Goal: Answer question/provide support: Share knowledge or assist other users

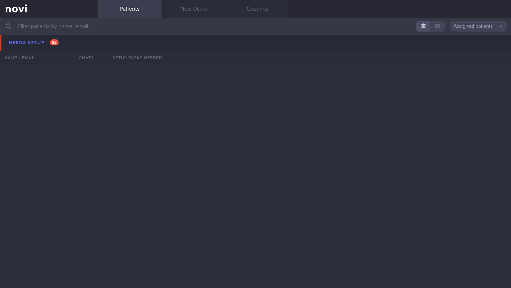
scroll to position [1057, 0]
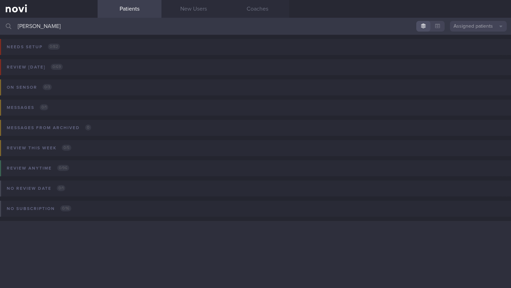
click at [158, 255] on div "Needs setup 0 / 82 Name / Email Chats Setup tasks needed Review [DATE] 0 / 69 N…" at bounding box center [255, 161] width 511 height 253
drag, startPoint x: 120, startPoint y: 24, endPoint x: 48, endPoint y: 27, distance: 72.0
click at [48, 27] on input "[PERSON_NAME]" at bounding box center [255, 26] width 511 height 17
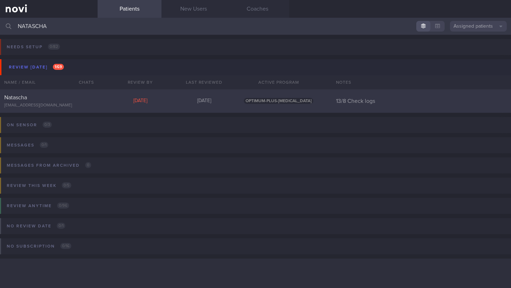
type input "NATASCHA"
click at [99, 104] on div "Natascha [EMAIL_ADDRESS][DOMAIN_NAME] [DATE][DATE] OPTIMUM-PLUS-[MEDICAL_DATA] …" at bounding box center [255, 100] width 511 height 23
select select "7"
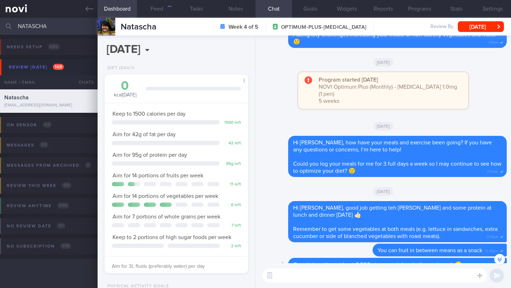
scroll to position [-249, 0]
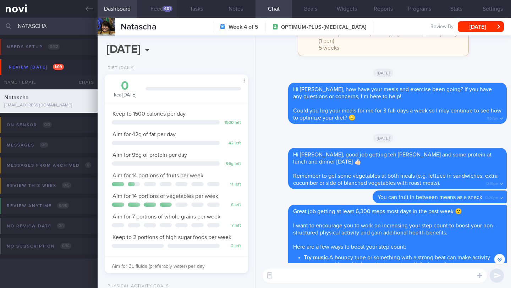
click at [171, 9] on div "661" at bounding box center [167, 9] width 10 height 6
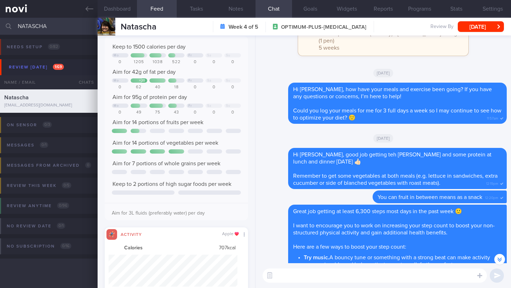
scroll to position [84, 0]
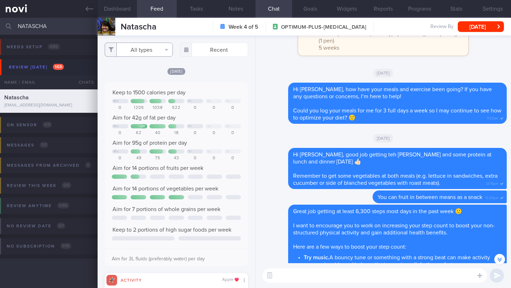
click at [157, 46] on button "All types" at bounding box center [139, 50] width 68 height 14
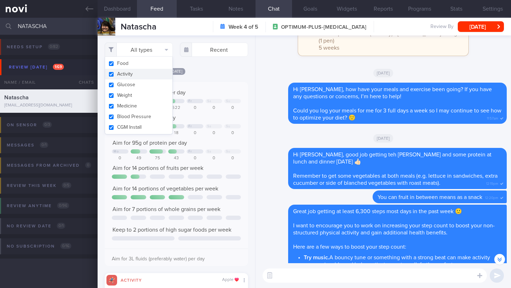
click at [143, 72] on button "Activity" at bounding box center [138, 74] width 67 height 11
checkbox input "false"
click at [228, 75] on div "[DATE]" at bounding box center [176, 70] width 143 height 7
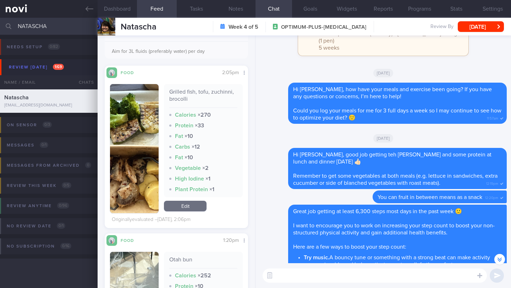
click at [144, 120] on img "button" at bounding box center [134, 148] width 49 height 129
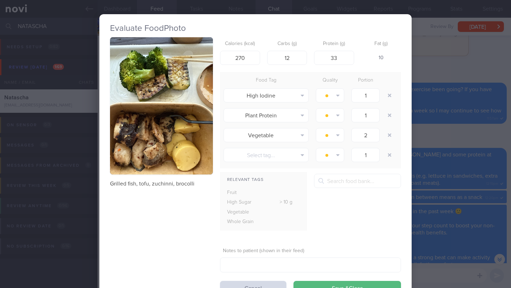
click at [482, 47] on div "Evaluate Food Photo Grilled fish, tofu, zuchinni, brocolli Calories (kcal) 270 …" at bounding box center [255, 144] width 511 height 288
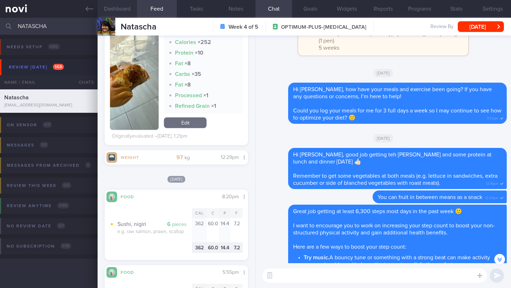
click at [117, 9] on button "Dashboard" at bounding box center [117, 9] width 39 height 18
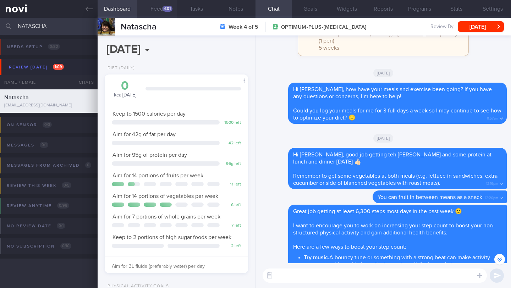
click at [161, 8] on button "Feed 661" at bounding box center [156, 9] width 39 height 18
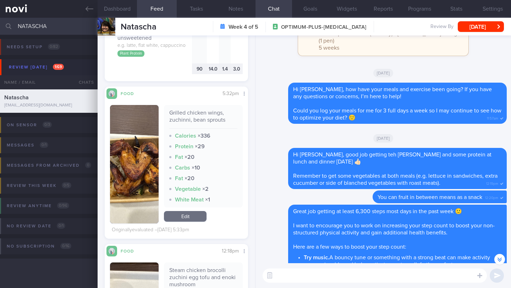
click at [321, 279] on textarea at bounding box center [374, 275] width 224 height 14
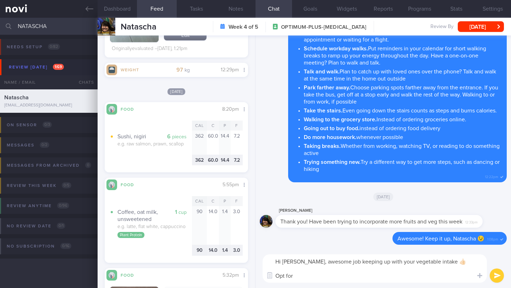
paste textarea "Grilled seafood/chicken/lean meat - Fresh fish in sushi rolls or sashimi are al…"
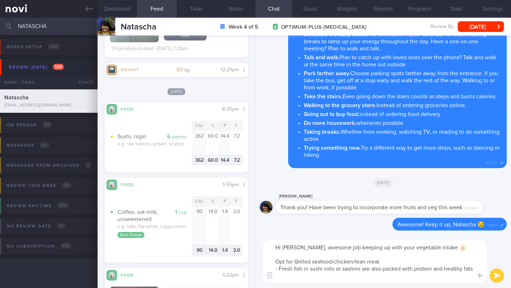
drag, startPoint x: 294, startPoint y: 254, endPoint x: 269, endPoint y: 254, distance: 25.2
click at [269, 254] on textarea "Hi [PERSON_NAME], awesome job keeping up with your vegetable intake 👍🏻 Opt for …" at bounding box center [374, 261] width 224 height 43
click at [273, 254] on textarea "Hi [PERSON_NAME], awesome job keeping up with your vegetable intake 👍🏻 For Japa…" at bounding box center [374, 261] width 224 height 43
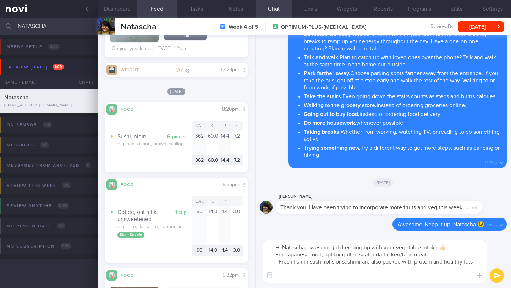
scroll to position [0, 0]
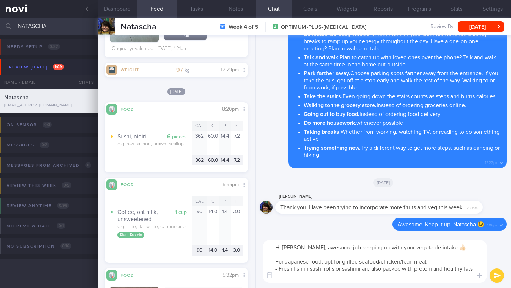
click at [444, 261] on textarea "Hi [PERSON_NAME], awesome job keeping up with your vegetable intake 👍🏻 For Japa…" at bounding box center [374, 261] width 224 height 43
click at [343, 261] on textarea "Hi [PERSON_NAME], awesome job keeping up with your vegetable intake 👍🏻 For Japa…" at bounding box center [374, 261] width 224 height 43
click at [333, 270] on textarea "Hi [PERSON_NAME], awesome job keeping up with your vegetable intake 👍🏻 For Japa…" at bounding box center [374, 261] width 224 height 43
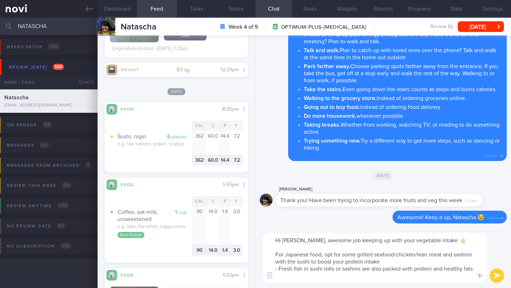
drag, startPoint x: 277, startPoint y: 274, endPoint x: 264, endPoint y: 270, distance: 13.9
click at [264, 270] on textarea "Hi [PERSON_NAME], awesome job keeping up with your vegetable intake 👍🏻 For Japa…" at bounding box center [374, 258] width 224 height 50
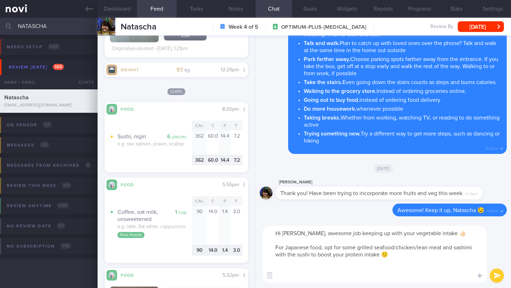
type textarea "Hi [PERSON_NAME], awesome job keeping up with your vegetable intake 👍🏻 For Japa…"
click at [498, 274] on button "submit" at bounding box center [496, 275] width 14 height 14
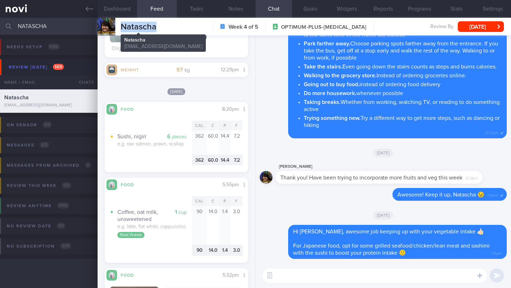
drag, startPoint x: 150, startPoint y: 28, endPoint x: 120, endPoint y: 27, distance: 30.2
click at [120, 27] on div "Natascha Natascha [EMAIL_ADDRESS][DOMAIN_NAME] Week 4 of 5 OPTIMUM-PLUS-[MEDICA…" at bounding box center [304, 27] width 413 height 18
copy span "Natascha"
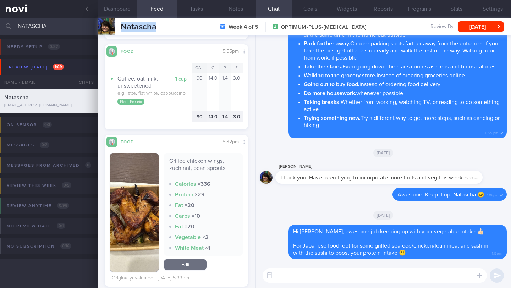
scroll to position [672, 0]
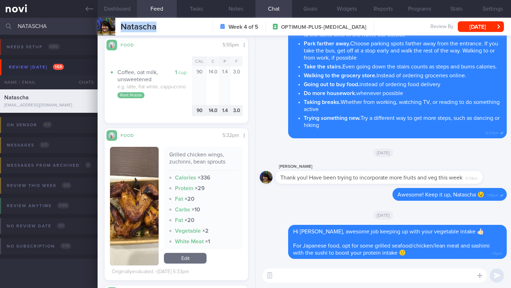
click at [126, 8] on button "Dashboard" at bounding box center [117, 9] width 39 height 18
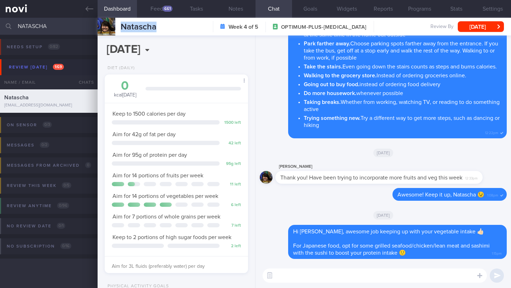
scroll to position [208, 0]
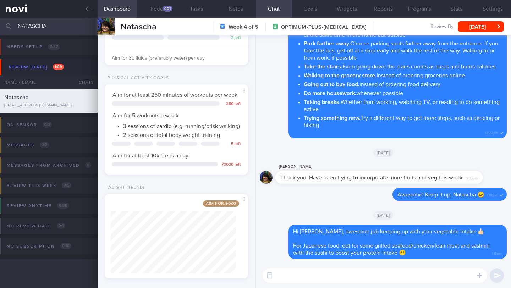
click at [312, 275] on textarea at bounding box center [374, 275] width 224 height 14
type textarea "H"
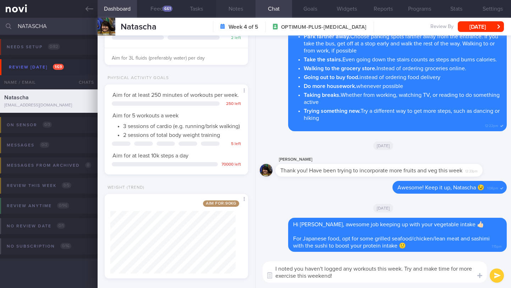
type textarea "I noted you haven't logged any workouts this week. Try and make time for more e…"
click at [245, 13] on button "Notes" at bounding box center [235, 9] width 39 height 18
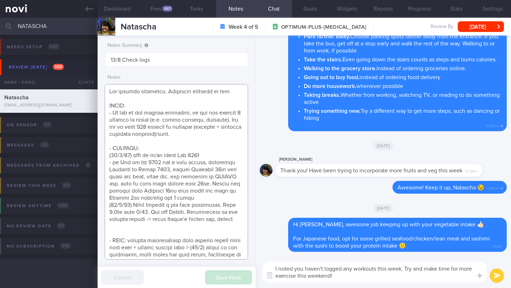
click at [156, 243] on textarea at bounding box center [176, 172] width 143 height 176
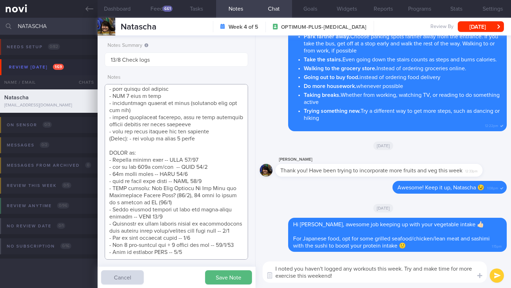
scroll to position [378, 0]
click at [199, 229] on textarea at bounding box center [176, 172] width 143 height 176
type textarea "Not logging regularly. Sometimes responds on app GOALS: - On top of the weight …"
click at [274, 268] on textarea "I noted you haven't logged any workouts this week. Try and make time for more e…" at bounding box center [374, 271] width 224 height 21
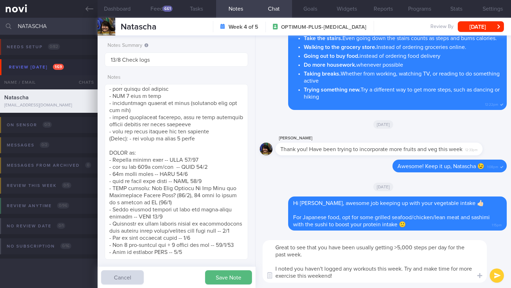
click at [315, 255] on textarea "Great to see that you have been usually getting >5,000 steps per day for the pa…" at bounding box center [374, 261] width 224 height 43
click at [361, 277] on textarea "Great to see that you have been usually getting >5,000 steps per day for the pa…" at bounding box center [374, 261] width 224 height 43
click at [221, 277] on button "Save Note" at bounding box center [228, 277] width 47 height 14
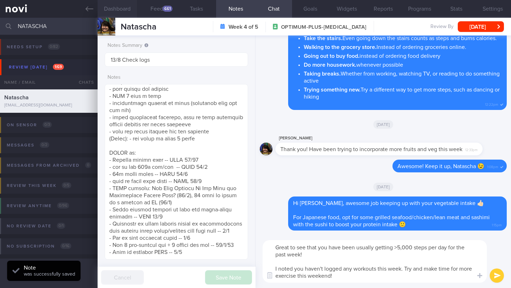
click at [120, 9] on button "Dashboard" at bounding box center [117, 9] width 39 height 18
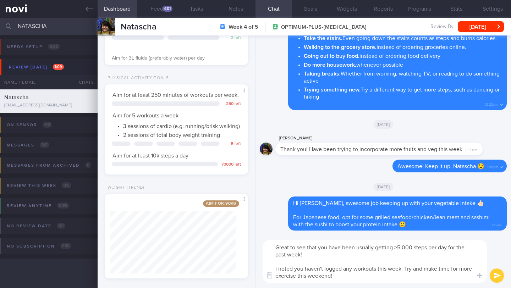
click at [359, 276] on textarea "Great to see that you have been usually getting >5,000 steps per day for the pa…" at bounding box center [374, 261] width 224 height 43
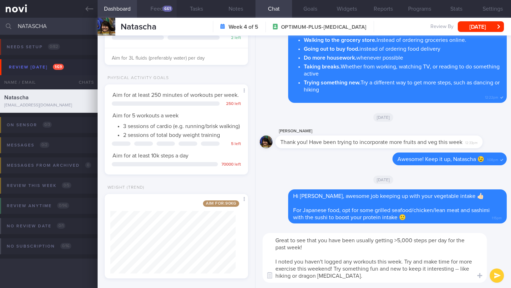
type textarea "Great to see that you have been usually getting >5,000 steps per day for the pa…"
click at [173, 11] on button "Feed 661" at bounding box center [156, 9] width 39 height 18
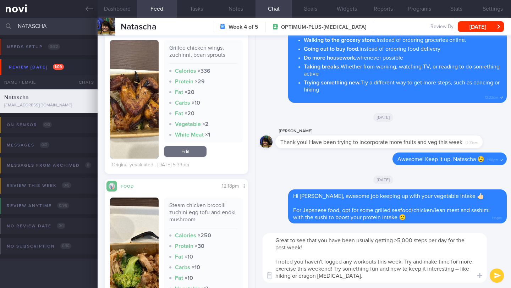
scroll to position [821, 0]
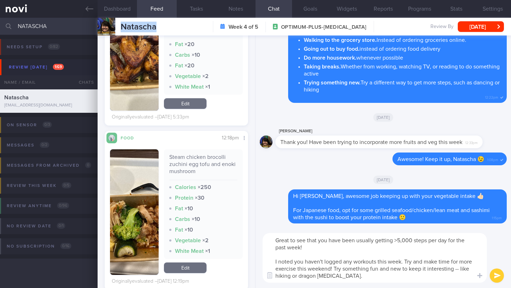
drag, startPoint x: 164, startPoint y: 26, endPoint x: 126, endPoint y: 20, distance: 38.8
click at [126, 20] on div "Natascha Natascha [EMAIL_ADDRESS][DOMAIN_NAME] Week 4 of 5 OPTIMUM-PLUS-[MEDICA…" at bounding box center [304, 27] width 413 height 18
click at [497, 10] on button "Settings" at bounding box center [492, 9] width 37 height 18
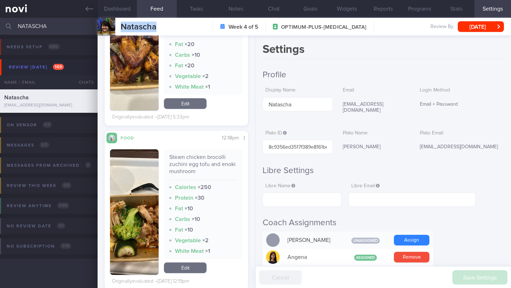
drag, startPoint x: 338, startPoint y: 142, endPoint x: 389, endPoint y: 147, distance: 50.6
click at [389, 147] on div "[PERSON_NAME]" at bounding box center [375, 147] width 70 height 15
copy div "[PERSON_NAME]"
click at [276, 7] on button "Chat" at bounding box center [273, 9] width 37 height 18
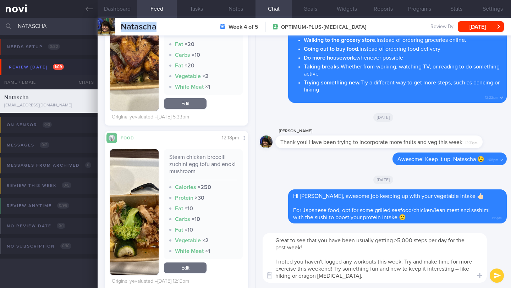
click at [501, 277] on button "submit" at bounding box center [496, 275] width 14 height 14
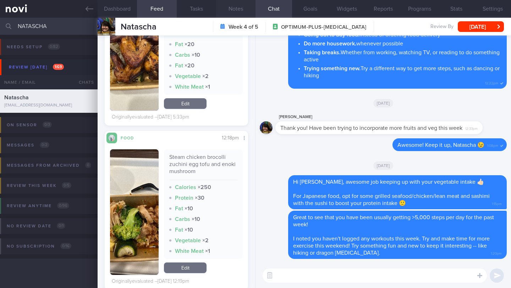
click at [236, 6] on button "Notes" at bounding box center [235, 9] width 39 height 18
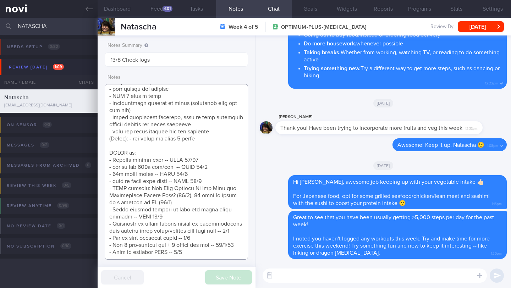
click at [199, 233] on textarea at bounding box center [176, 172] width 143 height 176
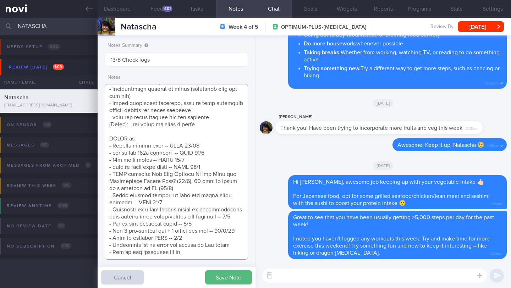
drag, startPoint x: 163, startPoint y: 247, endPoint x: 138, endPoint y: 245, distance: 25.6
click at [138, 245] on textarea at bounding box center [176, 172] width 143 height 176
click at [160, 246] on textarea at bounding box center [176, 172] width 143 height 176
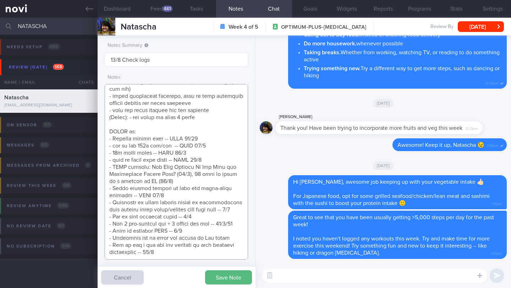
click at [242, 238] on textarea at bounding box center [176, 172] width 143 height 176
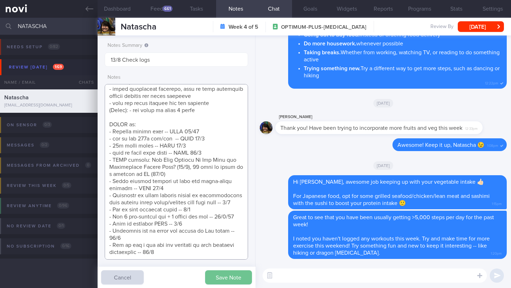
type textarea "Not logging regularly. Sometimes responds on app GOALS: - On top of the weight …"
click at [225, 276] on button "Save Note" at bounding box center [228, 277] width 47 height 14
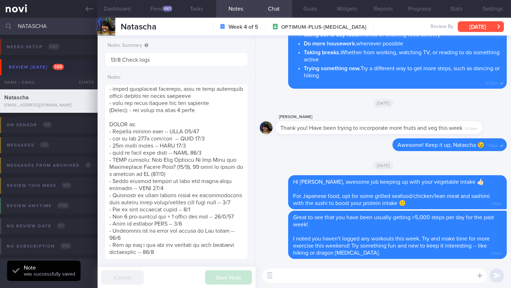
click at [481, 27] on button "[DATE]" at bounding box center [480, 26] width 46 height 11
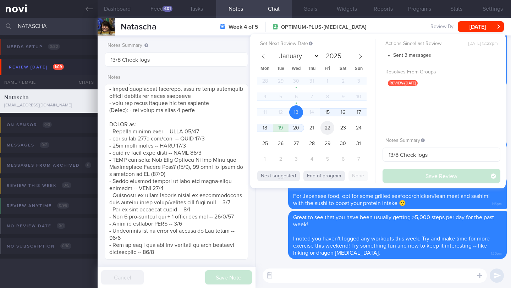
click at [329, 129] on span "22" at bounding box center [327, 128] width 14 height 14
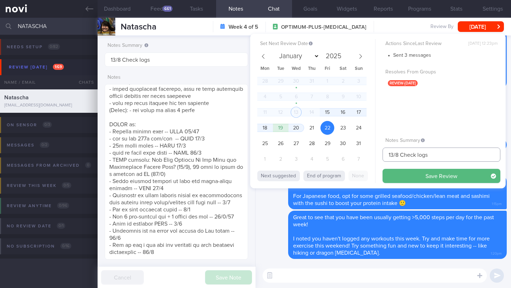
drag, startPoint x: 393, startPoint y: 154, endPoint x: 370, endPoint y: 153, distance: 23.1
click at [370, 153] on div "Set Next Review Date [DATE] January February March April May June July August S…" at bounding box center [377, 111] width 255 height 155
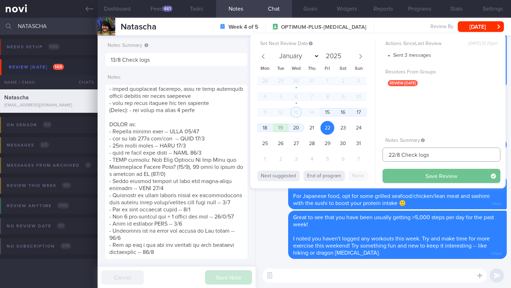
type input "22/8 Check logs"
click at [410, 177] on button "Save Review" at bounding box center [441, 176] width 118 height 14
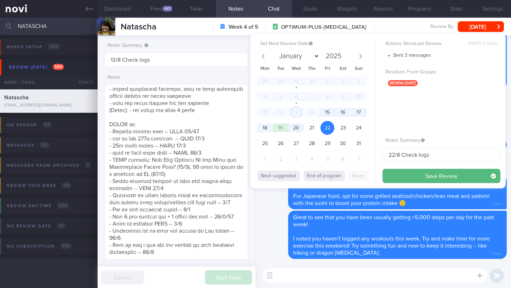
type input "22/8 Check logs"
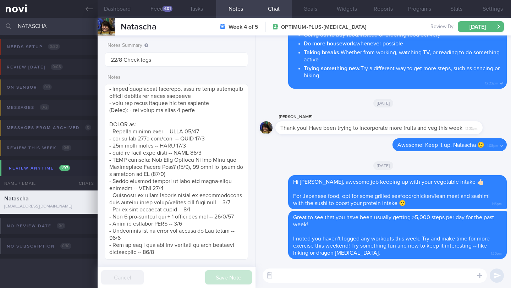
paste textarea "I noticed that you don’t have a review appointment scheduled with Dr. [Doctor’s…"
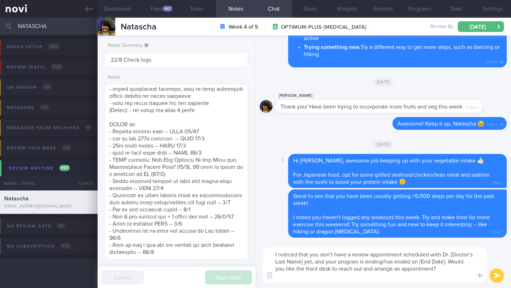
scroll to position [7, 0]
click at [371, 262] on textarea "I noticed that you don’t have a review appointment scheduled with Dr. [Doctor’s…" at bounding box center [374, 264] width 224 height 35
drag, startPoint x: 305, startPoint y: 262, endPoint x: 252, endPoint y: 260, distance: 52.5
click at [252, 260] on div "Dashboard Feed 661 Tasks Notes Chat Goals Widgets Reports Programs Stats Settin…" at bounding box center [304, 153] width 413 height 270
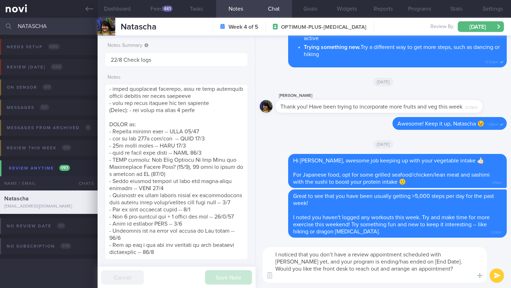
drag, startPoint x: 343, startPoint y: 262, endPoint x: 372, endPoint y: 261, distance: 29.1
click at [372, 261] on textarea "I noticed that you don’t have a review appointment scheduled with [PERSON_NAME]…" at bounding box center [374, 264] width 224 height 35
click at [418, 10] on button "Programs" at bounding box center [419, 9] width 37 height 18
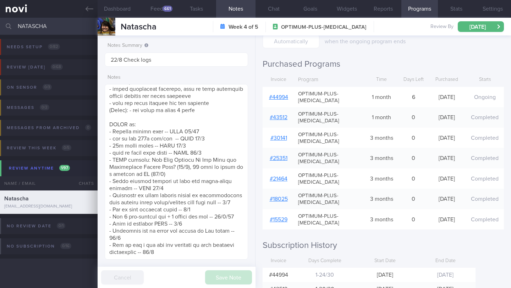
scroll to position [203, 0]
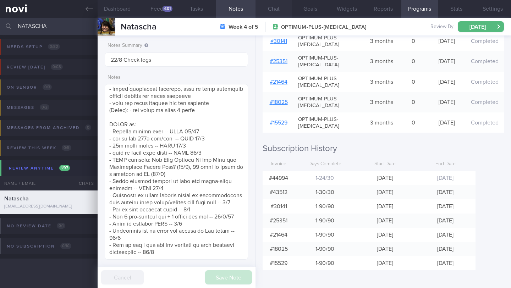
click at [276, 7] on button "Chat" at bounding box center [273, 9] width 37 height 18
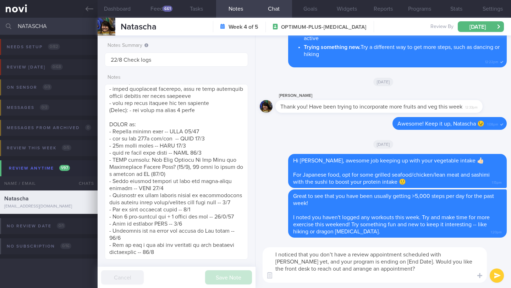
drag, startPoint x: 380, startPoint y: 262, endPoint x: 353, endPoint y: 262, distance: 27.0
click at [353, 262] on textarea "I noticed that you don’t have a review appointment scheduled with [PERSON_NAME]…" at bounding box center [374, 264] width 224 height 35
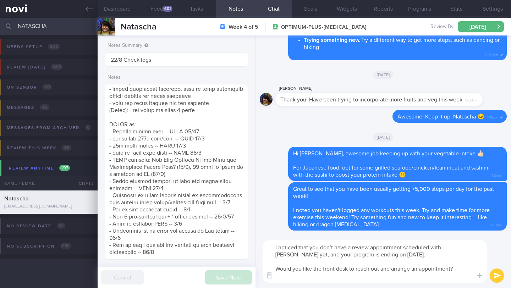
type textarea "I noticed that you don’t have a review appointment scheduled with [PERSON_NAME]…"
click at [498, 276] on button "submit" at bounding box center [496, 275] width 14 height 14
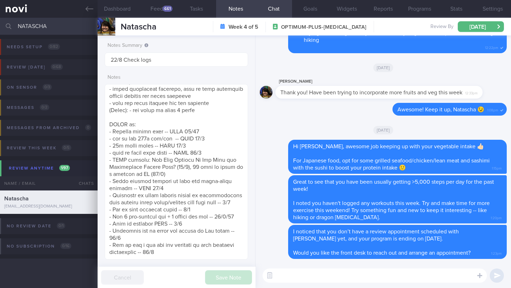
click at [45, 26] on input "NATASCHA" at bounding box center [255, 26] width 511 height 17
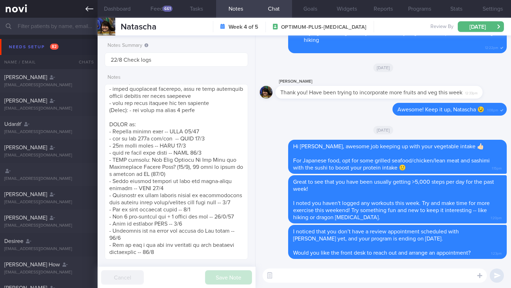
click at [85, 12] on icon at bounding box center [89, 9] width 8 height 8
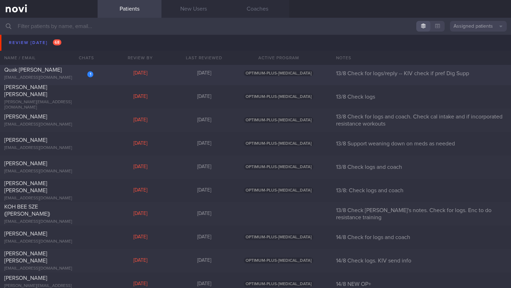
scroll to position [2850, 0]
click at [68, 73] on div "Quak [PERSON_NAME]" at bounding box center [47, 70] width 87 height 7
select select "7"
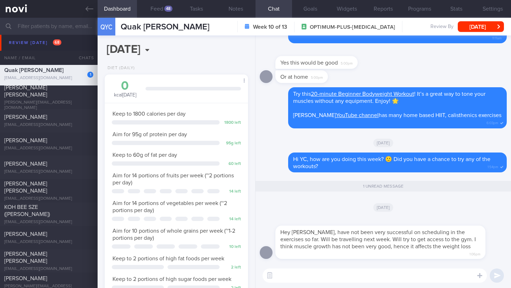
click at [361, 279] on textarea at bounding box center [374, 275] width 224 height 14
type textarea "Hi YC, thanks for the honest update 🙂"
click at [223, 10] on button "Notes" at bounding box center [235, 9] width 39 height 18
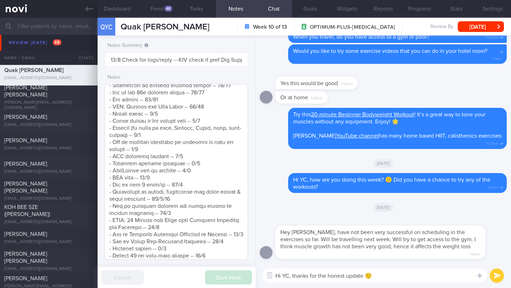
scroll to position [669, 0]
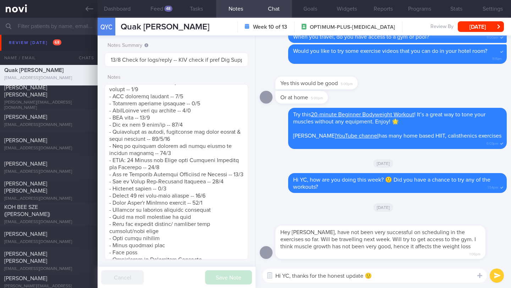
click at [216, 0] on button "Notes" at bounding box center [235, 9] width 39 height 18
click at [496, 273] on button "submit" at bounding box center [496, 275] width 14 height 14
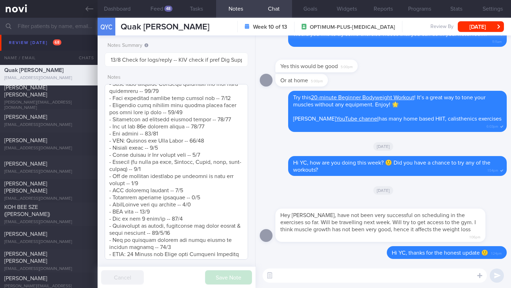
scroll to position [562, 0]
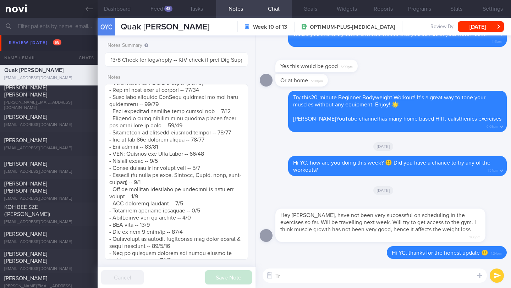
type textarea "T"
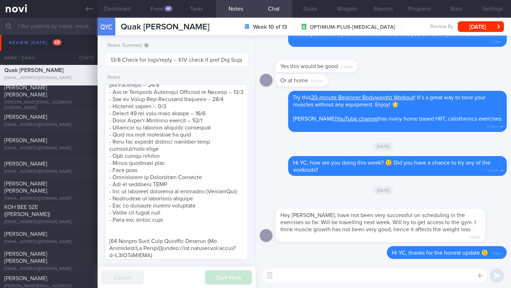
scroll to position [763, 0]
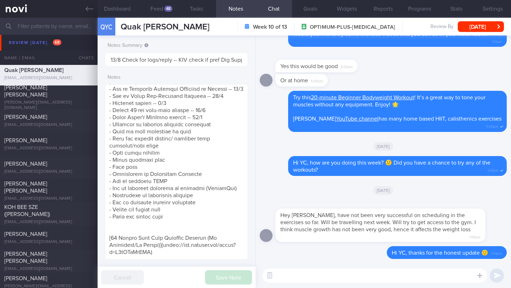
click at [409, 275] on textarea at bounding box center [374, 275] width 224 height 14
type textarea "Are you travelling for work or leisure?"
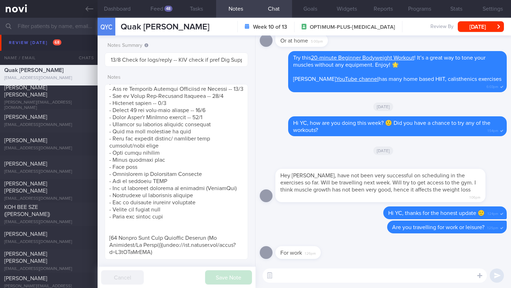
click at [415, 277] on textarea at bounding box center [374, 275] width 224 height 14
paste textarea "Here are a few tips to help you eat as healthy as possible while you travel: Fo…"
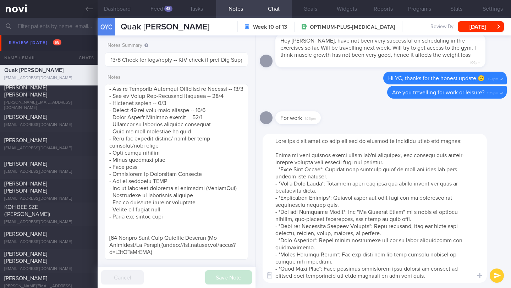
scroll to position [7, 0]
type textarea "Here are a few tips to help you eat as healthy as possible while you travel: Fo…"
click at [498, 278] on button "submit" at bounding box center [496, 275] width 14 height 14
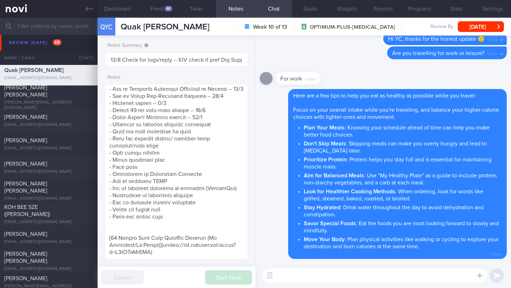
click at [415, 274] on textarea at bounding box center [374, 275] width 224 height 14
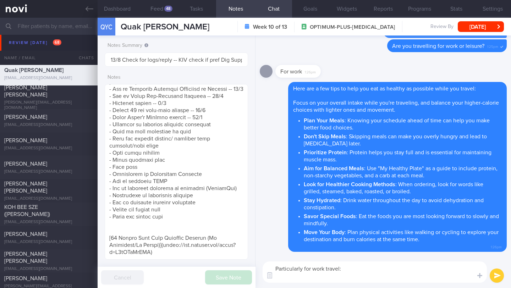
paste textarea "Plan to eat meals when you know you'll be hungry. If you must wait to eat with …"
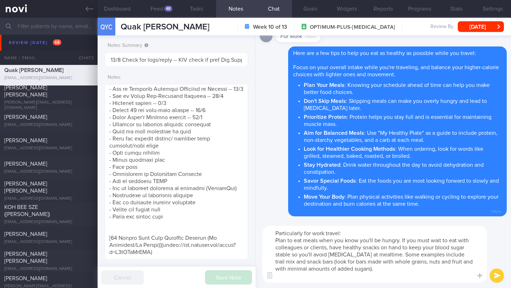
click at [272, 240] on textarea "Particularly for work travel: Plan to eat meals when you know you'll be hungry.…" at bounding box center [374, 254] width 224 height 57
click at [324, 279] on textarea "Particularly for work travel: - Plan to eat meals when you know you'll be hungr…" at bounding box center [374, 254] width 224 height 57
paste textarea "Many work functions revolve around alcohol, but wine, beer and mixed drinks are…"
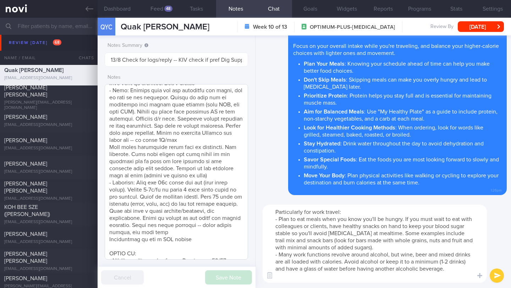
scroll to position [266, 0]
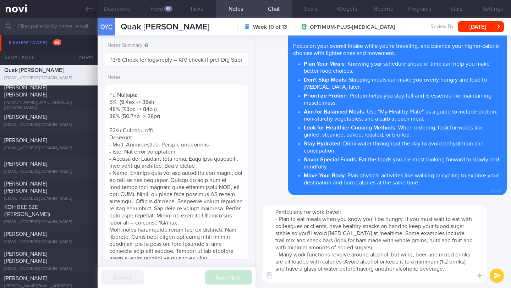
type textarea "Particularly for work travel: - Plan to eat meals when you know you'll be hungr…"
click at [499, 275] on button "submit" at bounding box center [496, 275] width 14 height 14
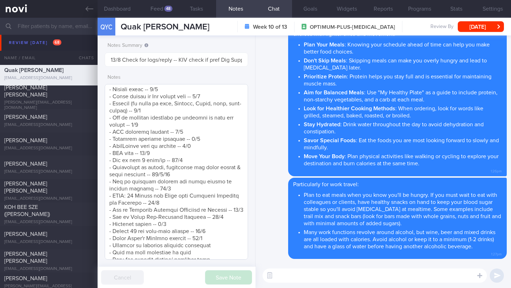
scroll to position [697, 0]
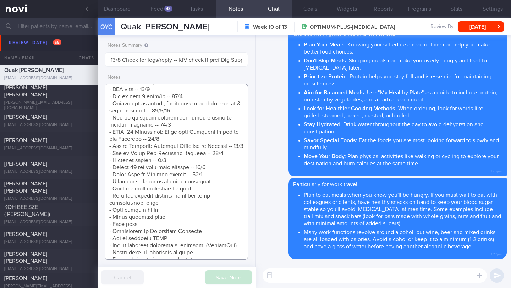
click at [215, 191] on textarea at bounding box center [176, 172] width 143 height 176
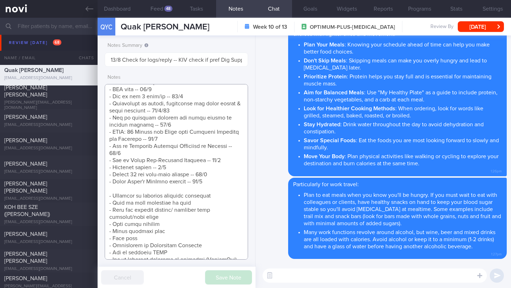
scroll to position [790, 0]
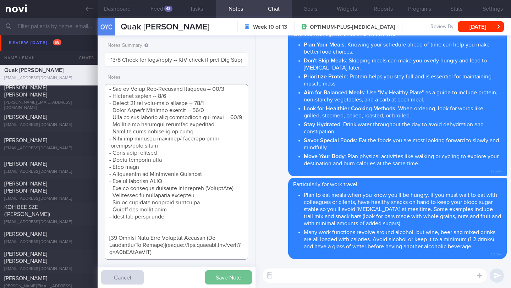
type textarea "SUPPORT NEEDED: Feedback on meals and workouts CHALLENGE: Stress eating, Eating…"
click at [240, 278] on button "Save Note" at bounding box center [228, 277] width 47 height 14
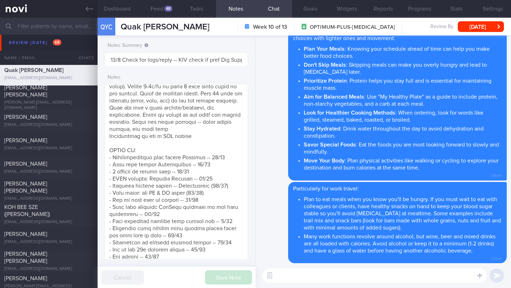
scroll to position [0, 0]
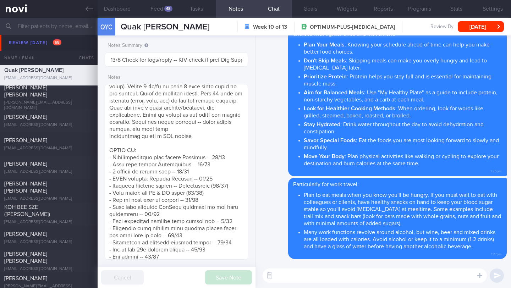
click at [360, 273] on textarea at bounding box center [374, 275] width 224 height 14
type textarea "I"
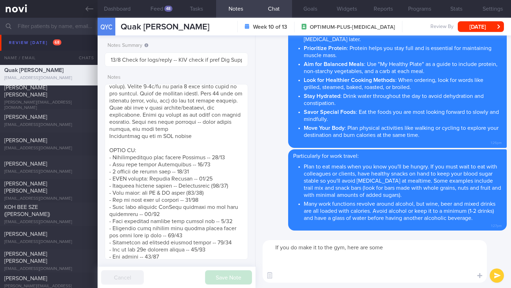
paste textarea ""Full body gym workout 1: - Exercise 1: [Dumbbell Bench Squats]([URL][DOMAIN_NA…"
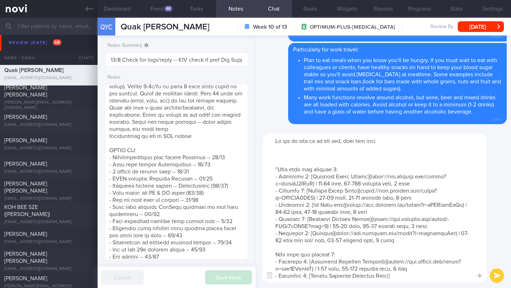
click at [396, 143] on textarea at bounding box center [374, 208] width 224 height 149
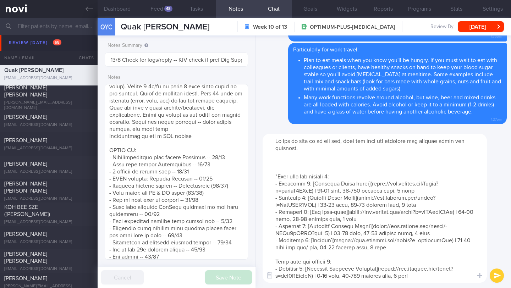
click at [363, 164] on textarea at bounding box center [374, 208] width 224 height 149
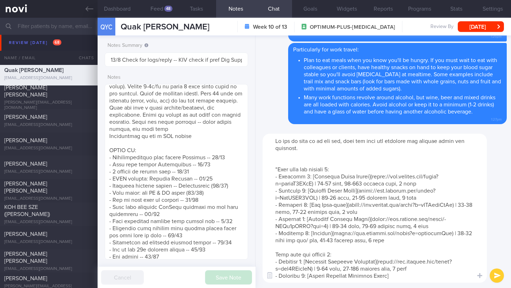
click at [277, 170] on textarea at bounding box center [374, 208] width 224 height 149
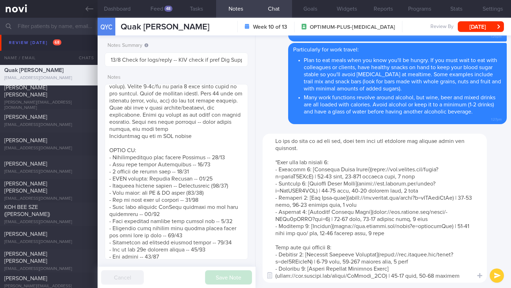
click at [382, 161] on textarea at bounding box center [374, 208] width 224 height 149
click at [275, 250] on textarea at bounding box center [374, 208] width 224 height 149
click at [351, 246] on textarea at bounding box center [374, 208] width 224 height 149
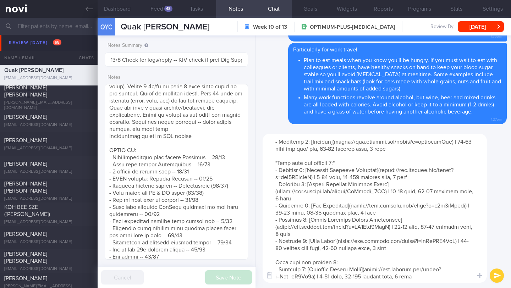
scroll to position [120, 0]
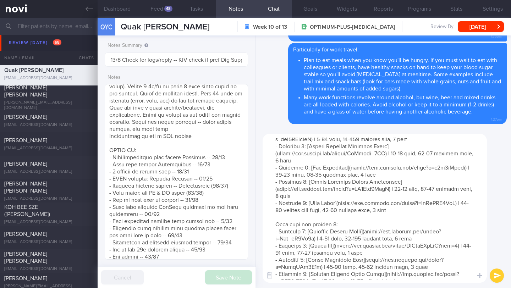
click at [271, 224] on textarea at bounding box center [374, 208] width 224 height 149
click at [355, 226] on textarea at bounding box center [374, 208] width 224 height 149
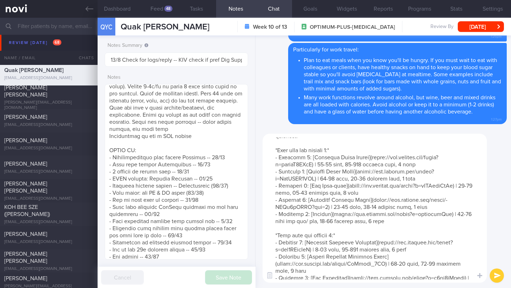
scroll to position [0, 0]
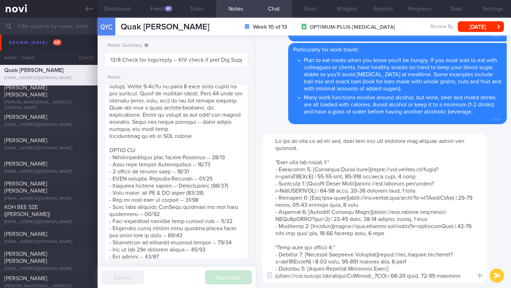
type textarea "If you do make it to the gym, here are some gym workouts our fitness coach put …"
click at [497, 274] on button "submit" at bounding box center [496, 275] width 14 height 14
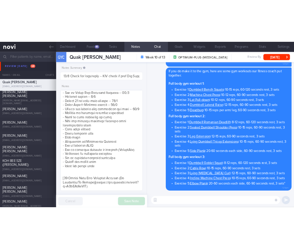
scroll to position [790, 0]
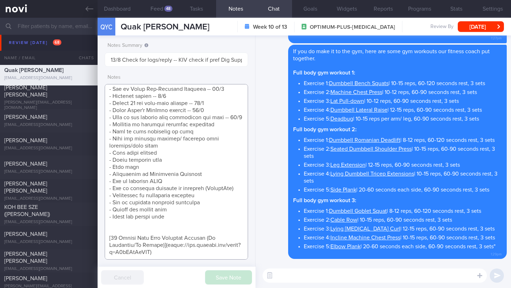
click at [236, 102] on textarea at bounding box center [176, 172] width 143 height 176
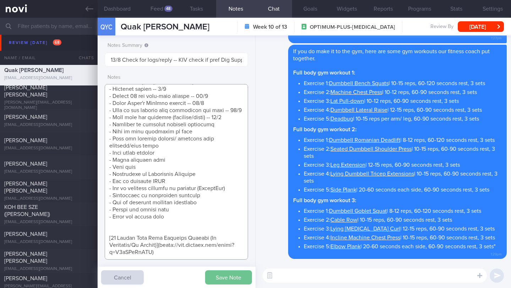
type textarea "SUPPORT NEEDED: Feedback on meals and workouts CHALLENGE: Stress eating, Eating…"
click at [242, 281] on button "Save Note" at bounding box center [228, 277] width 47 height 14
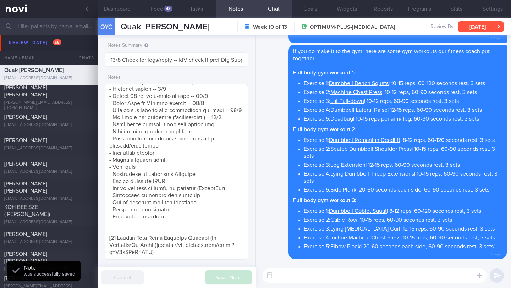
click at [476, 27] on button "[DATE]" at bounding box center [480, 26] width 46 height 11
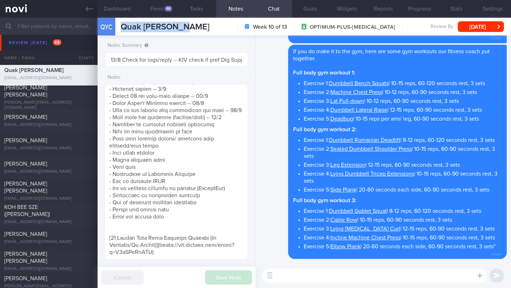
drag, startPoint x: 175, startPoint y: 29, endPoint x: 117, endPoint y: 30, distance: 58.2
click at [117, 30] on div "QYC Quak Yew [PERSON_NAME] Yew Chong [EMAIL_ADDRESS][DOMAIN_NAME] Week 10 of 13…" at bounding box center [304, 27] width 413 height 18
copy div "Quak [PERSON_NAME]"
click at [487, 30] on button "[DATE]" at bounding box center [480, 26] width 46 height 11
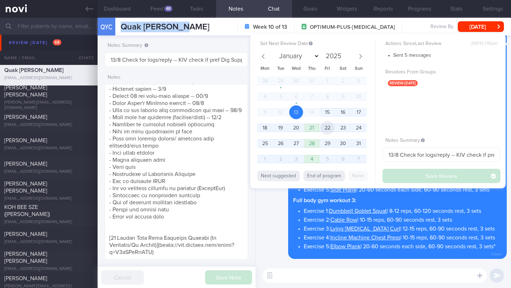
click at [326, 130] on span "22" at bounding box center [327, 128] width 14 height 14
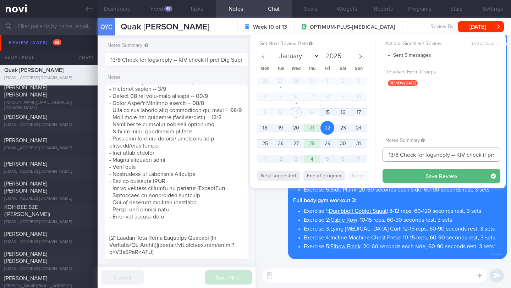
drag, startPoint x: 393, startPoint y: 154, endPoint x: 371, endPoint y: 154, distance: 21.3
click at [371, 154] on div "Set Next Review Date [DATE] January February March April May June July August S…" at bounding box center [377, 111] width 255 height 155
type input "22/8 Check for logs/reply -- KIV check if pref Dig Supp"
click at [411, 168] on div "Actions Since Last Review [DATE] 1:55pm Sent 5 messages Resolves From Groups re…" at bounding box center [441, 111] width 118 height 144
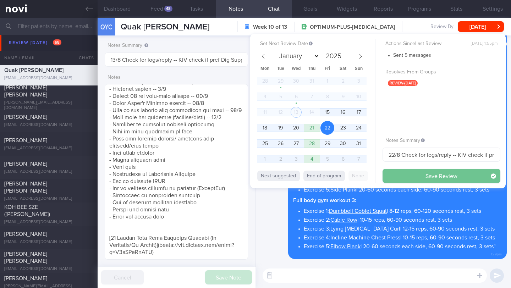
click at [412, 171] on button "Save Review" at bounding box center [441, 176] width 118 height 14
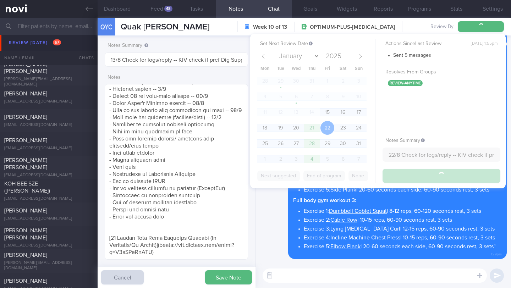
type input "22/8 Check for logs/reply -- KIV check if pref Dig Supp"
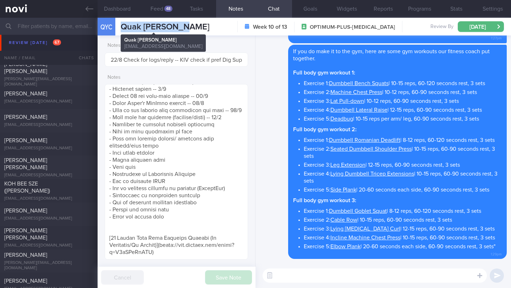
drag, startPoint x: 151, startPoint y: 27, endPoint x: 115, endPoint y: 28, distance: 35.8
click at [115, 28] on div "QYC Quak Yew [PERSON_NAME] Yew Chong [EMAIL_ADDRESS][DOMAIN_NAME] Week 10 of 13…" at bounding box center [304, 27] width 413 height 18
copy div "Quak [PERSON_NAME]"
click at [87, 13] on link at bounding box center [49, 9] width 98 height 18
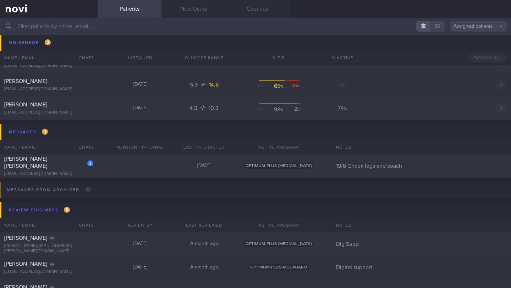
scroll to position [3574, 0]
click at [47, 165] on span "[PERSON_NAME] [PERSON_NAME]" at bounding box center [25, 163] width 43 height 13
select select "7"
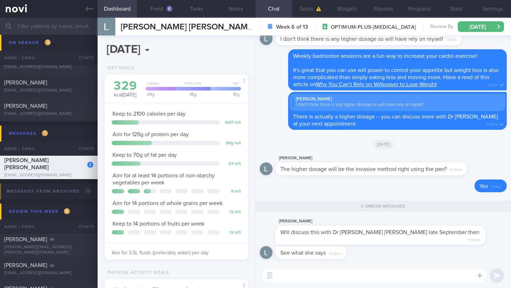
scroll to position [73, 125]
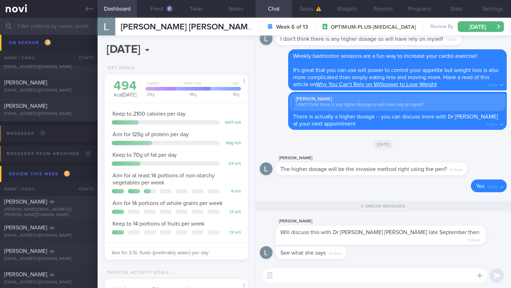
click at [307, 272] on textarea at bounding box center [374, 275] width 224 height 14
type textarea "👍🏻"
click at [499, 275] on button "submit" at bounding box center [496, 275] width 14 height 14
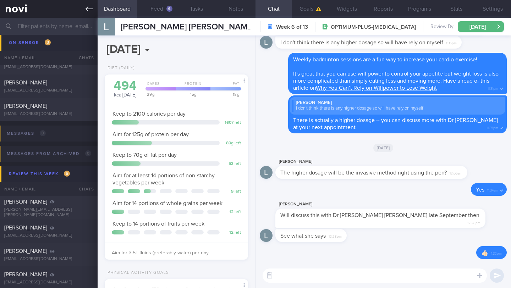
click at [93, 8] on link at bounding box center [49, 9] width 98 height 18
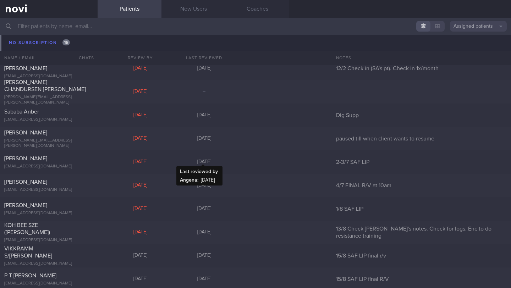
scroll to position [6418, 0]
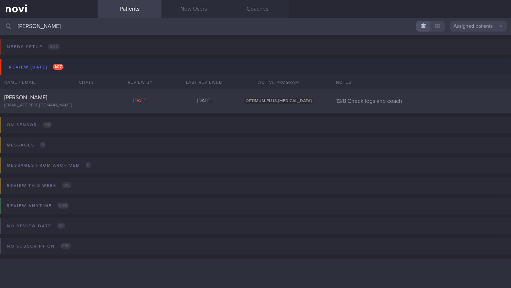
type input "[PERSON_NAME]"
click at [104, 104] on div "[PERSON_NAME] [EMAIL_ADDRESS][DOMAIN_NAME] [DATE] [DATE] OPTIMUM-PLUS-[MEDICAL_…" at bounding box center [255, 100] width 511 height 23
select select "7"
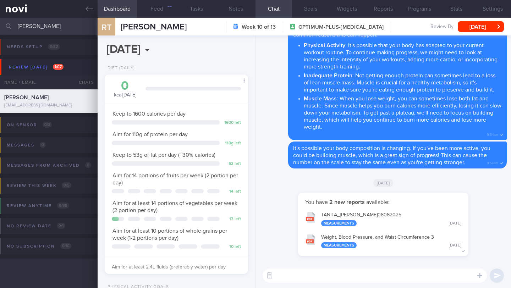
scroll to position [73, 125]
click at [159, 11] on button "Feed 312" at bounding box center [156, 9] width 39 height 18
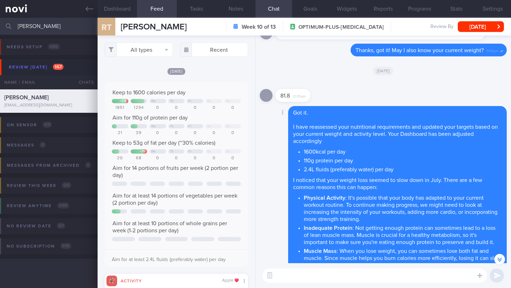
scroll to position [-152, 0]
click at [120, 7] on button "Dashboard" at bounding box center [117, 9] width 39 height 18
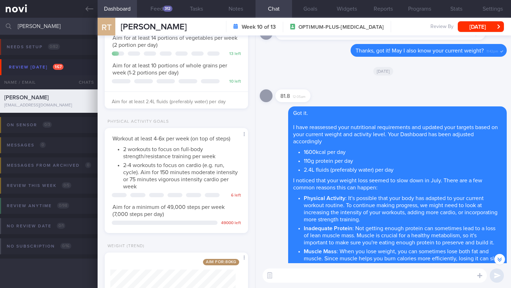
scroll to position [232, 0]
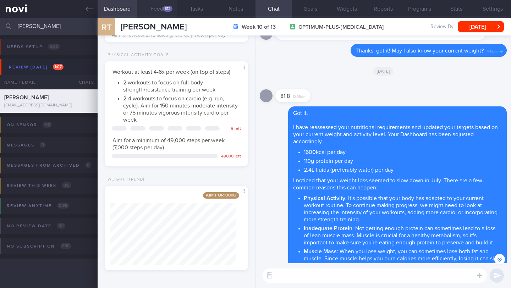
click at [171, 10] on div "312" at bounding box center [168, 9] width 10 height 6
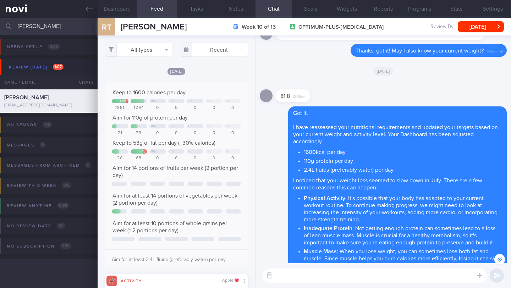
scroll to position [32, 129]
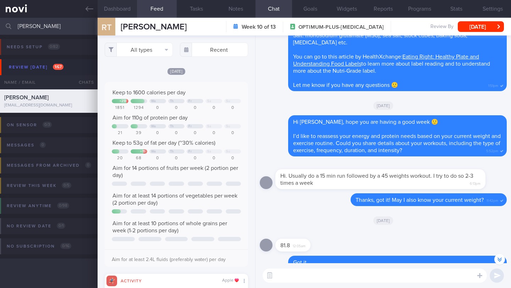
click at [124, 9] on button "Dashboard" at bounding box center [117, 9] width 39 height 18
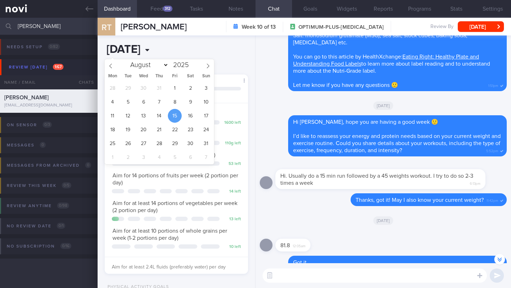
click at [139, 47] on input "[DATE]" at bounding box center [149, 50] width 89 height 18
click at [204, 101] on span "10" at bounding box center [206, 102] width 14 height 14
type input "[DATE]"
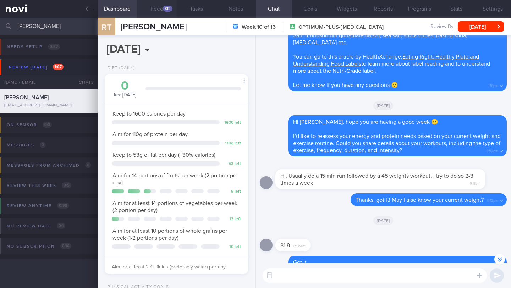
click at [156, 11] on button "Feed 312" at bounding box center [156, 9] width 39 height 18
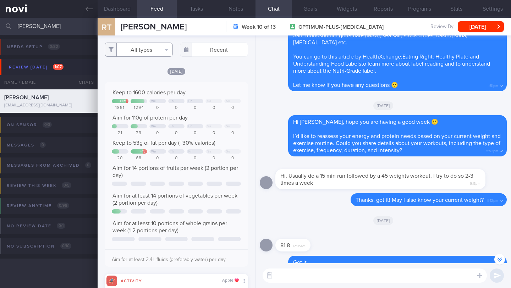
click at [161, 49] on button "All types" at bounding box center [139, 50] width 68 height 14
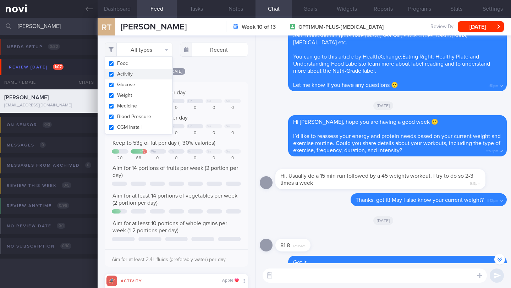
click at [128, 76] on button "Activity" at bounding box center [138, 74] width 67 height 11
checkbox input "false"
click at [204, 75] on div "[DATE]" at bounding box center [176, 70] width 143 height 7
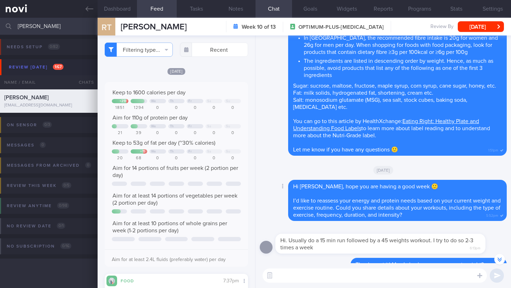
scroll to position [-436, 0]
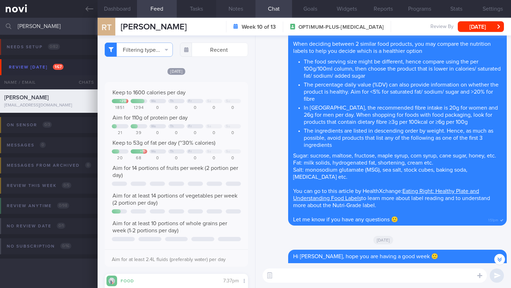
click at [238, 8] on button "Notes" at bounding box center [235, 9] width 39 height 18
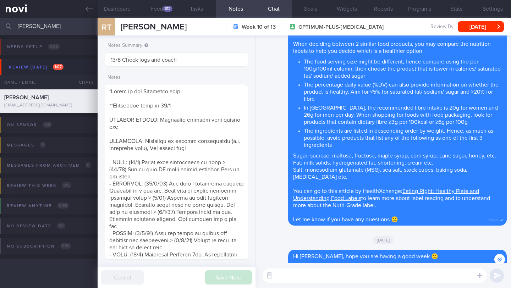
click at [296, 273] on textarea at bounding box center [374, 275] width 224 height 14
type textarea "Hi"
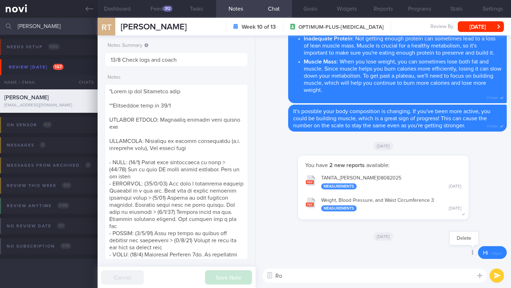
click at [467, 257] on div at bounding box center [471, 252] width 13 height 13
click at [456, 242] on button "Delete" at bounding box center [463, 238] width 29 height 11
drag, startPoint x: 300, startPoint y: 272, endPoint x: 262, endPoint y: 272, distance: 37.9
click at [262, 272] on div "Ro Ro ​ Ro ​" at bounding box center [382, 275] width 255 height 25
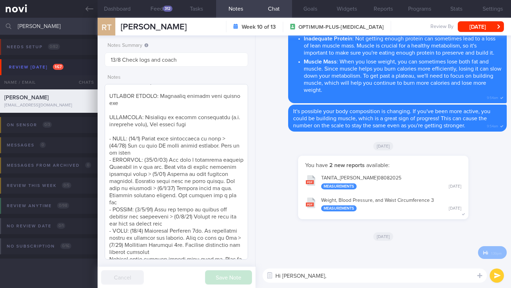
scroll to position [30, 0]
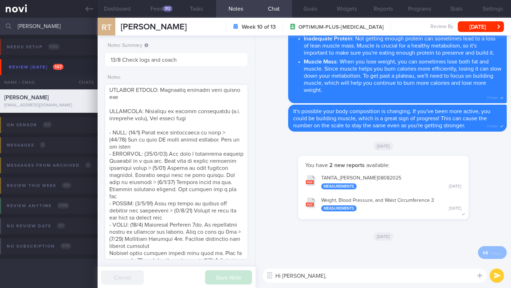
type textarea "Hi [PERSON_NAME],"
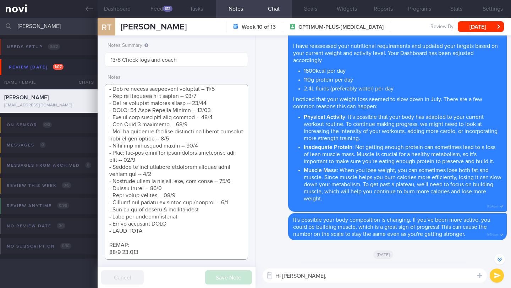
scroll to position [-241, 0]
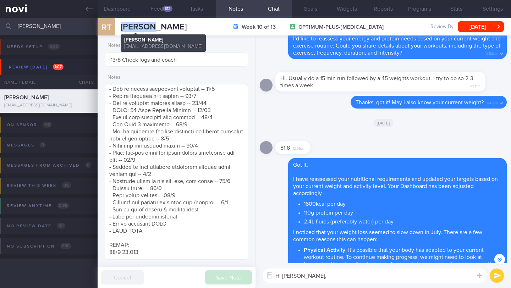
drag, startPoint x: 152, startPoint y: 26, endPoint x: 122, endPoint y: 23, distance: 31.0
click at [122, 23] on div "RT [PERSON_NAME] [PERSON_NAME] [PERSON_NAME][EMAIL_ADDRESS][DOMAIN_NAME] Week 1…" at bounding box center [304, 27] width 413 height 18
copy span "[PERSON_NAME]"
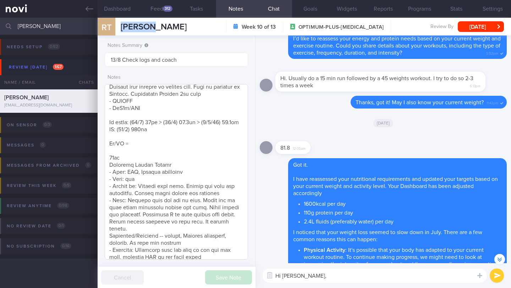
scroll to position [0, 0]
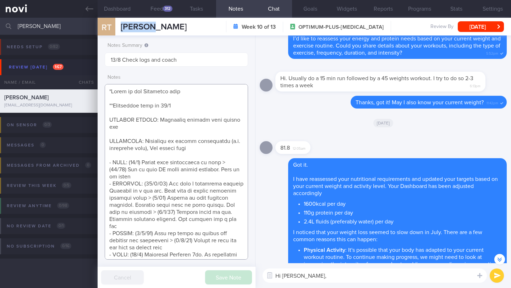
click at [211, 152] on textarea at bounding box center [176, 172] width 143 height 176
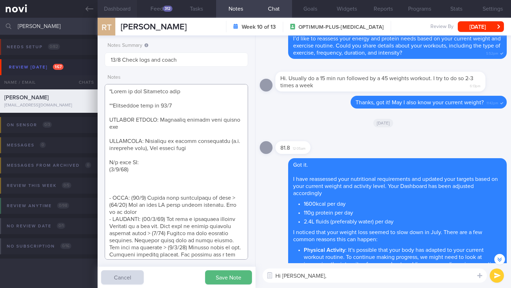
paste textarea "Continued on [MEDICAL_DATA] 1mg wkly Comfortable on meds Tanita - no sig improv…"
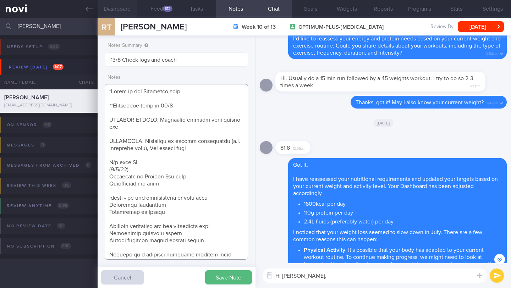
scroll to position [5, 0]
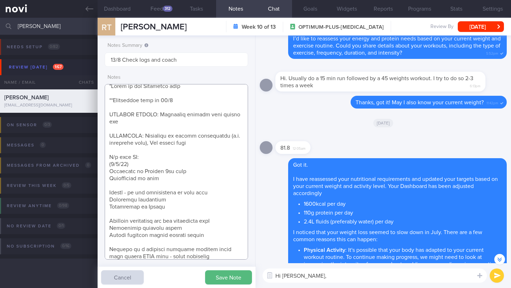
click at [137, 187] on textarea at bounding box center [176, 172] width 143 height 176
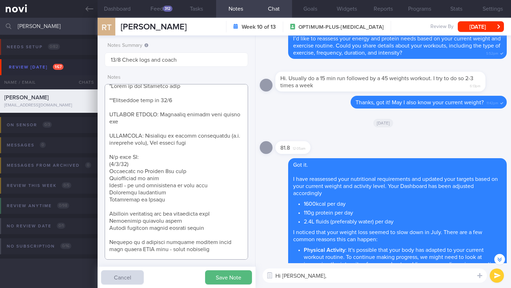
drag, startPoint x: 142, startPoint y: 195, endPoint x: 101, endPoint y: 191, distance: 40.6
click at [101, 191] on div "Notes Summary 13/8 Check logs and coach Notes Save Note Cancel" at bounding box center [177, 161] width 158 height 253
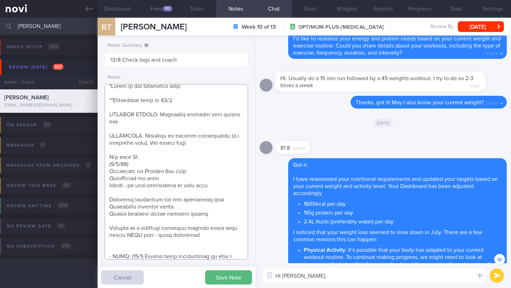
click at [126, 192] on textarea at bounding box center [176, 172] width 143 height 176
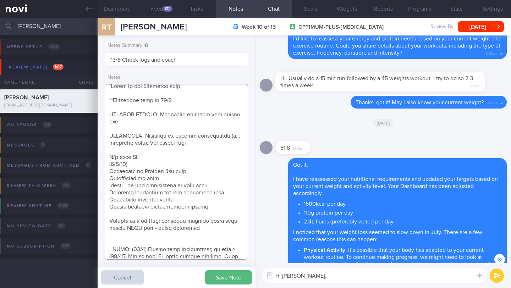
click at [128, 214] on textarea at bounding box center [176, 172] width 143 height 176
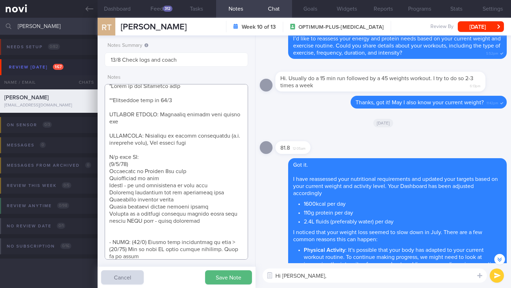
click at [209, 223] on textarea at bounding box center [176, 172] width 143 height 176
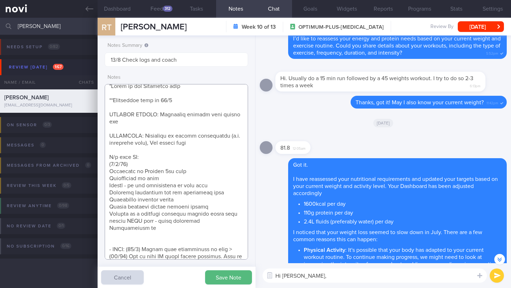
paste textarea "[MEDICAL_DATA] 1.7mg wkly"
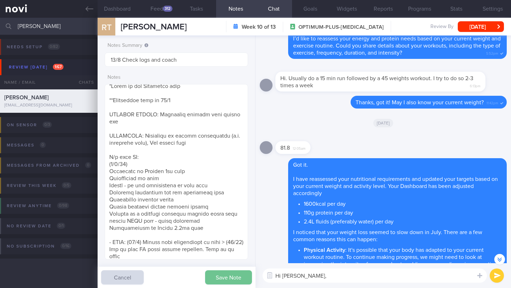
click at [219, 279] on button "Save Note" at bounding box center [228, 277] width 47 height 14
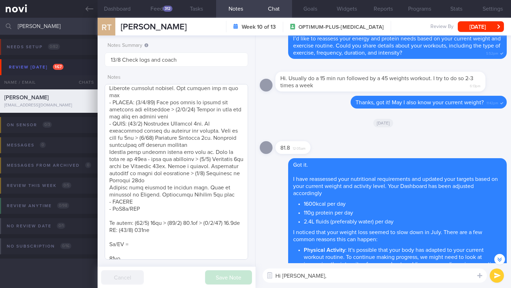
scroll to position [216, 0]
click at [145, 227] on textarea at bounding box center [176, 172] width 143 height 176
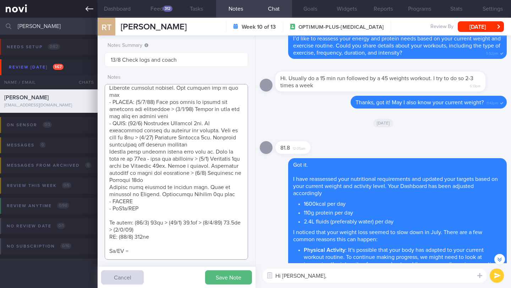
paste textarea "81.9kg"
type textarea "*Works in the [GEOGRAPHIC_DATA] area **Travelling week of 20/8 SUPPORT NEEDED: …"
click at [337, 280] on textarea "Hi [PERSON_NAME]," at bounding box center [374, 275] width 224 height 14
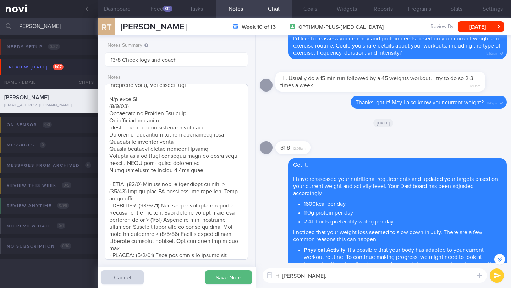
scroll to position [0, 0]
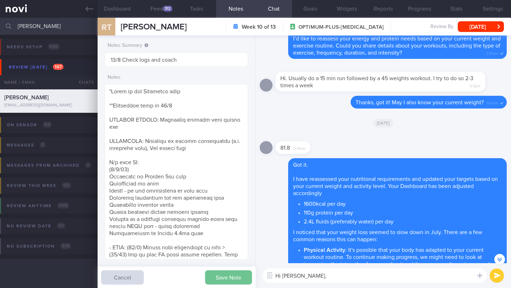
click at [214, 282] on button "Save Note" at bounding box center [228, 277] width 47 height 14
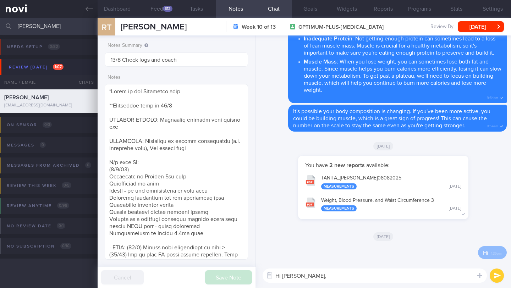
click at [322, 278] on textarea "Hi [PERSON_NAME]," at bounding box center [374, 275] width 224 height 14
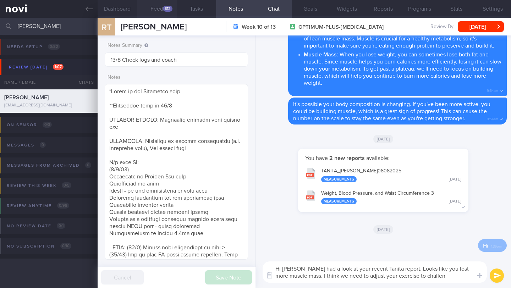
click at [159, 6] on button "Feed 312" at bounding box center [156, 9] width 39 height 18
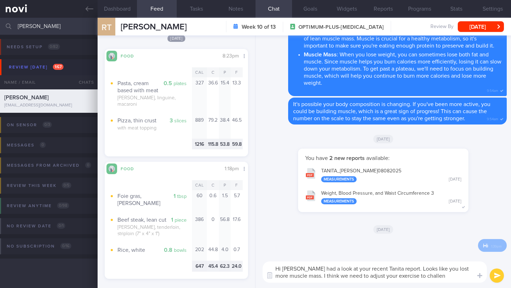
scroll to position [372, 0]
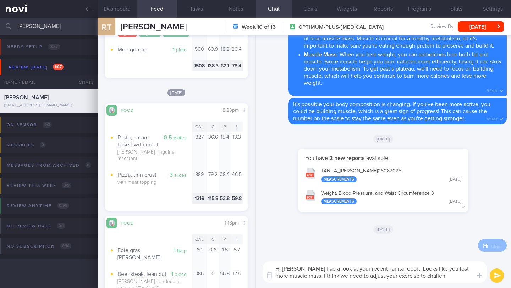
click at [433, 270] on textarea "Hi [PERSON_NAME] had a look at your recent Tanita report. Looks like you lost m…" at bounding box center [374, 271] width 224 height 21
click at [414, 275] on textarea "Hi [PERSON_NAME] had a look at your recent Tanita report. Looks like you lost m…" at bounding box center [374, 271] width 224 height 21
click at [413, 277] on textarea "Hi [PERSON_NAME] had a look at your recent Tanita report. Looks like you lost m…" at bounding box center [374, 271] width 224 height 21
click at [291, 277] on textarea "Hi [PERSON_NAME] had a look at your recent Tanita report. Looks like you lost m…" at bounding box center [374, 271] width 224 height 21
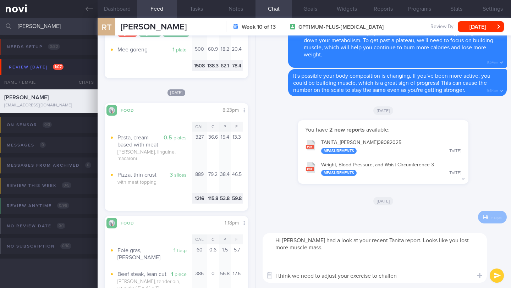
scroll to position [0, 0]
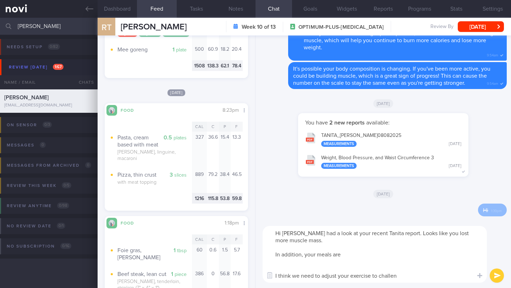
click at [420, 266] on textarea "Hi [PERSON_NAME] had a look at your recent Tanita report. Looks like you lost m…" at bounding box center [374, 254] width 224 height 57
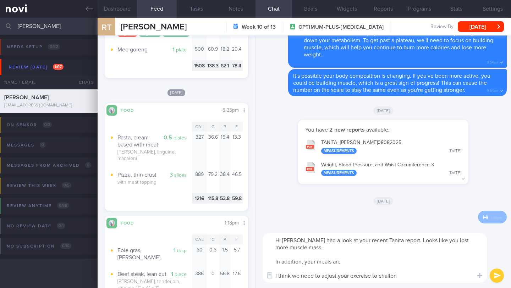
click at [349, 248] on textarea "Hi [PERSON_NAME] had a look at your recent Tanita report. Looks like you lost m…" at bounding box center [374, 258] width 224 height 50
drag, startPoint x: 273, startPoint y: 262, endPoint x: 354, endPoint y: 262, distance: 81.6
click at [354, 262] on textarea "Hi [PERSON_NAME] had a look at your recent Tanita report. Looks like you lost m…" at bounding box center [374, 258] width 224 height 50
click at [408, 255] on textarea "Hi [PERSON_NAME] had a look at your recent Tanita report. Looks like you lost m…" at bounding box center [374, 258] width 224 height 50
click at [411, 272] on textarea "Hi [PERSON_NAME] had a look at your recent Tanita report. Looks like you lost m…" at bounding box center [374, 258] width 224 height 50
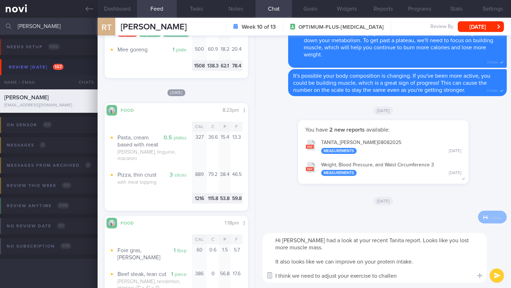
drag, startPoint x: 399, startPoint y: 277, endPoint x: 274, endPoint y: 273, distance: 124.9
click at [274, 273] on div "Chat Templates Admin CGM Weight Nutrition Physical Activity Infographics Articl…" at bounding box center [382, 258] width 255 height 60
click at [123, 9] on button "Dashboard" at bounding box center [117, 9] width 39 height 18
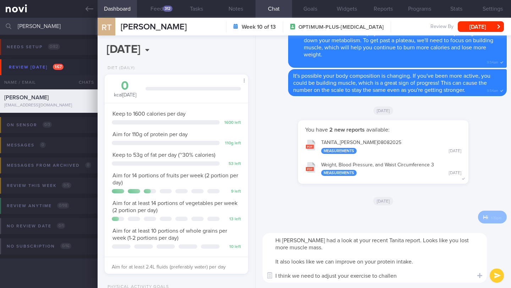
scroll to position [129, 0]
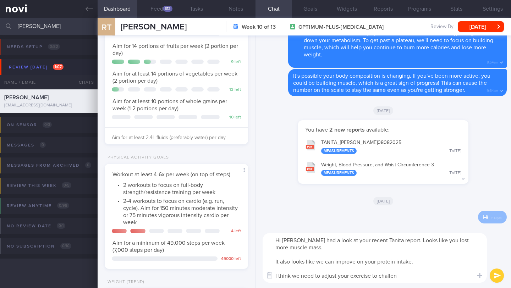
click at [401, 275] on textarea "Hi [PERSON_NAME] had a look at your recent Tanita report. Looks like you lost m…" at bounding box center [374, 258] width 224 height 50
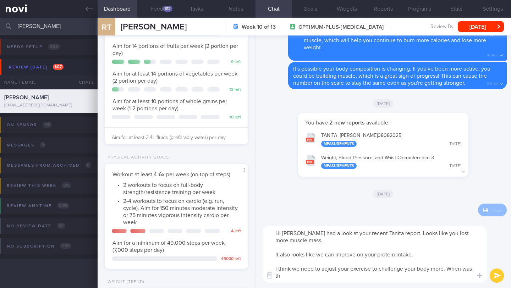
scroll to position [0, 0]
click at [308, 242] on textarea "Hi [PERSON_NAME] had a look at your recent Tanita report. Looks like you lost m…" at bounding box center [374, 254] width 224 height 57
click at [275, 252] on textarea "Hi [PERSON_NAME] had a look at your recent Tanita report. Looks like you lost m…" at bounding box center [374, 254] width 224 height 57
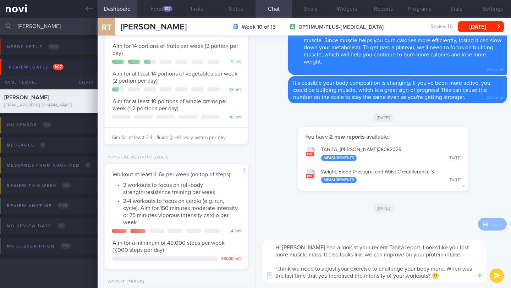
drag, startPoint x: 272, startPoint y: 248, endPoint x: 453, endPoint y: 279, distance: 183.9
click at [453, 279] on textarea "Hi [PERSON_NAME] had a look at your recent Tanita report. Looks like you lost m…" at bounding box center [374, 261] width 224 height 43
paste textarea "I had a look at your recent report, and I see you've lost some muscle mass, whi…"
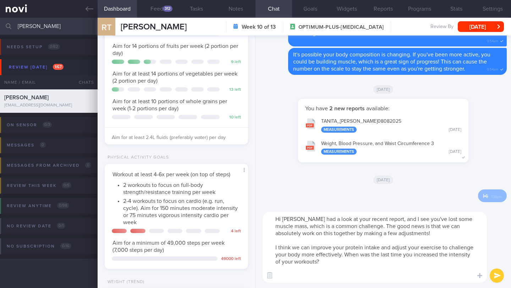
click at [271, 232] on textarea "Hi [PERSON_NAME] had a look at your recent report, and I see you've lost some m…" at bounding box center [374, 247] width 224 height 71
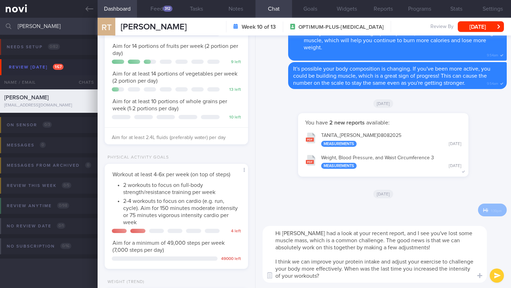
click at [360, 235] on textarea "Hi [PERSON_NAME] had a look at your recent report, and I see you've lost some m…" at bounding box center [374, 254] width 224 height 57
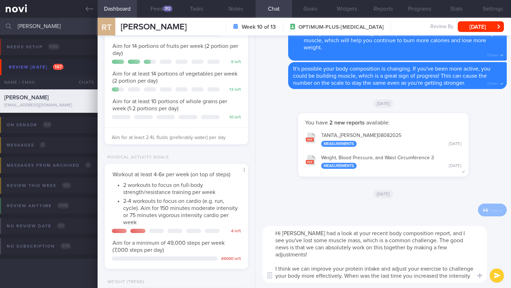
click at [453, 278] on textarea "Hi [PERSON_NAME] had a look at your recent body composition report, and I see y…" at bounding box center [374, 254] width 224 height 57
type textarea "Hi [PERSON_NAME] had a look at your recent body composition report, and I see y…"
click at [497, 278] on button "submit" at bounding box center [496, 275] width 14 height 14
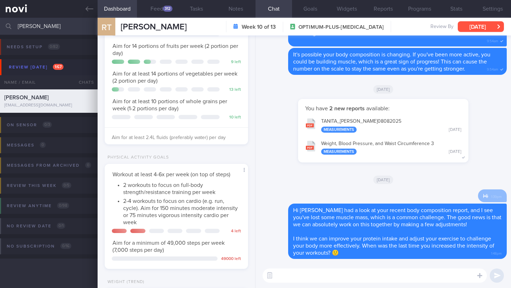
click at [470, 26] on button "[DATE]" at bounding box center [480, 26] width 46 height 11
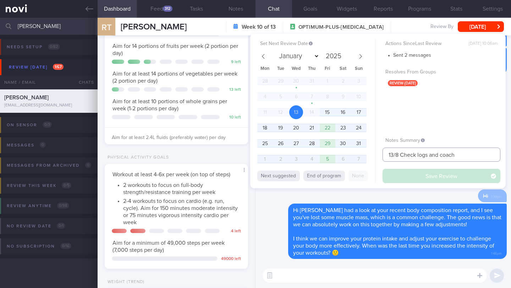
drag, startPoint x: 393, startPoint y: 154, endPoint x: 369, endPoint y: 152, distance: 23.8
click at [369, 152] on div "Set Next Review Date [DATE] January February March April May June July August S…" at bounding box center [377, 111] width 255 height 155
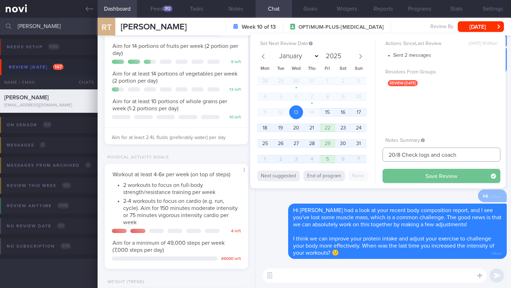
type input "20/8 Check logs and coach"
click at [415, 179] on button "Save Review" at bounding box center [441, 176] width 118 height 14
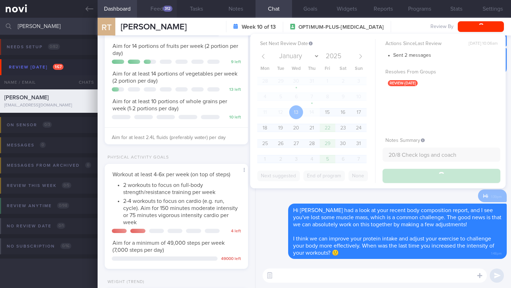
type input "20/8 Check logs and coach"
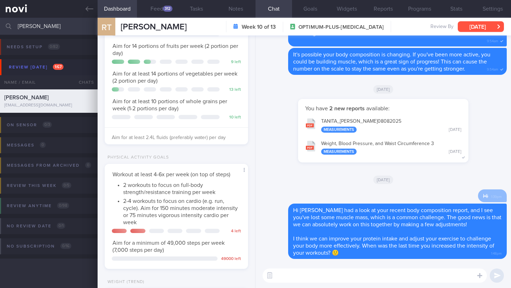
click at [478, 29] on button "[DATE]" at bounding box center [480, 26] width 46 height 11
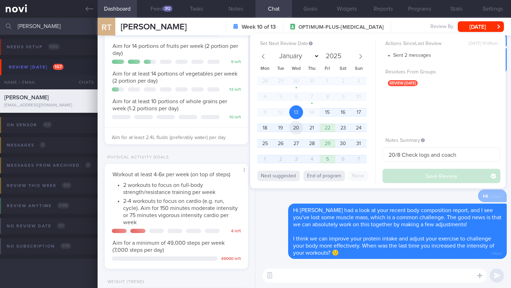
click at [299, 130] on span "20" at bounding box center [296, 128] width 14 height 14
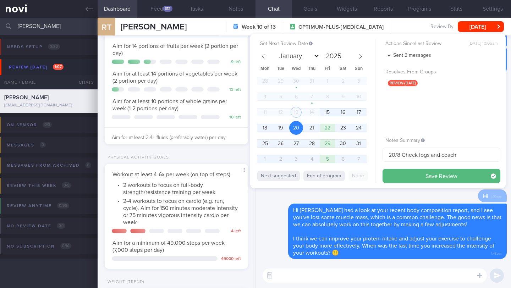
click at [421, 187] on div "Set Next Review Date [DATE] January February March April May June July August S…" at bounding box center [377, 111] width 255 height 155
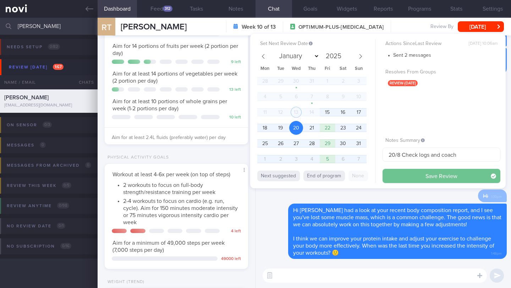
click at [421, 173] on button "Save Review" at bounding box center [441, 176] width 118 height 14
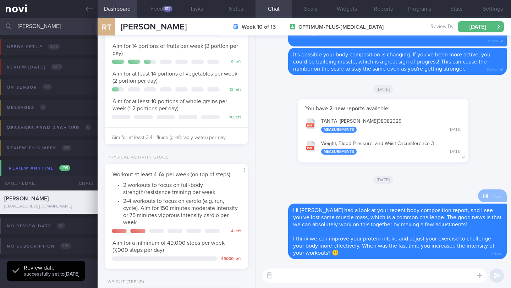
click at [28, 27] on input "[PERSON_NAME]" at bounding box center [255, 26] width 511 height 17
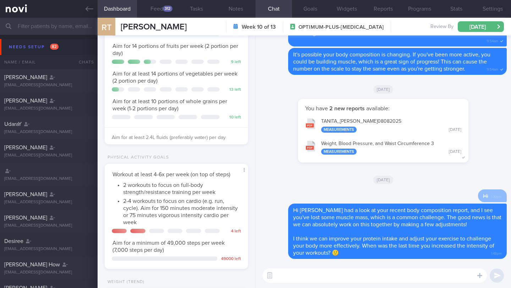
click at [279, 132] on div "You have 2 new reports available: [PERSON_NAME] WAI_ 08082025 Measurements [DAT…" at bounding box center [383, 134] width 247 height 71
click at [89, 10] on icon at bounding box center [89, 9] width 8 height 8
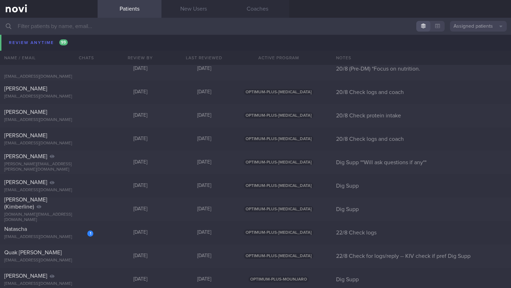
scroll to position [4811, 0]
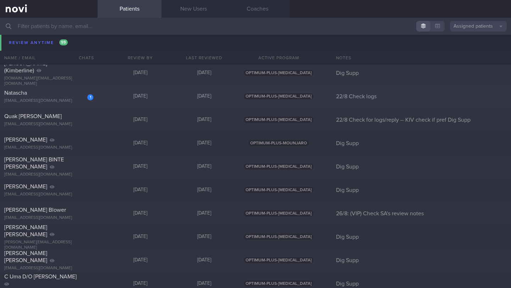
click at [79, 95] on div "1" at bounding box center [86, 94] width 16 height 11
select select "7"
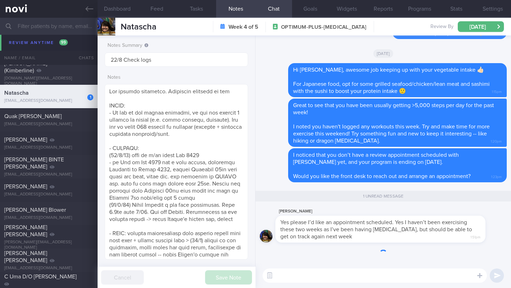
scroll to position [4774, 0]
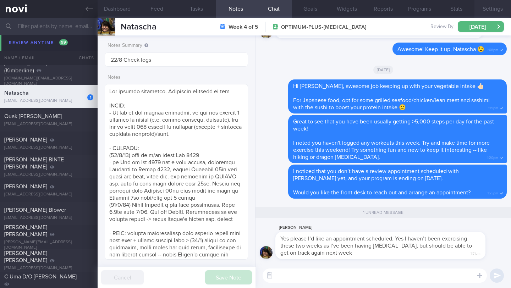
click at [494, 7] on button "Settings" at bounding box center [492, 9] width 37 height 18
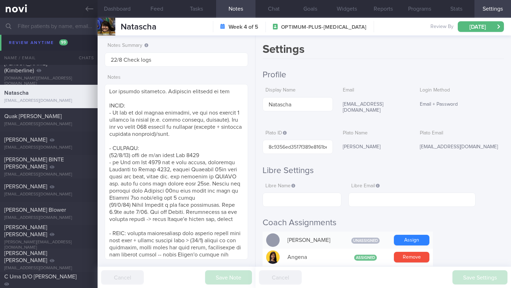
drag, startPoint x: 344, startPoint y: 142, endPoint x: 381, endPoint y: 146, distance: 37.5
click at [381, 146] on div "Plato ID 8c9356ed3517f389e8161bee7de448a7 [PERSON_NAME] Name [PERSON_NAME][GEOG…" at bounding box center [382, 141] width 241 height 28
copy div "[PERSON_NAME]"
click at [272, 7] on button "Chat" at bounding box center [273, 9] width 37 height 18
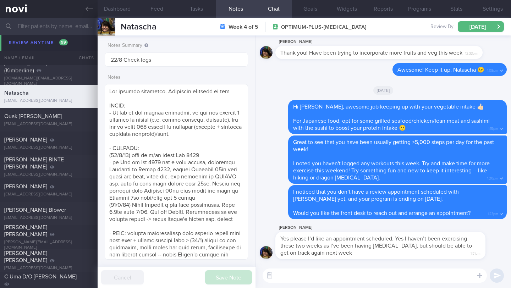
click at [331, 272] on textarea at bounding box center [374, 275] width 224 height 14
type textarea "Sure! I have informed the front desk to arrange a review for you"
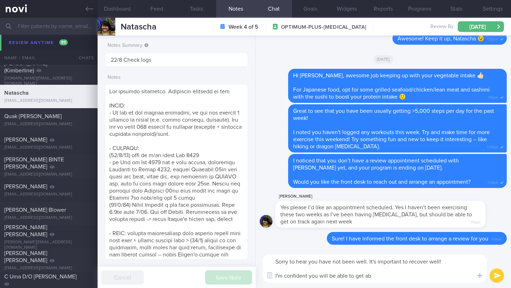
click at [453, 262] on textarea "Sorry to hear you have not been well. It's important to recover well! I'm confi…" at bounding box center [374, 268] width 224 height 28
click at [411, 275] on textarea "Sorry to hear you have not been well. It's important to recover well. I'm confi…" at bounding box center [374, 268] width 224 height 28
click at [463, 263] on textarea "Sorry to hear you have not been well. It's important to recover well. I'm confi…" at bounding box center [374, 268] width 224 height 28
type textarea "Sorry to hear you have not been well. It's important to recover well. I'm confi…"
click at [494, 274] on button "submit" at bounding box center [496, 275] width 14 height 14
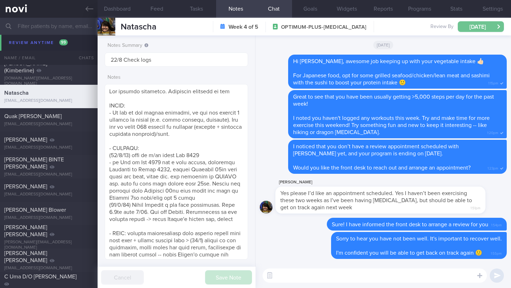
click at [474, 27] on button "[DATE]" at bounding box center [480, 26] width 46 height 11
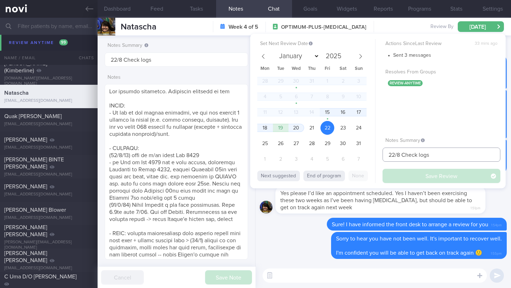
click at [447, 156] on input "22/8 Check logs" at bounding box center [441, 155] width 118 height 14
drag, startPoint x: 433, startPoint y: 155, endPoint x: 418, endPoint y: 156, distance: 14.6
click at [418, 156] on input "22/8 Check logs" at bounding box center [441, 155] width 118 height 14
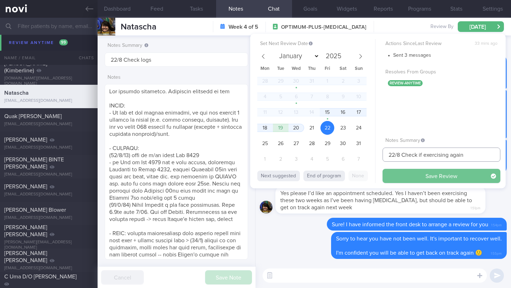
type input "22/8 Check if exercising again"
click at [402, 176] on button "Save Review" at bounding box center [441, 176] width 118 height 14
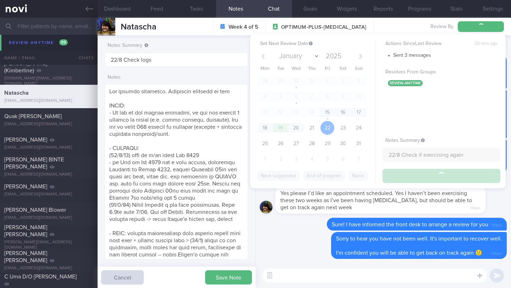
type input "22/8 Check if exercising again"
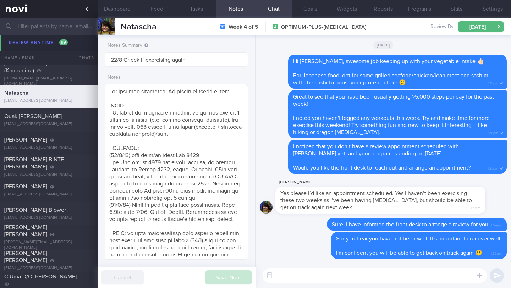
click at [91, 10] on icon at bounding box center [89, 9] width 8 height 8
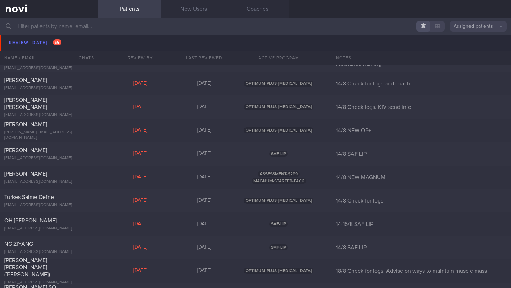
scroll to position [2728, 0]
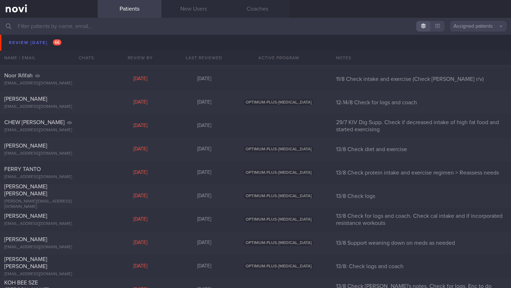
click at [68, 24] on input "text" at bounding box center [255, 26] width 511 height 17
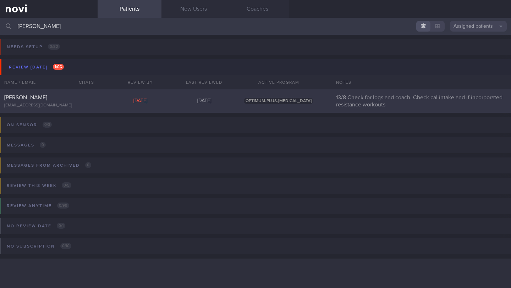
type input "[PERSON_NAME]"
click at [77, 97] on div "[PERSON_NAME]" at bounding box center [47, 97] width 87 height 7
select select "7"
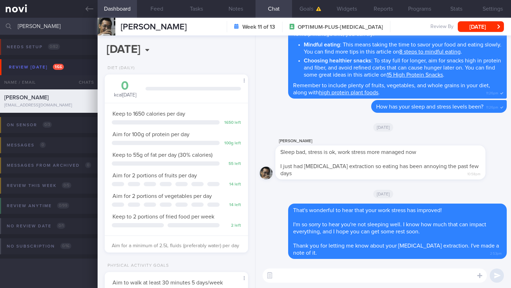
scroll to position [73, 125]
select select "7"
click at [478, 26] on button "[DATE]" at bounding box center [480, 26] width 46 height 11
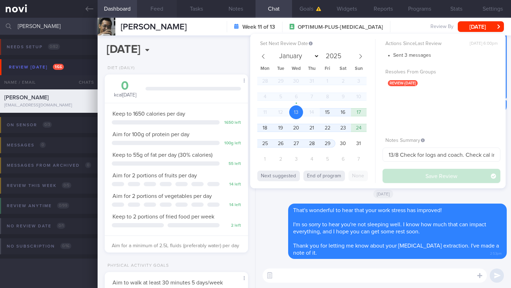
click at [159, 10] on button "Feed" at bounding box center [156, 9] width 39 height 18
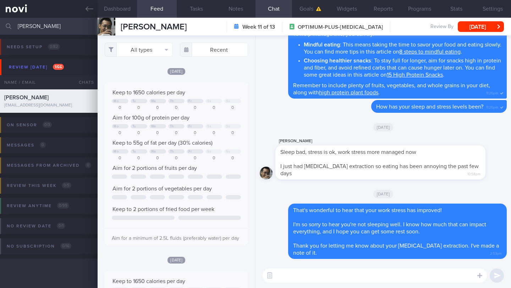
click at [357, 272] on textarea at bounding box center [374, 275] width 224 height 14
type textarea "t"
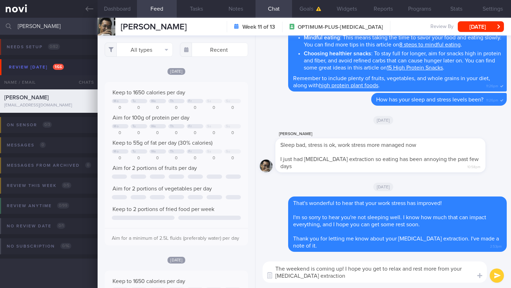
click at [345, 268] on textarea "The weekend is coming up! I hope you get to relax and rest more from your wisdo…" at bounding box center [374, 271] width 224 height 21
click at [384, 274] on textarea "The weekend is coming up! I hope you get to relax and rest more from your wisdo…" at bounding box center [374, 271] width 224 height 21
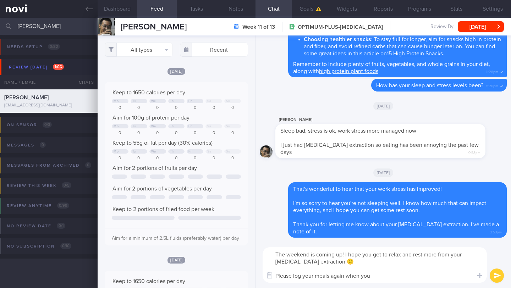
drag, startPoint x: 294, startPoint y: 277, endPoint x: 383, endPoint y: 276, distance: 88.7
click at [383, 276] on textarea "The weekend is coming up! I hope you get to relax and rest more from your wisdo…" at bounding box center [374, 264] width 224 height 35
click at [384, 276] on textarea "The weekend is coming up! I hope you get to relax and rest more from your wisdo…" at bounding box center [374, 264] width 224 height 35
drag, startPoint x: 346, startPoint y: 276, endPoint x: 384, endPoint y: 276, distance: 38.7
click at [384, 276] on textarea "The weekend is coming up! I hope you get to relax and rest more from your wisdo…" at bounding box center [374, 264] width 224 height 35
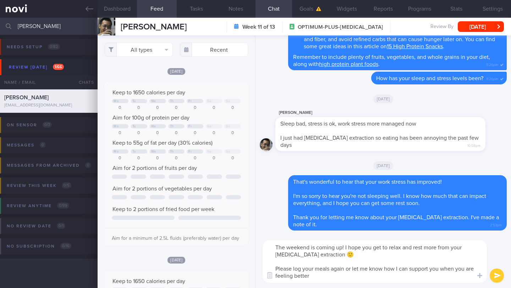
type textarea "The weekend is coming up! I hope you get to relax and rest more from your wisdo…"
click at [495, 273] on button "submit" at bounding box center [496, 275] width 14 height 14
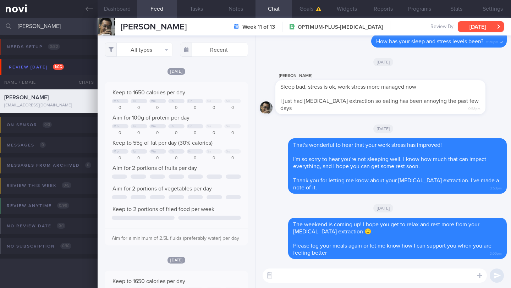
click at [472, 27] on button "[DATE]" at bounding box center [480, 26] width 46 height 11
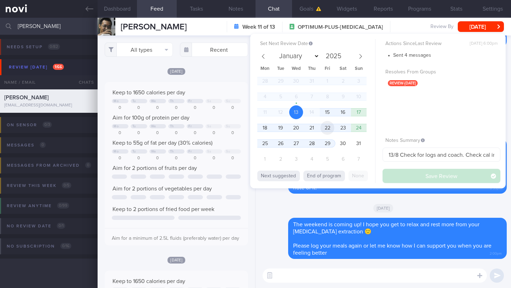
click at [333, 130] on span "22" at bounding box center [327, 128] width 14 height 14
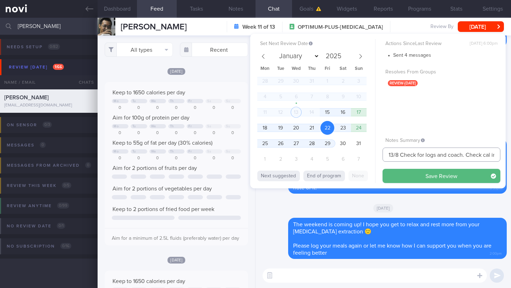
drag, startPoint x: 393, startPoint y: 154, endPoint x: 368, endPoint y: 153, distance: 25.2
click at [368, 153] on div "Set Next Review Date 22 Aug 2025 January February March April May June July Aug…" at bounding box center [377, 111] width 255 height 155
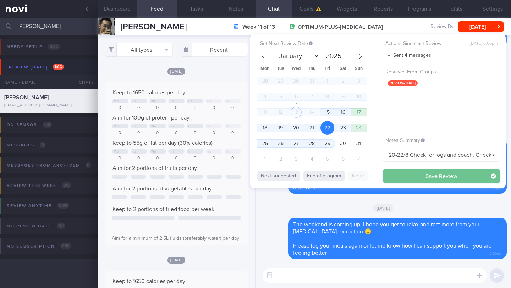
click at [405, 177] on button "Save Review" at bounding box center [441, 176] width 118 height 14
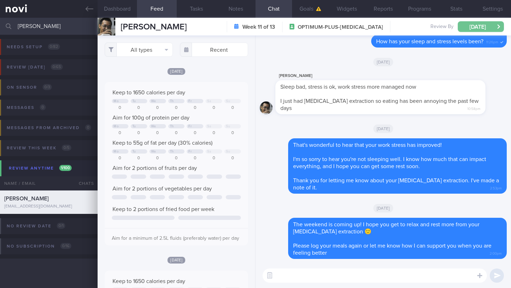
click at [492, 26] on button "[DATE]" at bounding box center [480, 26] width 46 height 11
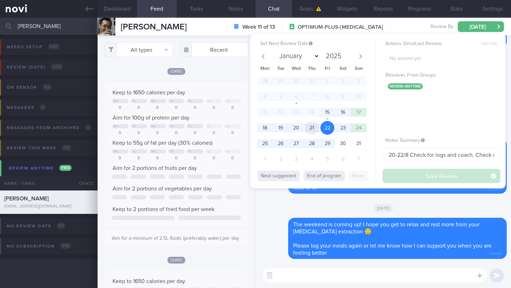
click at [307, 128] on span "21" at bounding box center [312, 128] width 14 height 14
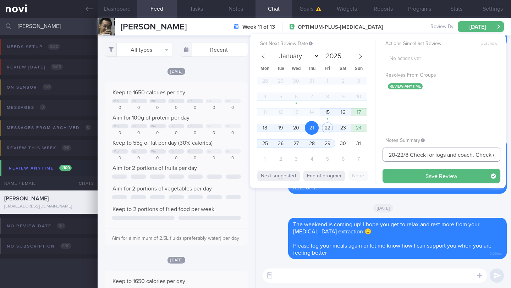
click at [394, 156] on input "20-22/8 Check for logs and coach. Check cal intake and if incorporated resistan…" at bounding box center [441, 155] width 118 height 14
click at [409, 155] on input "21-22/8 Check for logs and coach. Check cal intake and if incorporated resistan…" at bounding box center [441, 155] width 118 height 14
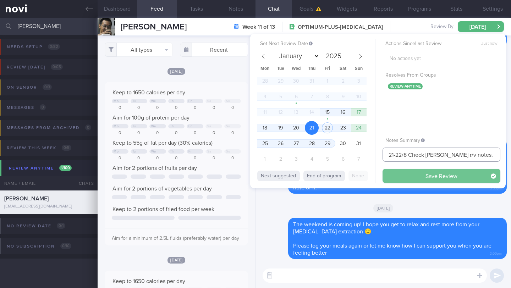
type input "21-22/8 Check Todd's r/v notes. Check for logs and coach. Check cal intake and …"
click at [422, 179] on button "Save Review" at bounding box center [441, 176] width 118 height 14
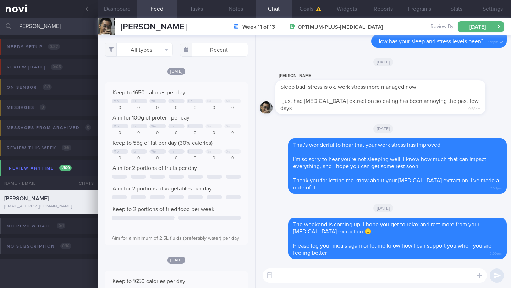
click at [26, 27] on input "[PERSON_NAME]" at bounding box center [255, 26] width 511 height 17
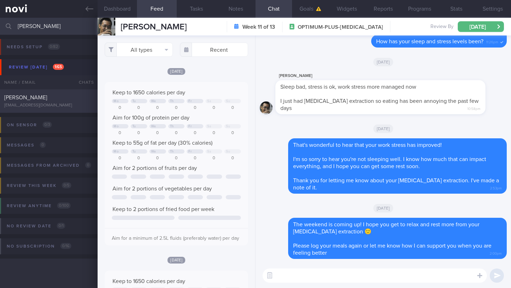
type input "[PERSON_NAME]"
click at [63, 102] on div "Joscelin Tay Wan Ni joscelintay@gmail.com" at bounding box center [49, 101] width 98 height 14
type input "13/8 Support weaning down on meds as needed"
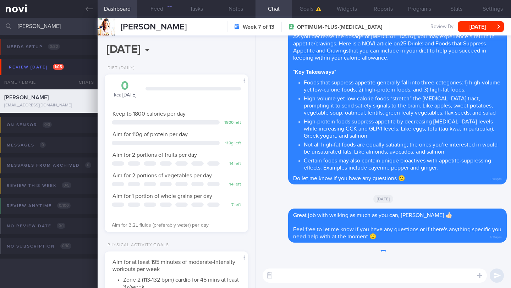
scroll to position [73, 125]
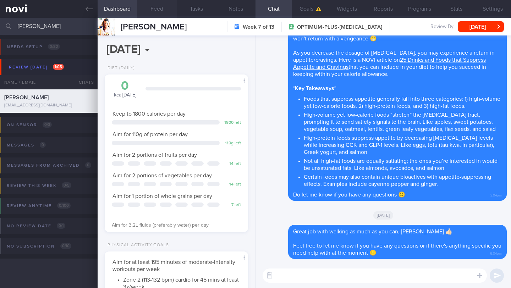
click at [160, 9] on button "Feed" at bounding box center [156, 9] width 39 height 18
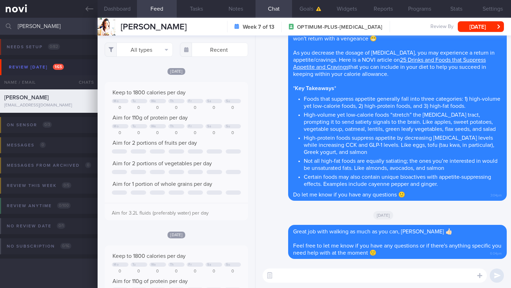
click at [300, 277] on textarea at bounding box center [374, 275] width 224 height 14
paste textarea "Hi [Patient's Name], We noticed there haven’t been any food or workout logs rec…"
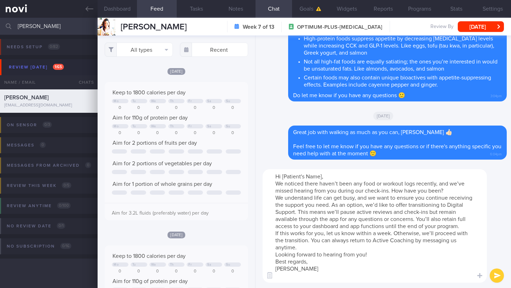
drag, startPoint x: 322, startPoint y: 177, endPoint x: 295, endPoint y: 179, distance: 26.7
click at [295, 179] on textarea "Hi [Patient's Name], We noticed there haven’t been any food or workout logs rec…" at bounding box center [374, 225] width 224 height 113
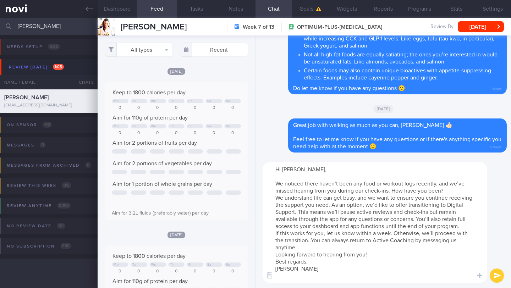
click at [453, 191] on textarea "Hi Joscelin, We noticed there haven’t been any food or workout logs recently, a…" at bounding box center [374, 222] width 224 height 121
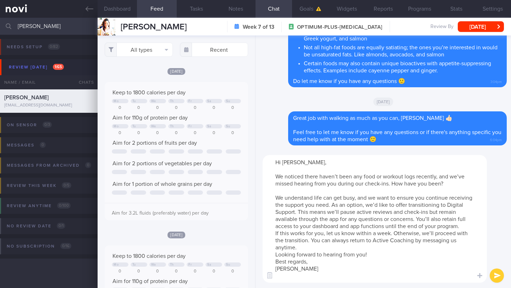
click at [336, 234] on textarea "Hi Joscelin, We noticed there haven’t been any food or workout logs recently, a…" at bounding box center [374, 219] width 224 height 128
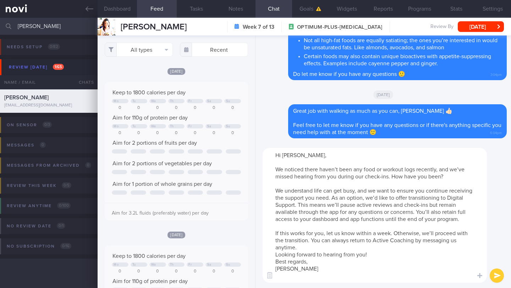
click at [311, 254] on textarea "Hi Joscelin, We noticed there haven’t been any food or workout logs recently, a…" at bounding box center [374, 215] width 224 height 135
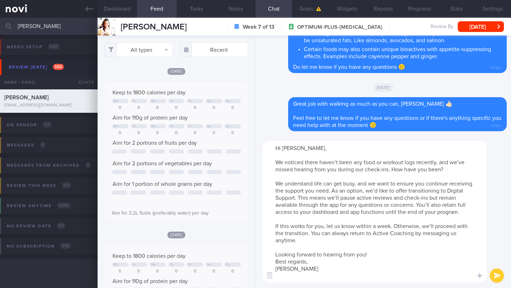
click at [378, 260] on textarea "Hi Joscelin, We noticed there haven’t been any food or workout logs recently, a…" at bounding box center [374, 212] width 224 height 142
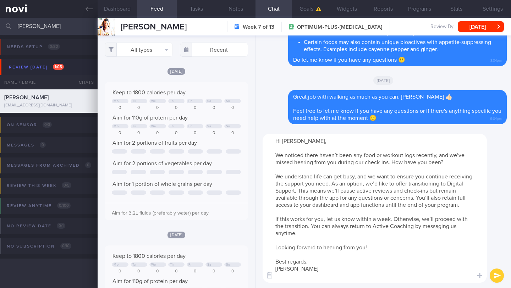
type textarea "Hi Joscelin, We noticed there haven’t been any food or workout logs recently, a…"
click at [497, 277] on button "submit" at bounding box center [496, 275] width 14 height 14
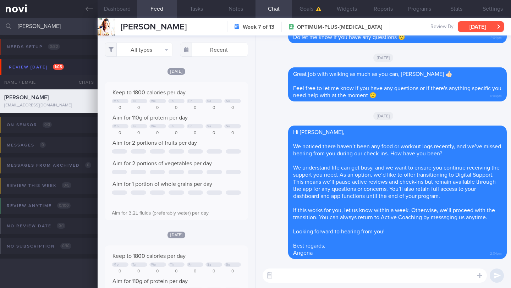
click at [484, 27] on button "[DATE]" at bounding box center [480, 26] width 46 height 11
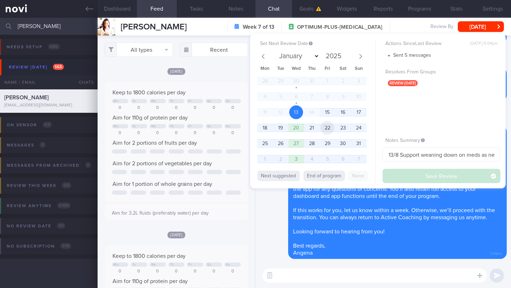
click at [328, 128] on span "22" at bounding box center [327, 128] width 14 height 14
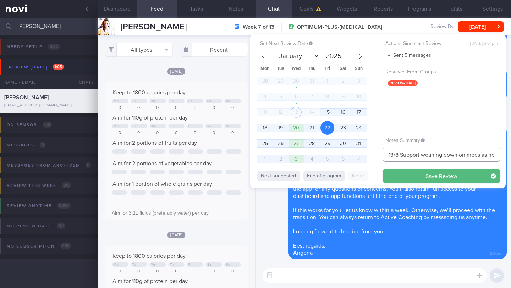
drag, startPoint x: 393, startPoint y: 154, endPoint x: 376, endPoint y: 155, distance: 17.1
click at [376, 155] on div "Set Next Review Date 22 Aug 2025 January February March April May June July Aug…" at bounding box center [377, 111] width 255 height 155
type input "22/8 Support weaning down on meds as needed"
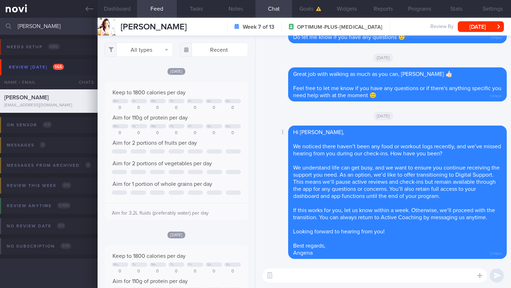
click at [260, 221] on div "Delete Hi Joscelin, We noticed there haven’t been any food or workout logs rece…" at bounding box center [383, 192] width 247 height 133
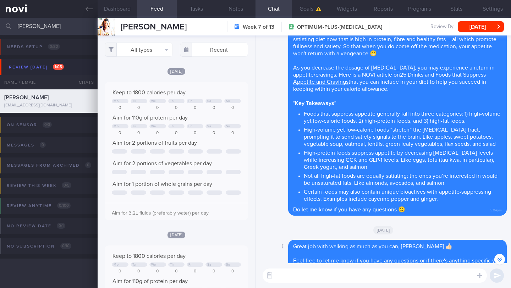
scroll to position [-203, 0]
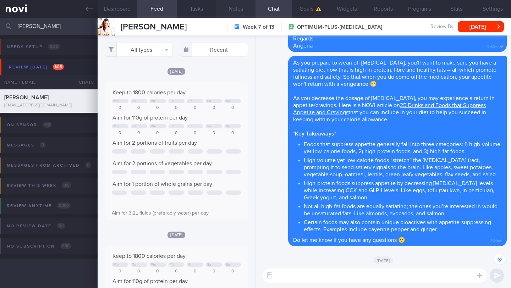
click at [235, 6] on button "Notes" at bounding box center [235, 9] width 39 height 18
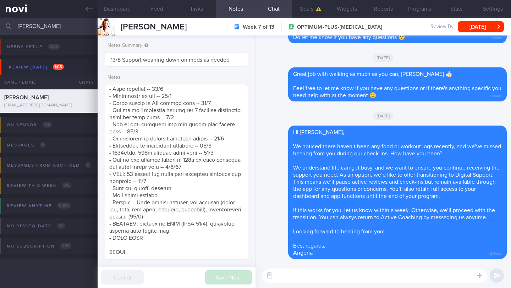
drag, startPoint x: 188, startPoint y: 28, endPoint x: 119, endPoint y: 28, distance: 68.8
click at [119, 28] on div "Joscelin Tay Wan Ni Joscelin Tay Wan Ni joscelintay@gmail.com Week 7 of 13 OPTI…" at bounding box center [304, 27] width 413 height 18
copy span "[PERSON_NAME]"
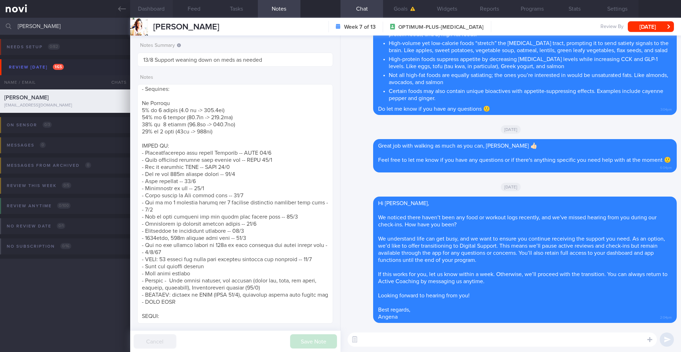
scroll to position [478, 0]
click at [510, 28] on button "[DATE]" at bounding box center [651, 26] width 46 height 11
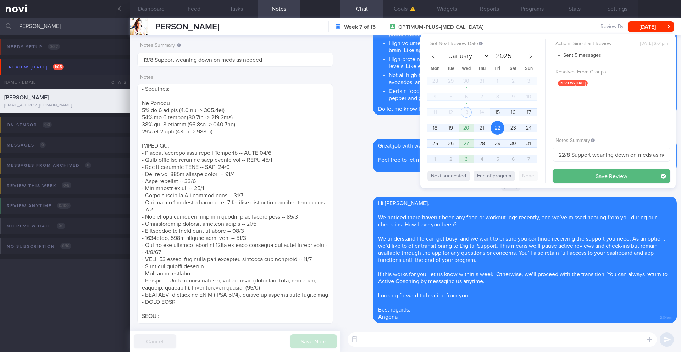
click at [496, 130] on span "22" at bounding box center [497, 128] width 14 height 14
click at [510, 174] on button "Save Review" at bounding box center [612, 176] width 118 height 14
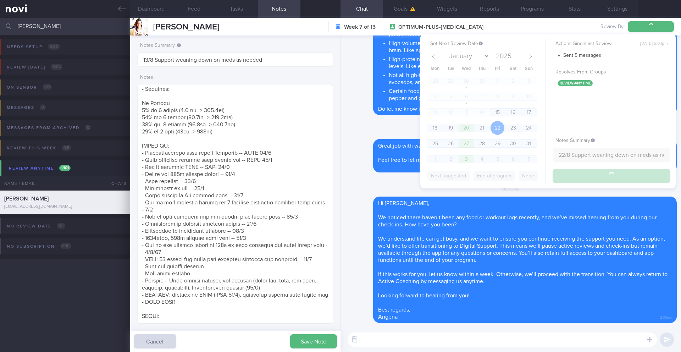
type input "22/8 Support weaning down on meds as needed"
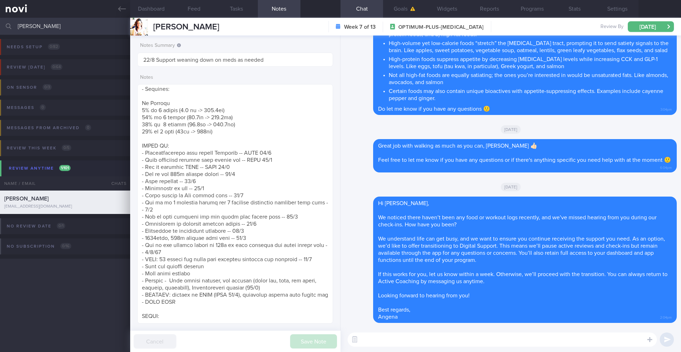
click at [68, 26] on input "[PERSON_NAME]" at bounding box center [340, 26] width 681 height 17
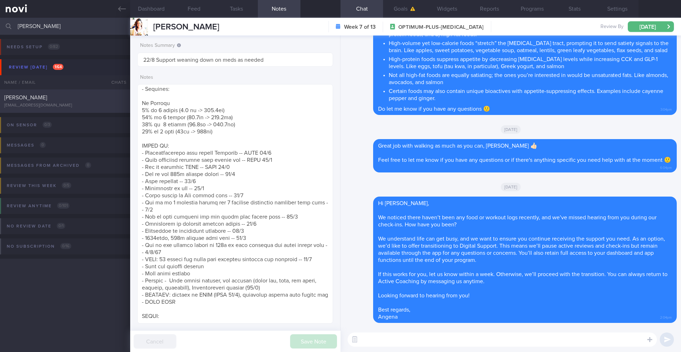
type input "eugene song"
click at [89, 100] on div "[PERSON_NAME]" at bounding box center [64, 97] width 120 height 7
type input "15/8 SAF LIP final R/V"
type textarea "SUPPORT NEEDED: CHALLENGE: Wt Targets: 45yo Chinese male - Pmhx: Nil - Meds: Ni…"
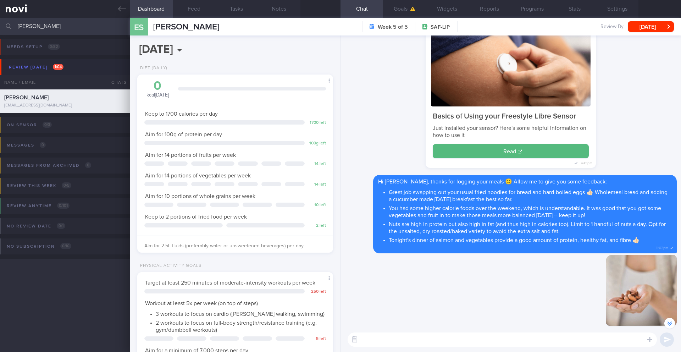
scroll to position [-2060, 0]
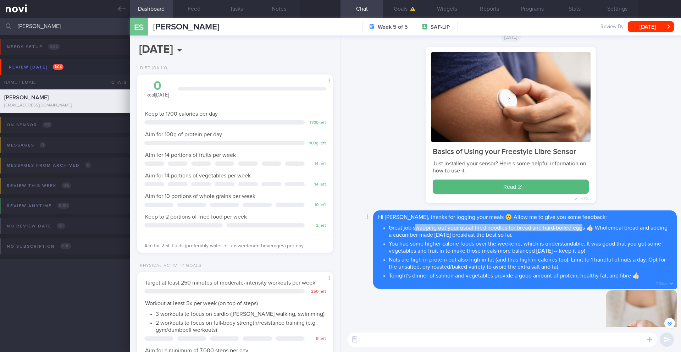
drag, startPoint x: 415, startPoint y: 228, endPoint x: 585, endPoint y: 227, distance: 170.2
click at [510, 227] on li "Great job swapping out your usual fried noodles for bread and hard-boiled eggs …" at bounding box center [530, 230] width 283 height 16
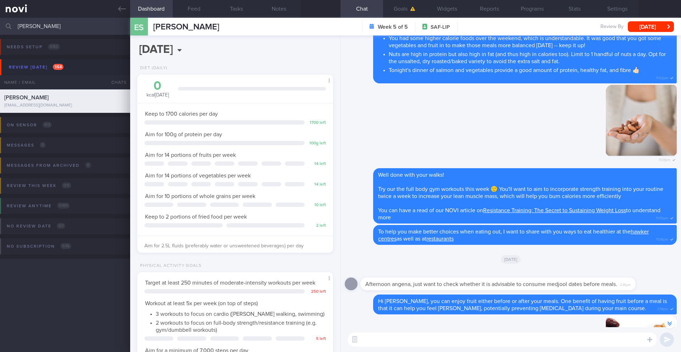
scroll to position [-1857, 0]
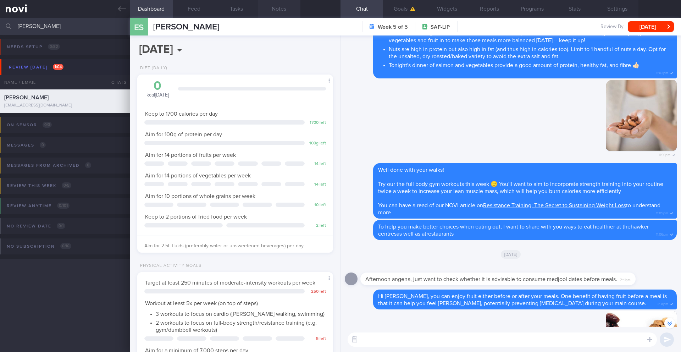
click at [282, 11] on button "Notes" at bounding box center [279, 9] width 43 height 18
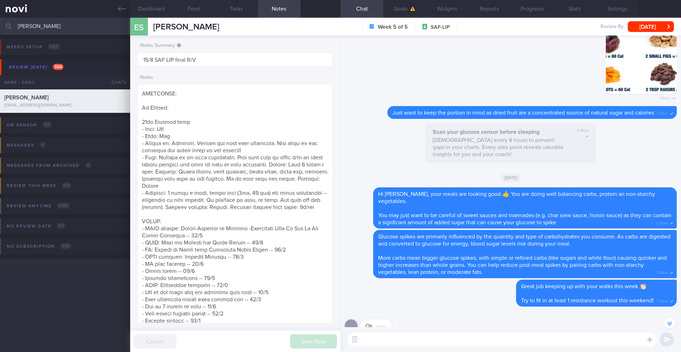
scroll to position [-1562, 0]
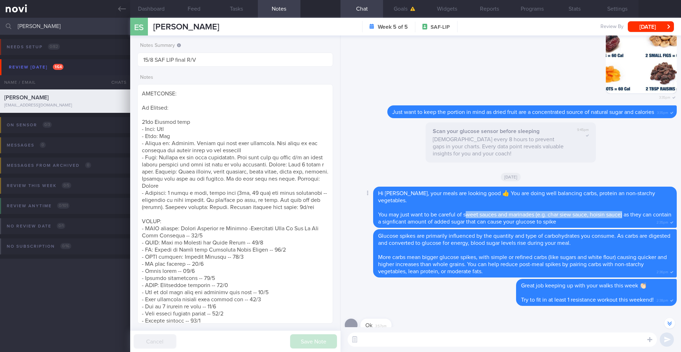
drag, startPoint x: 465, startPoint y: 208, endPoint x: 624, endPoint y: 209, distance: 158.9
click at [510, 212] on span "You may just want to be careful of sweet sauces and marinades (e.g. char siew s…" at bounding box center [524, 218] width 293 height 13
copy span "weet sauces and marinades (e.g. char siew sauce, hoisin sauce)"
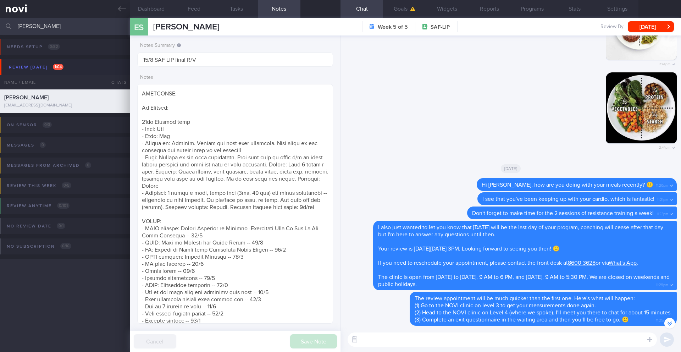
scroll to position [0, 0]
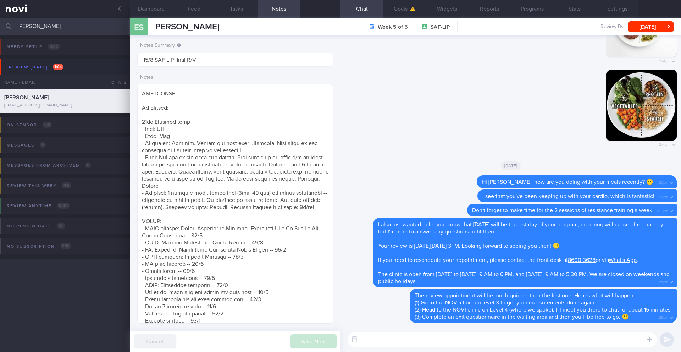
click at [41, 28] on input "eugene song" at bounding box center [340, 26] width 681 height 17
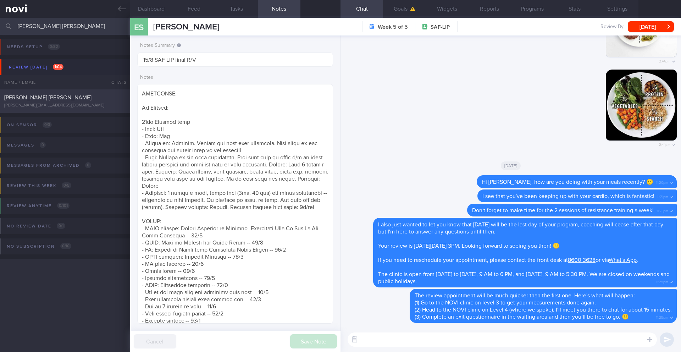
type input "[PERSON_NAME] [PERSON_NAME]"
click at [29, 97] on span "[PERSON_NAME] [PERSON_NAME]" at bounding box center [47, 98] width 87 height 6
type input "13/8 Check logs"
type textarea "1300kcal 100g pro (400kcal) 36g fat (325kcal) SUPPORT NEEDED: Clarify nutrition…"
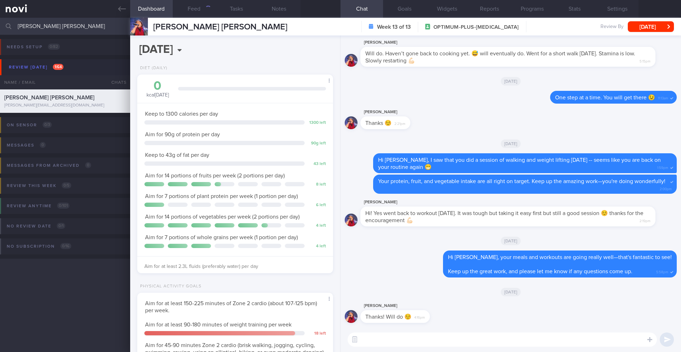
scroll to position [99, 178]
click at [467, 288] on textarea at bounding box center [502, 339] width 309 height 14
click at [193, 9] on button "Feed 1808" at bounding box center [194, 9] width 43 height 18
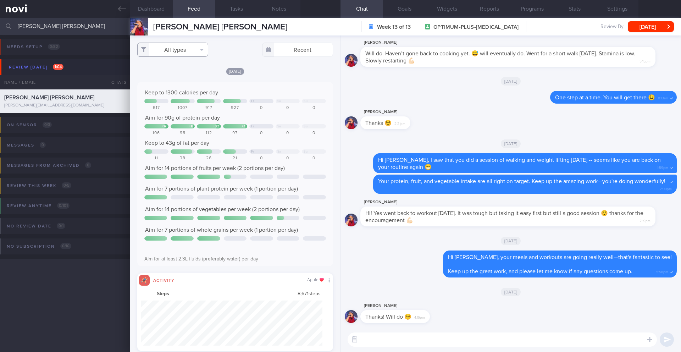
click at [189, 50] on button "All types" at bounding box center [172, 50] width 71 height 14
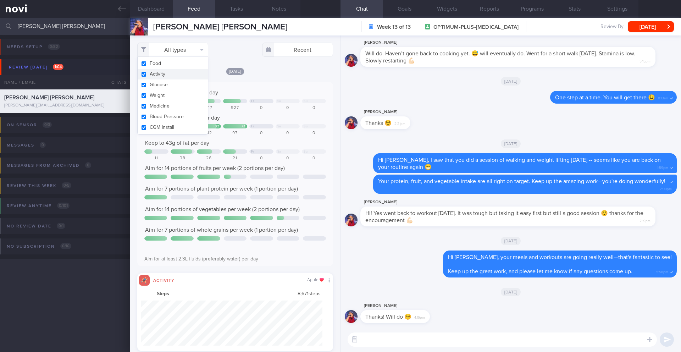
click at [185, 73] on button "Activity" at bounding box center [173, 74] width 70 height 11
checkbox input "false"
click at [310, 91] on div "Keep to 1300 calories per day" at bounding box center [235, 92] width 182 height 7
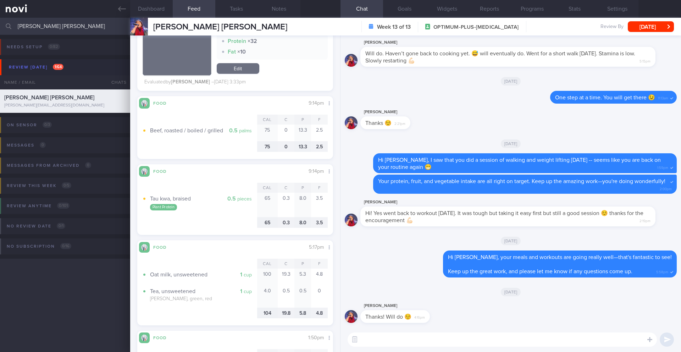
click at [401, 288] on textarea at bounding box center [502, 339] width 309 height 14
click at [161, 7] on button "Dashboard" at bounding box center [151, 9] width 43 height 18
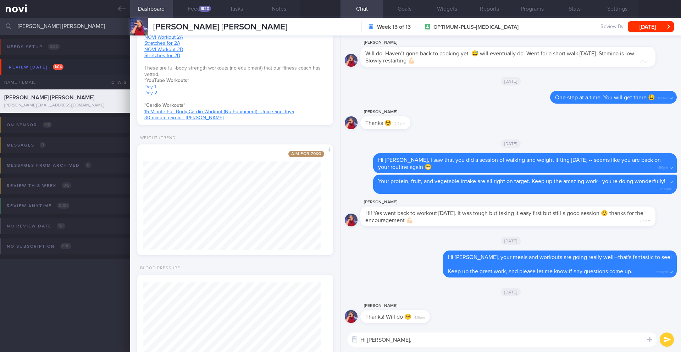
click at [406, 288] on textarea "Hi Ashley," at bounding box center [502, 339] width 309 height 14
click at [388, 288] on textarea "Hi Ashley, amazing progress with your weight loss." at bounding box center [502, 339] width 309 height 14
click at [510, 288] on textarea "Hi Ashley, I just want to say -- amazing progress with your weight loss." at bounding box center [502, 339] width 309 height 14
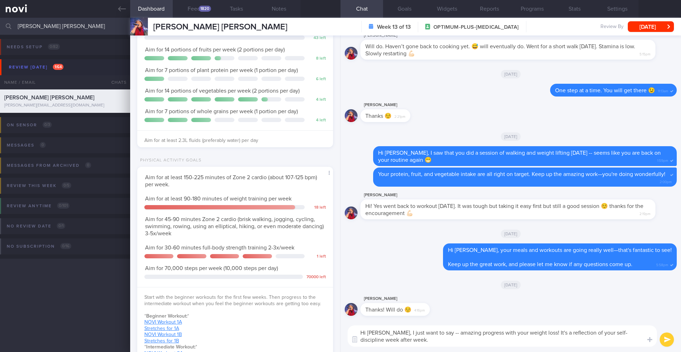
scroll to position [124, 0]
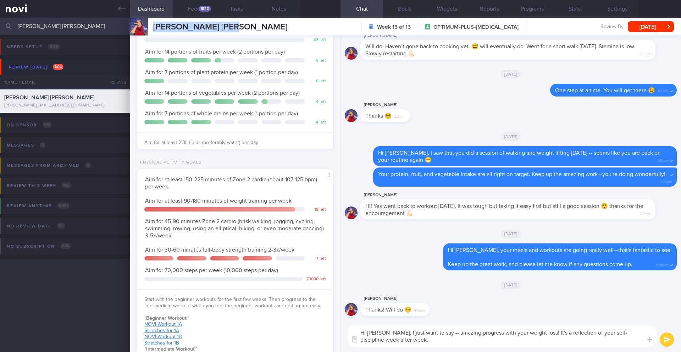
drag, startPoint x: 162, startPoint y: 27, endPoint x: 249, endPoint y: 27, distance: 86.9
click at [249, 27] on div "MUK MEI YIN ASHLEY MUK MEI YIN ASHLEY ashley.mak@gmail.com Week 13 of 13 OPTIMU…" at bounding box center [405, 27] width 551 height 18
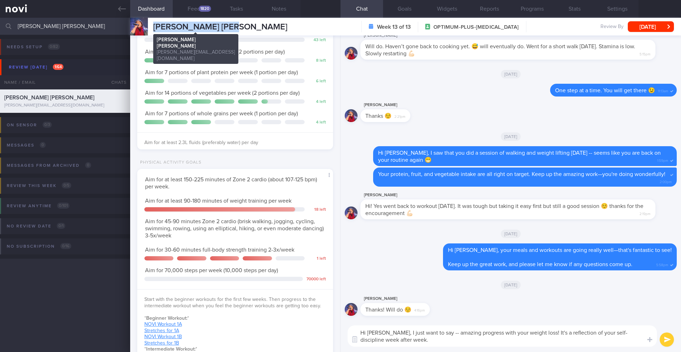
copy span "[PERSON_NAME] [PERSON_NAME]"
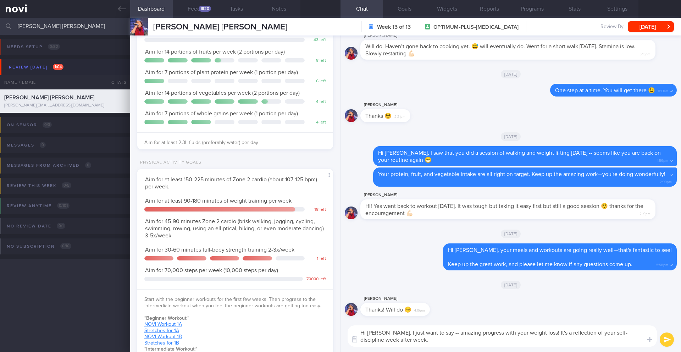
click at [396, 288] on textarea "Hi Ashley, I just want to say -- amazing progress with your weight loss! It's a…" at bounding box center [502, 335] width 309 height 21
click at [400, 288] on textarea "Hi Ashley, I just want to say -- amazing progress with your weight loss! It's a…" at bounding box center [502, 335] width 309 height 21
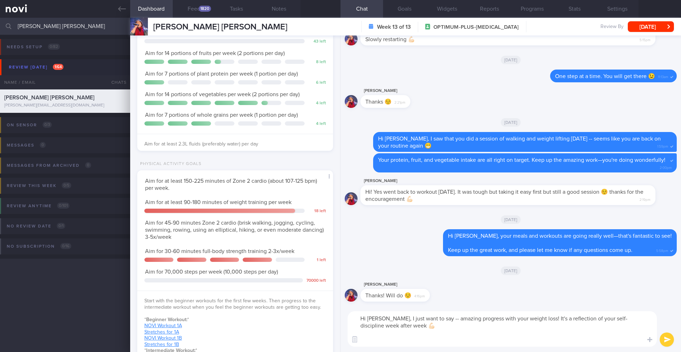
scroll to position [0, 0]
click at [510, 288] on textarea "Hi Ashley, I just want to say -- amazing progress with your weight loss! It's a…" at bounding box center [502, 328] width 309 height 35
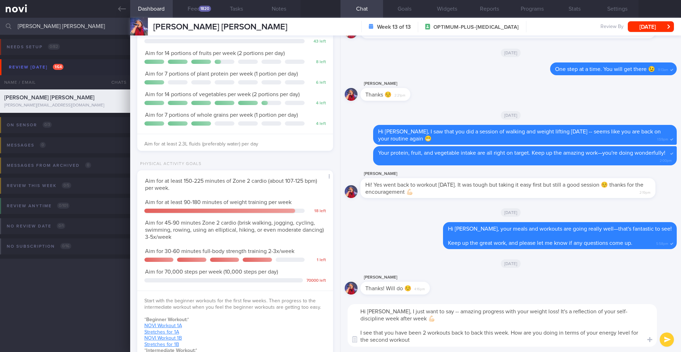
type textarea "Hi Ashley, I just want to say -- amazing progress with your weight loss! It's a…"
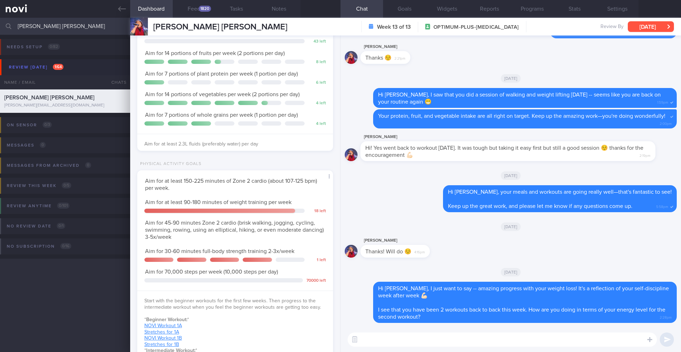
click at [510, 26] on button "[DATE]" at bounding box center [651, 26] width 46 height 11
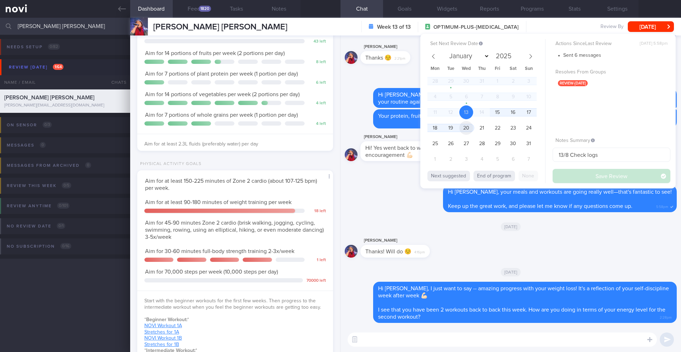
click at [470, 130] on span "20" at bounding box center [466, 128] width 14 height 14
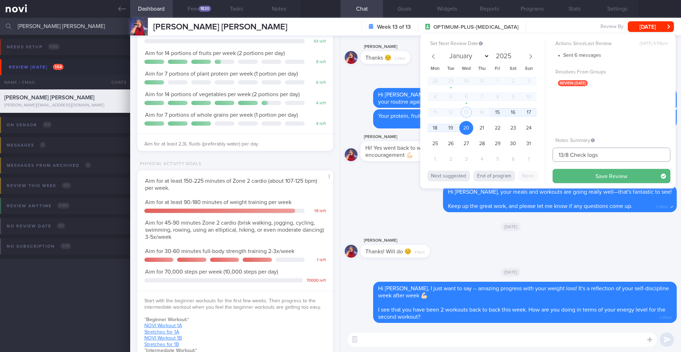
drag, startPoint x: 563, startPoint y: 154, endPoint x: 538, endPoint y: 154, distance: 25.5
click at [510, 154] on div "Set Next Review Date 20 Aug 2025 January February March April May June July Aug…" at bounding box center [547, 111] width 255 height 155
type input "20/8 Check logs"
click at [510, 178] on button "Save Review" at bounding box center [612, 176] width 118 height 14
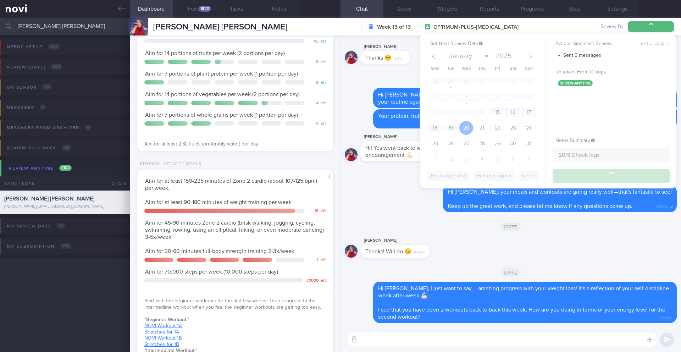
type input "20/8 Check logs"
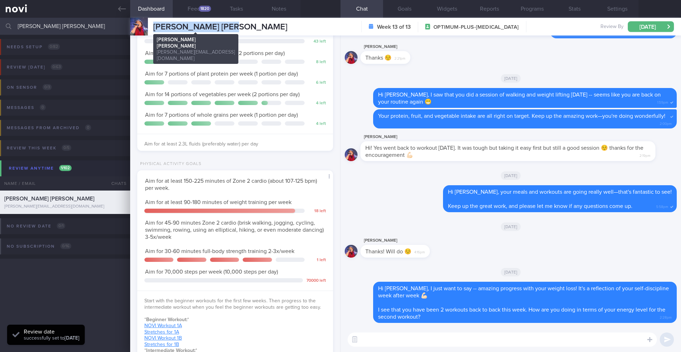
drag, startPoint x: 212, startPoint y: 27, endPoint x: 155, endPoint y: 26, distance: 57.8
click at [155, 26] on div "MUK MEI YIN ASHLEY MUK MEI YIN ASHLEY ashley.mak@gmail.com Week 13 of 13 OPTIMU…" at bounding box center [405, 27] width 551 height 18
copy span "[PERSON_NAME] [PERSON_NAME]"
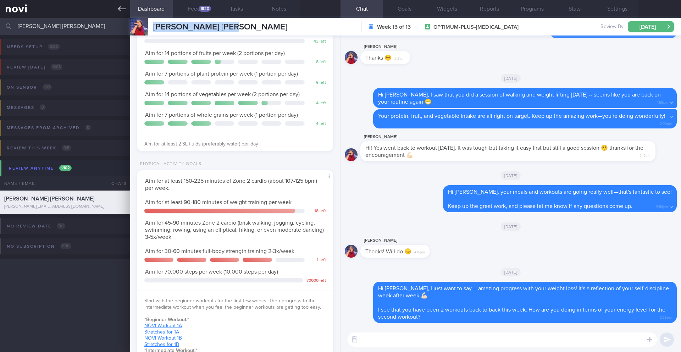
scroll to position [89, 178]
click at [69, 26] on input "[PERSON_NAME] [PERSON_NAME]" at bounding box center [340, 26] width 681 height 17
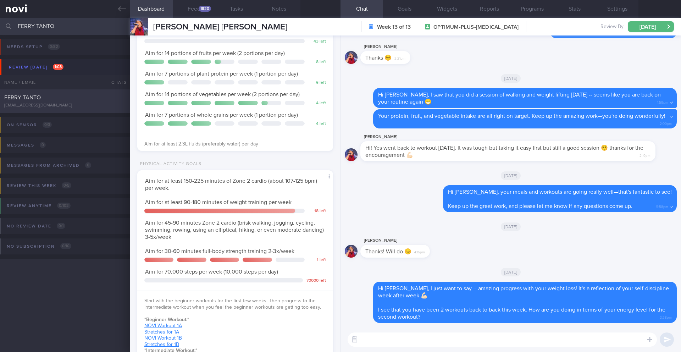
type input "FERRY TANTO"
click at [88, 96] on div "FERRY TANTO" at bounding box center [64, 97] width 120 height 7
type input "13/8 Check protein intake and exercise regimen > Reassess needs"
type textarea "SUPPORT NEEDED: CHALLENGE: - OVERALL: Current weight is 90.5 and sometimes I ha…"
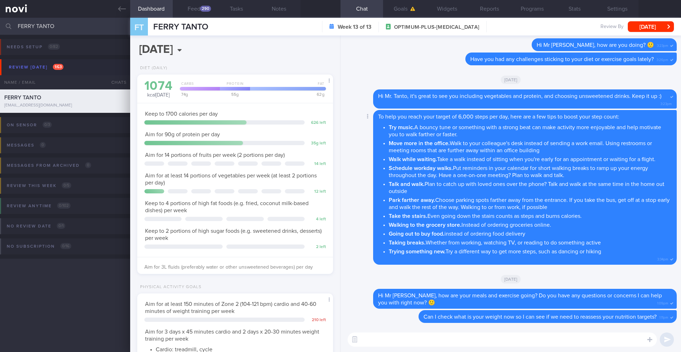
scroll to position [0, 0]
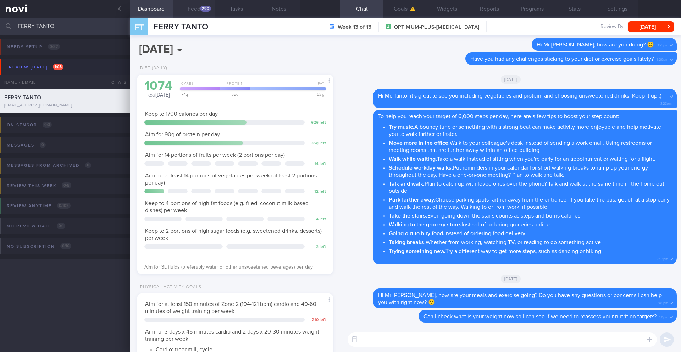
click at [194, 7] on button "Feed 290" at bounding box center [194, 9] width 43 height 18
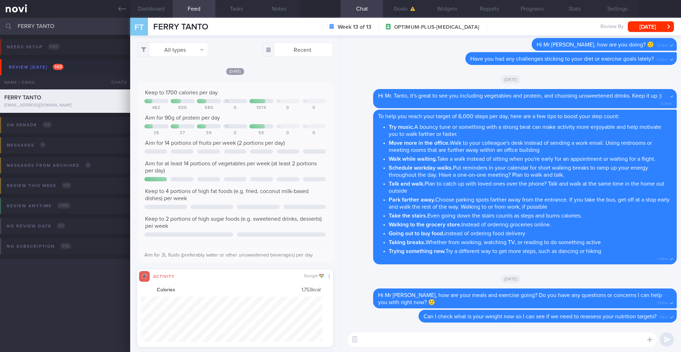
scroll to position [45, 182]
click at [176, 49] on button "All types" at bounding box center [172, 50] width 71 height 14
click at [162, 74] on button "Activity" at bounding box center [173, 74] width 70 height 11
checkbox input "false"
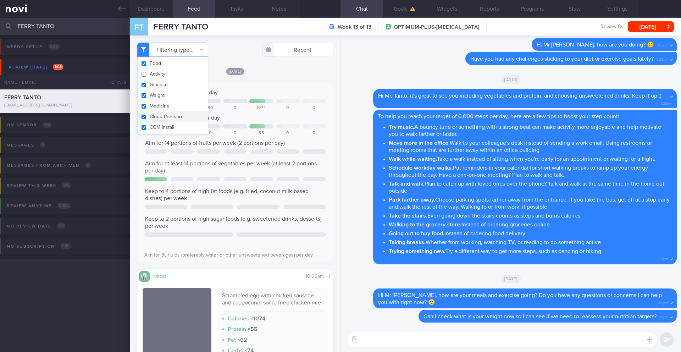
click at [307, 84] on div "Keep to 1700 calories per day Th Sa Su 482 630 580 0 1074 0 0 Aim for 90g of pr…" at bounding box center [235, 172] width 196 height 180
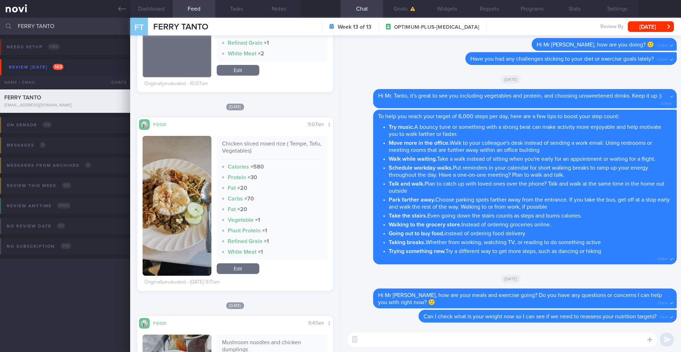
scroll to position [383, 0]
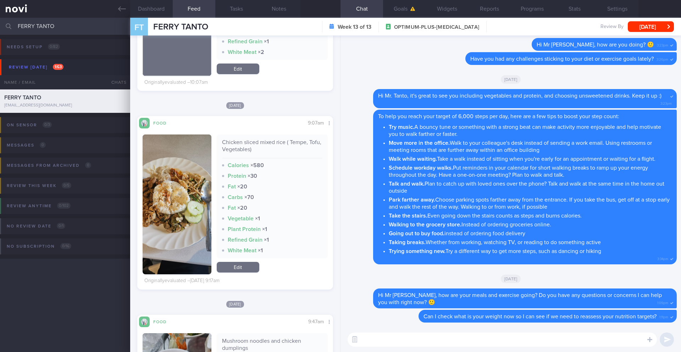
click at [192, 236] on button "button" at bounding box center [177, 204] width 69 height 140
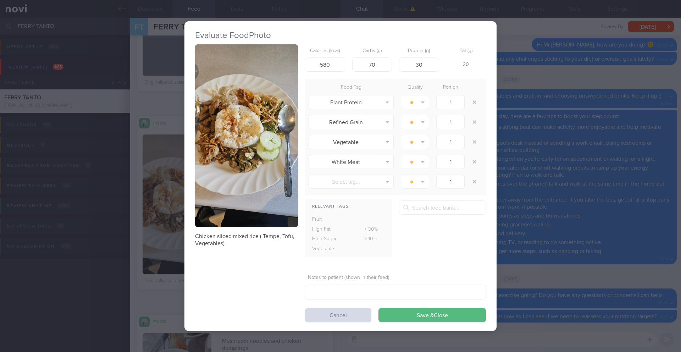
click at [273, 156] on button "button" at bounding box center [246, 135] width 103 height 183
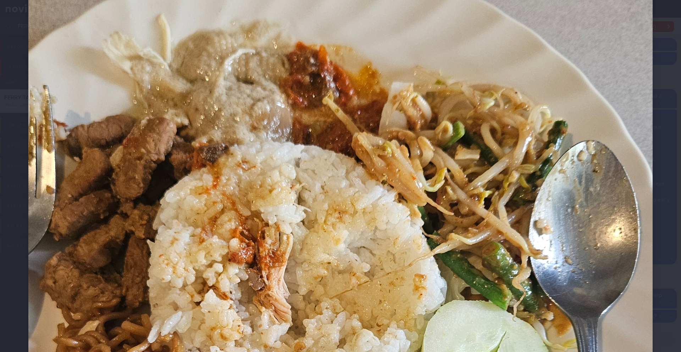
scroll to position [223, 0]
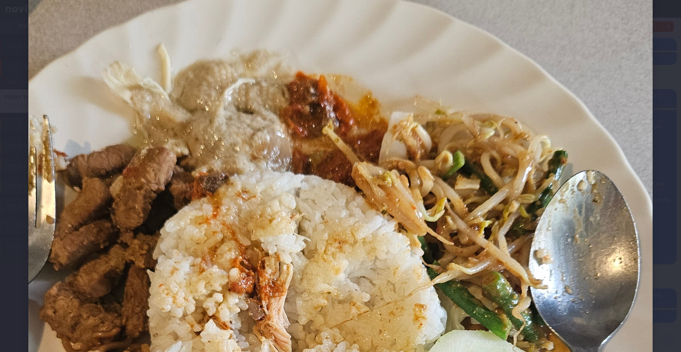
click at [510, 103] on div at bounding box center [340, 359] width 681 height 1165
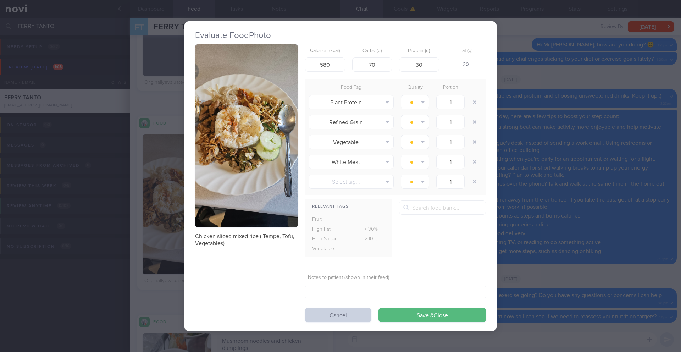
click at [354, 288] on button "Cancel" at bounding box center [338, 315] width 66 height 14
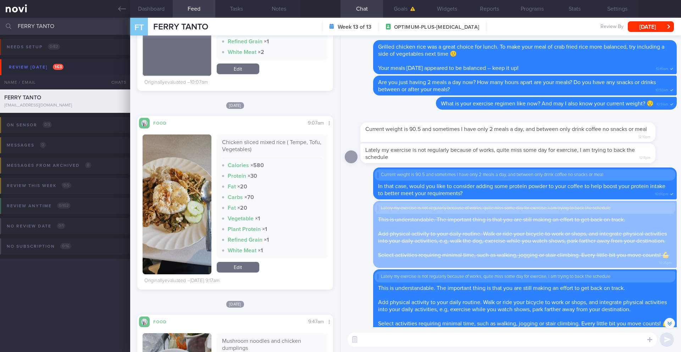
scroll to position [-701, 0]
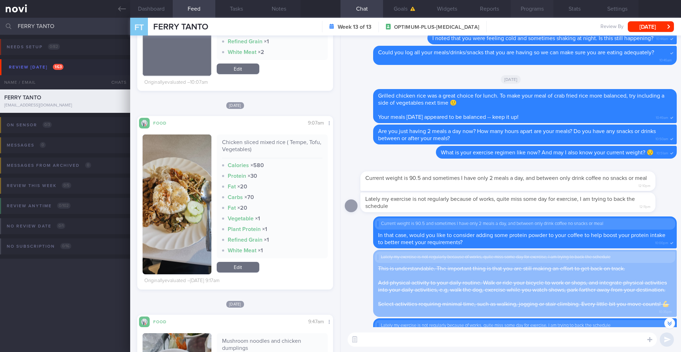
click at [510, 10] on button "Programs" at bounding box center [532, 9] width 43 height 18
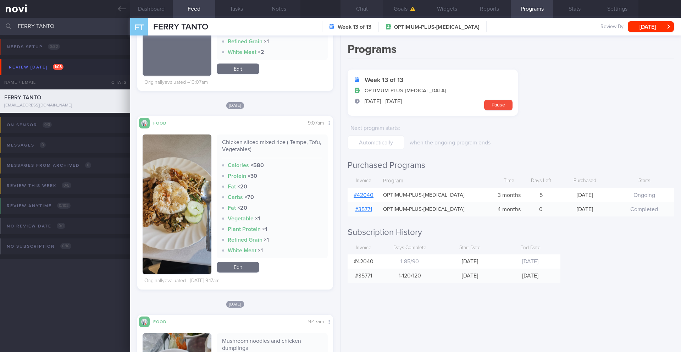
click at [365, 9] on button "Chat" at bounding box center [361, 9] width 43 height 18
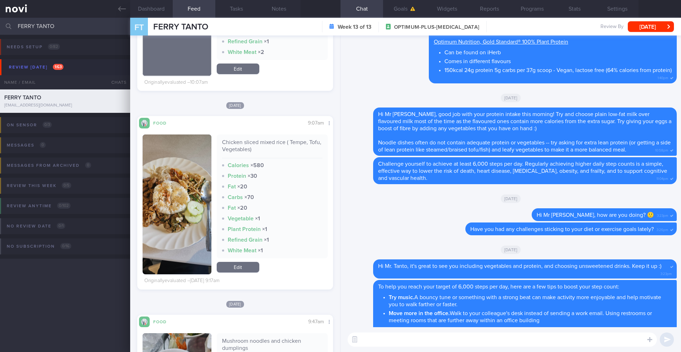
scroll to position [0, 0]
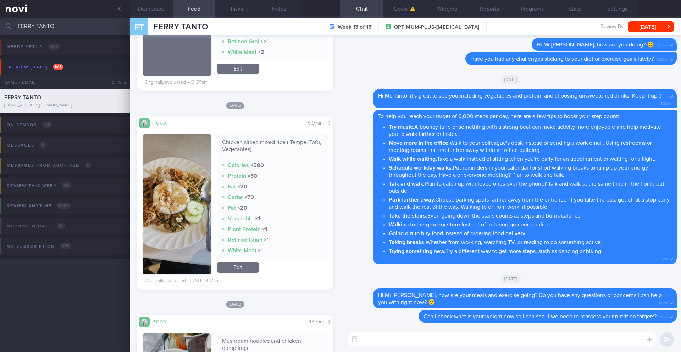
click at [400, 288] on textarea at bounding box center [502, 339] width 309 height 14
drag, startPoint x: 213, startPoint y: 26, endPoint x: 151, endPoint y: 27, distance: 62.1
click at [151, 27] on div "FT FERRY TANTO FERRY TANTO ferry.redproindonesia@outlook.com Week 13 of 13 OPTI…" at bounding box center [405, 27] width 551 height 18
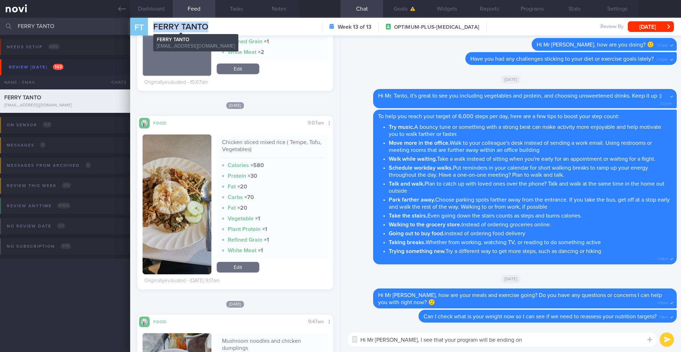
copy span "FERRY TANTO"
click at [510, 12] on button "Programs" at bounding box center [532, 9] width 43 height 18
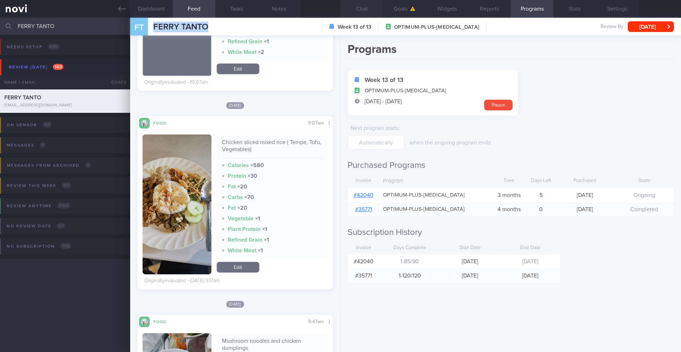
click at [358, 11] on button "Chat" at bounding box center [361, 9] width 43 height 18
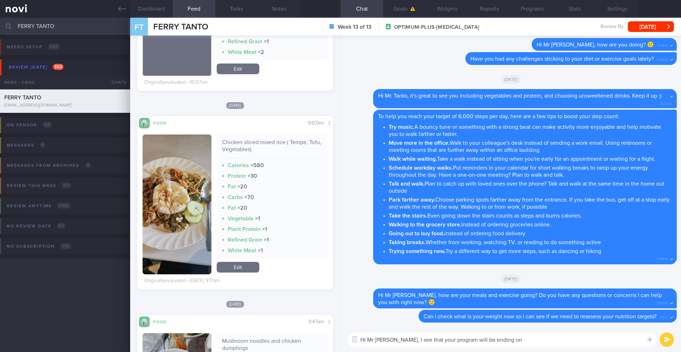
click at [500, 288] on textarea "Hi Mr Tanto, I see that your program will be ending on" at bounding box center [502, 339] width 309 height 14
click at [501, 288] on textarea "Hi Mr Tanto, I see that your program will be ending on" at bounding box center [502, 339] width 309 height 14
drag, startPoint x: 392, startPoint y: 339, endPoint x: 498, endPoint y: 337, distance: 106.1
click at [498, 288] on textarea "Hi Mr Tanto, I see that your program will be ending on" at bounding box center [502, 339] width 309 height 14
paste textarea "noticed that you don’t have a review appointment scheduled with Dr. [Doctor’s L…"
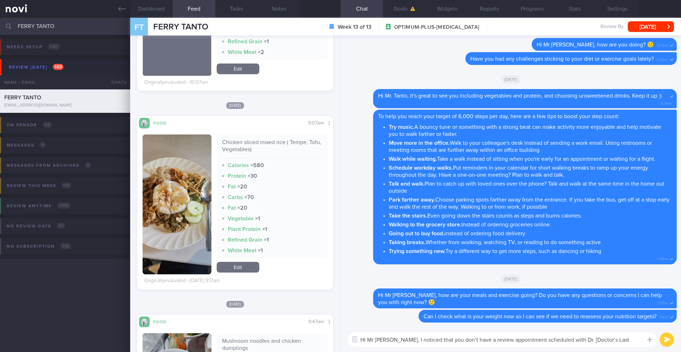
scroll to position [-21, 0]
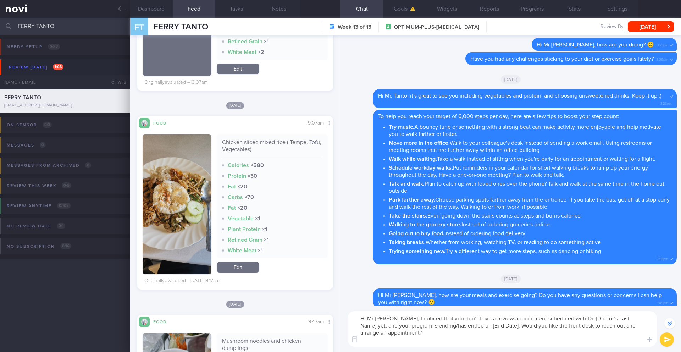
drag, startPoint x: 567, startPoint y: 319, endPoint x: 619, endPoint y: 319, distance: 51.4
click at [510, 288] on textarea "Hi Mr Tanto, I noticed that you don’t have a review appointment scheduled with …" at bounding box center [502, 328] width 309 height 35
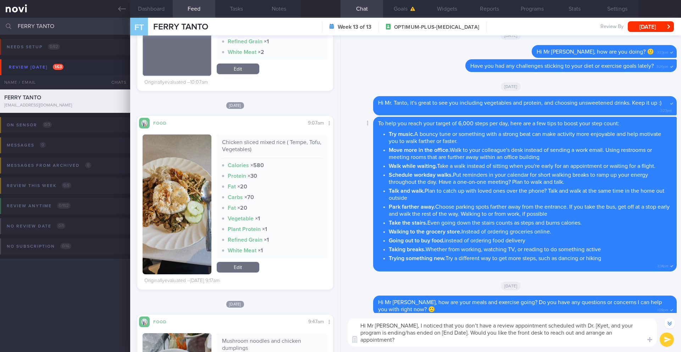
scroll to position [-14, 0]
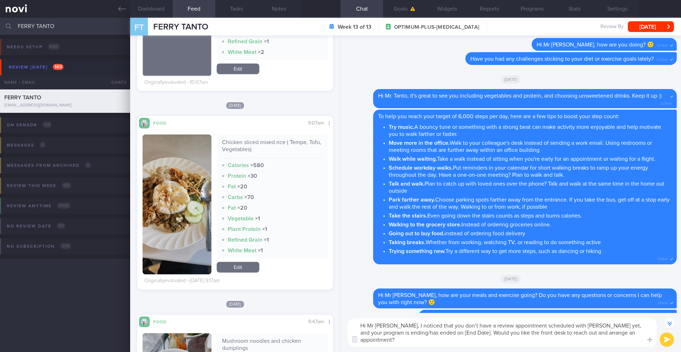
drag, startPoint x: 387, startPoint y: 334, endPoint x: 378, endPoint y: 334, distance: 8.5
click at [378, 288] on textarea "Hi Mr Tanto, I noticed that you don’t have a review appointment scheduled with …" at bounding box center [502, 332] width 309 height 28
drag, startPoint x: 398, startPoint y: 334, endPoint x: 392, endPoint y: 319, distance: 16.1
click at [397, 288] on textarea "Hi Mr Tanto, I noticed that you don’t have a review appointment scheduled with …" at bounding box center [502, 332] width 309 height 28
click at [510, 10] on button "Programs" at bounding box center [532, 9] width 43 height 18
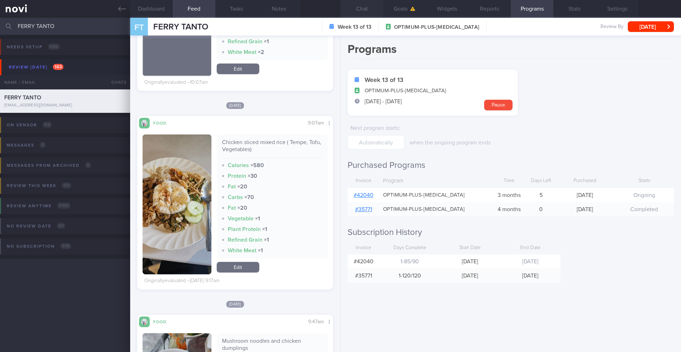
click at [364, 11] on button "Chat" at bounding box center [361, 9] width 43 height 18
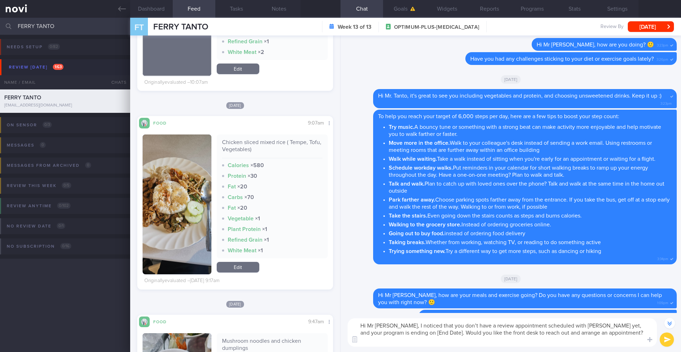
drag, startPoint x: 412, startPoint y: 332, endPoint x: 401, endPoint y: 332, distance: 11.0
click at [401, 288] on textarea "Hi Mr Tanto, I noticed that you don’t have a review appointment scheduled with …" at bounding box center [502, 332] width 309 height 28
click at [408, 288] on textarea "Hi Mr Tanto, I noticed that you don’t have a review appointment scheduled with …" at bounding box center [502, 332] width 309 height 28
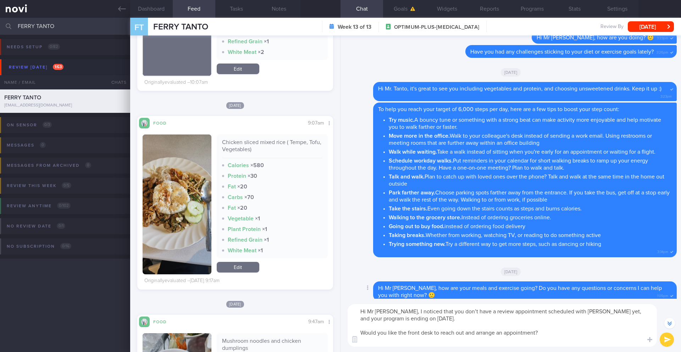
scroll to position [-28, 0]
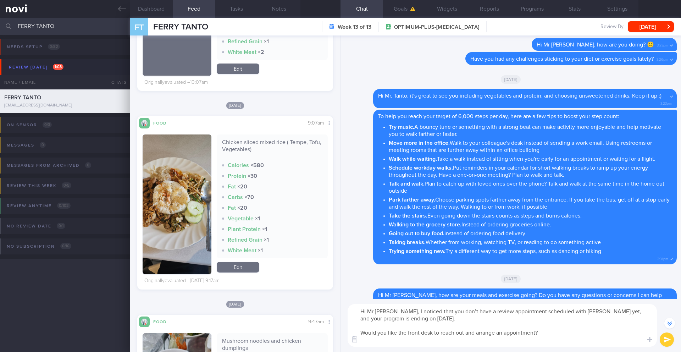
click at [510, 288] on textarea "Hi Mr Tanto, I noticed that you don’t have a review appointment scheduled with …" at bounding box center [502, 325] width 309 height 43
type textarea "Hi Mr Tanto, I noticed that you don’t have a review appointment scheduled with …"
click at [510, 288] on button "submit" at bounding box center [667, 339] width 14 height 14
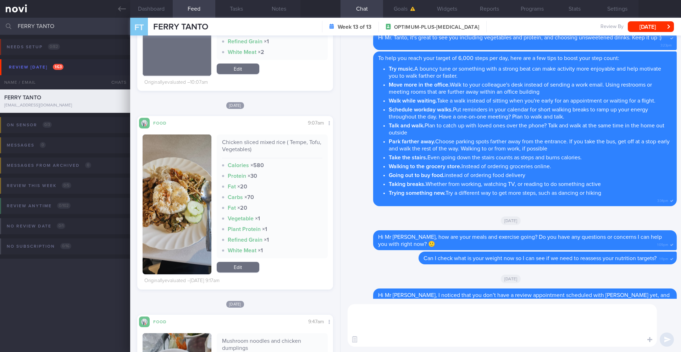
scroll to position [0, 0]
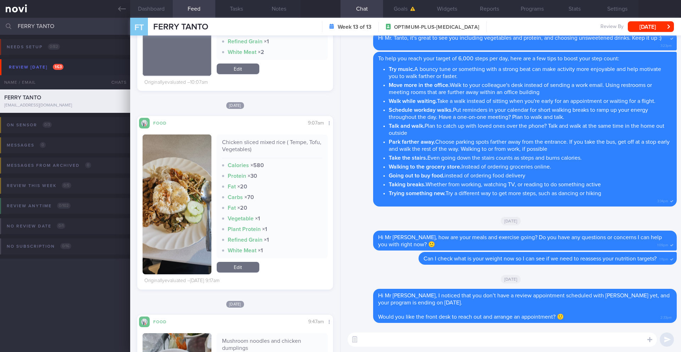
click at [157, 12] on button "Dashboard" at bounding box center [151, 9] width 43 height 18
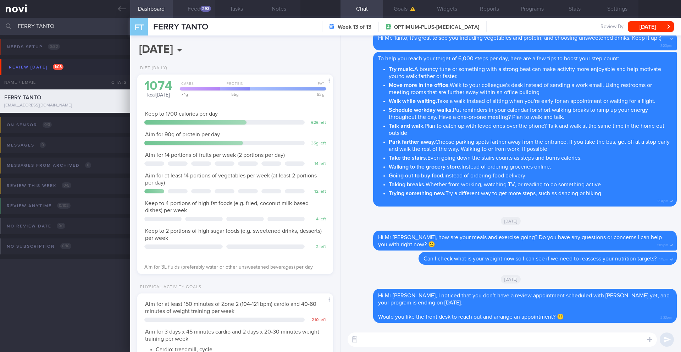
click at [193, 10] on button "Feed 293" at bounding box center [194, 9] width 43 height 18
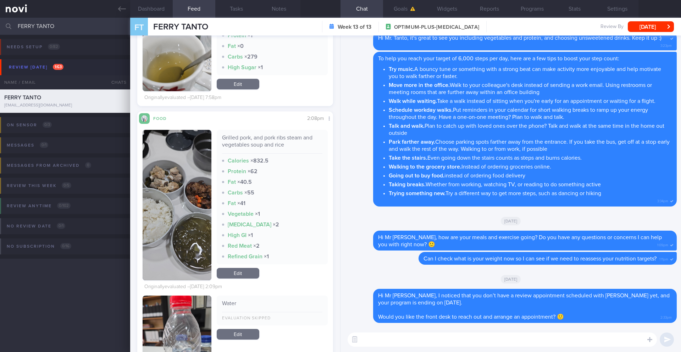
scroll to position [2088, 0]
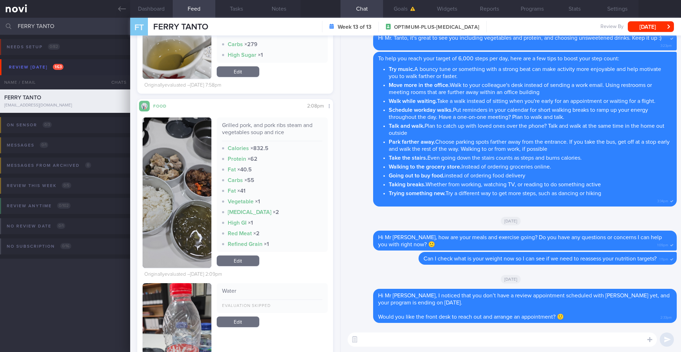
click at [174, 172] on button "button" at bounding box center [177, 192] width 69 height 150
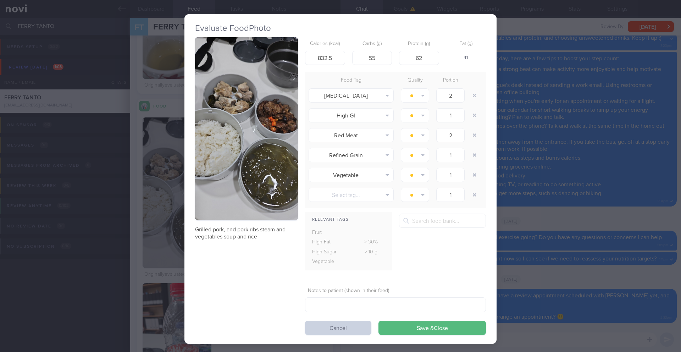
click at [321, 288] on button "Cancel" at bounding box center [338, 328] width 66 height 14
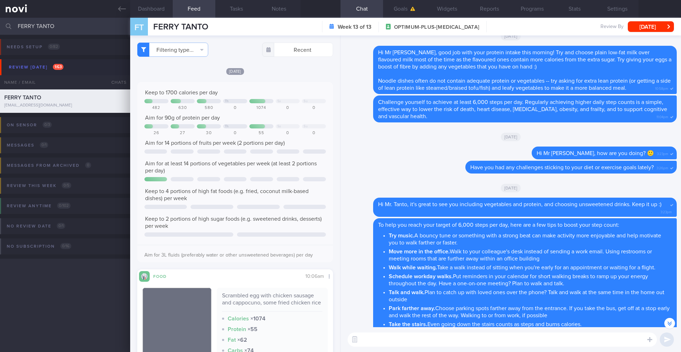
scroll to position [0, 0]
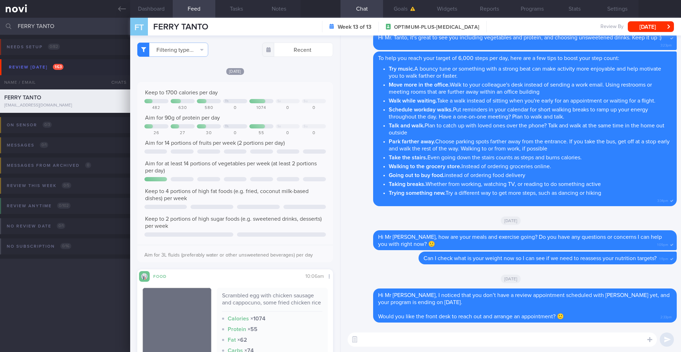
click at [389, 288] on textarea at bounding box center [502, 339] width 309 height 14
click at [467, 288] on textarea "You protein intake seems to be inadequateoverall" at bounding box center [502, 339] width 309 height 14
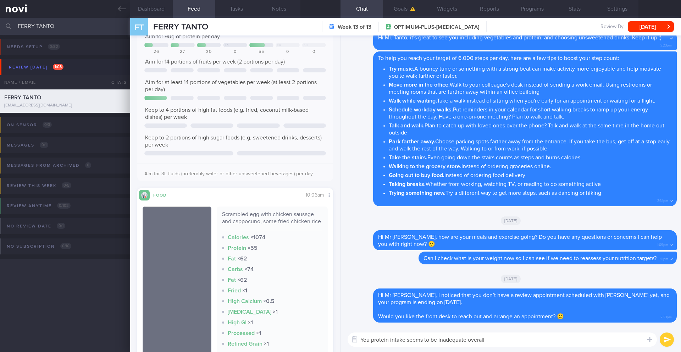
scroll to position [14, 0]
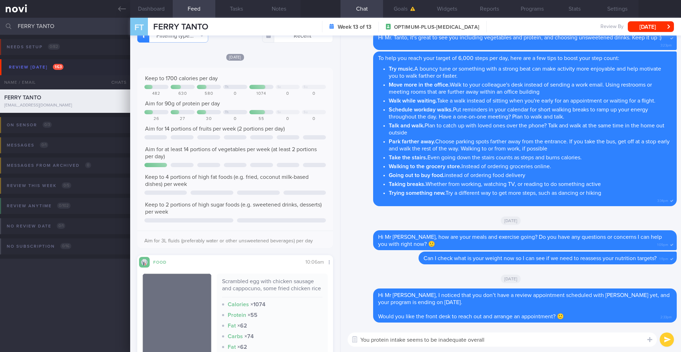
click at [501, 288] on textarea "You protein intake seems to be inadequate overall" at bounding box center [502, 339] width 309 height 14
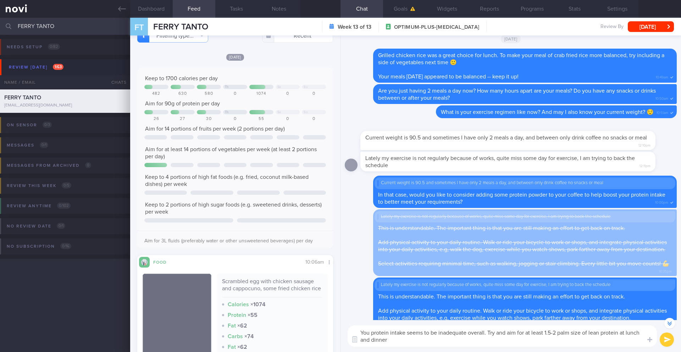
scroll to position [-646, 0]
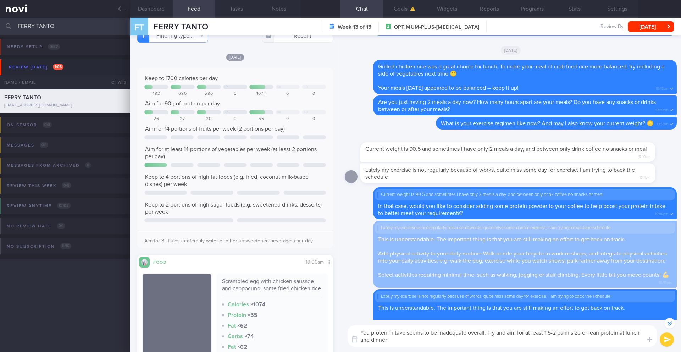
drag, startPoint x: 554, startPoint y: 333, endPoint x: 548, endPoint y: 334, distance: 5.7
click at [510, 288] on textarea "You protein intake seems to be inadequate overall. Try and aim for at least 1.5…" at bounding box center [502, 335] width 309 height 21
click at [497, 288] on textarea "You protein intake seems to be inadequate overall. Try and aim for at least 2 p…" at bounding box center [502, 335] width 309 height 21
click at [282, 7] on button "Notes" at bounding box center [279, 9] width 43 height 18
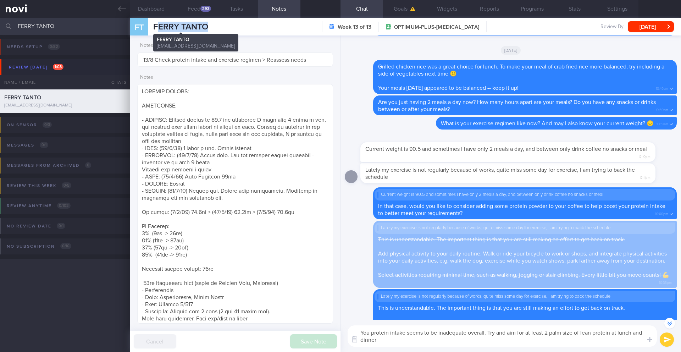
drag, startPoint x: 203, startPoint y: 29, endPoint x: 157, endPoint y: 28, distance: 46.1
click at [157, 28] on div "FT FERRY TANTO FERRY TANTO ferry.redproindonesia@outlook.com Week 13 of 13 OPTI…" at bounding box center [405, 27] width 551 height 18
drag, startPoint x: 155, startPoint y: 29, endPoint x: 217, endPoint y: 24, distance: 62.3
click at [217, 24] on div "FT FERRY TANTO FERRY TANTO ferry.redproindonesia@outlook.com Week 13 of 13 OPTI…" at bounding box center [405, 27] width 551 height 18
copy span "FERRY TANTO"
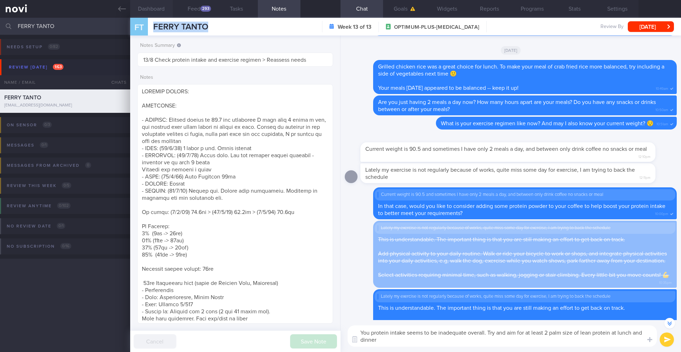
click at [146, 12] on button "Dashboard" at bounding box center [151, 9] width 43 height 18
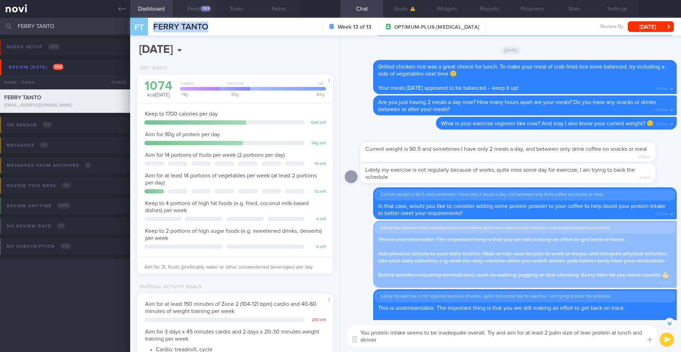
click at [194, 10] on button "Feed 293" at bounding box center [194, 9] width 43 height 18
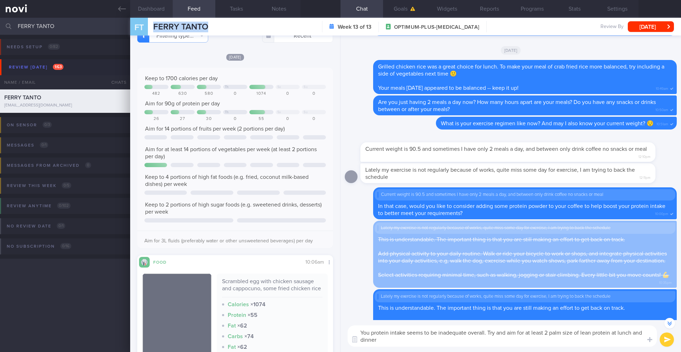
click at [153, 9] on button "Dashboard" at bounding box center [151, 9] width 43 height 18
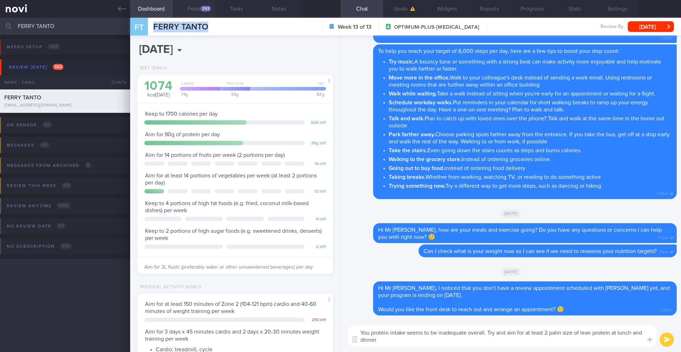
scroll to position [354548, 354469]
click at [200, 13] on button "Feed 293" at bounding box center [194, 9] width 43 height 18
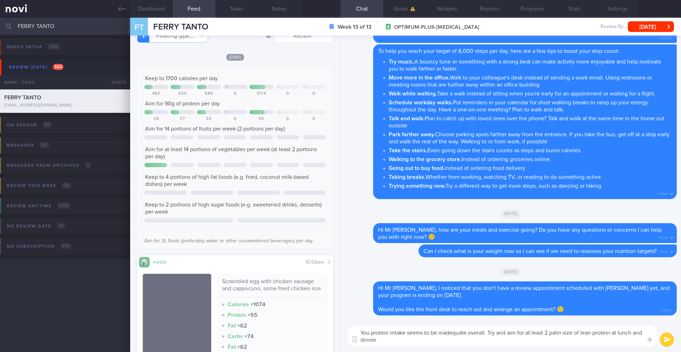
click at [362, 288] on textarea "You protein intake seems to be inadequate overall. Try and aim for at least 2 p…" at bounding box center [502, 335] width 309 height 21
click at [510, 288] on textarea "Thank you for logging your meals. You protein intake seems to be inadequate ove…" at bounding box center [502, 335] width 309 height 21
click at [465, 288] on textarea "Thank you for logging your meals. You protein intake seems to be inadequate ove…" at bounding box center [502, 335] width 309 height 21
drag, startPoint x: 448, startPoint y: 333, endPoint x: 567, endPoint y: 332, distance: 119.2
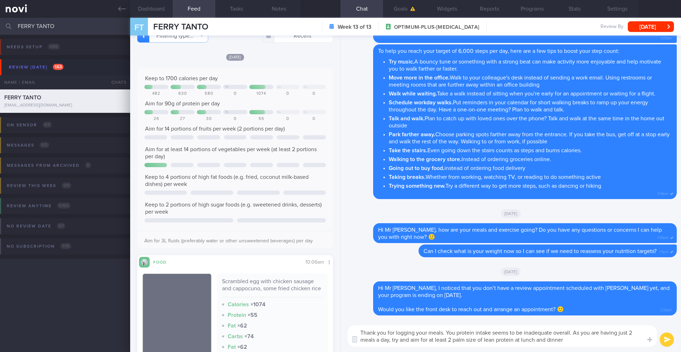
click at [510, 288] on textarea "Thank you for logging your meals. You protein intake seems to be inadequate ove…" at bounding box center [502, 335] width 309 height 21
click at [434, 288] on textarea "Thank you for logging your meals. You protein intake seems to be inadequate ove…" at bounding box center [502, 335] width 309 height 21
click at [510, 288] on textarea "Thank you for logging your meals. You protein intake seems to be inadequate ove…" at bounding box center [502, 335] width 309 height 21
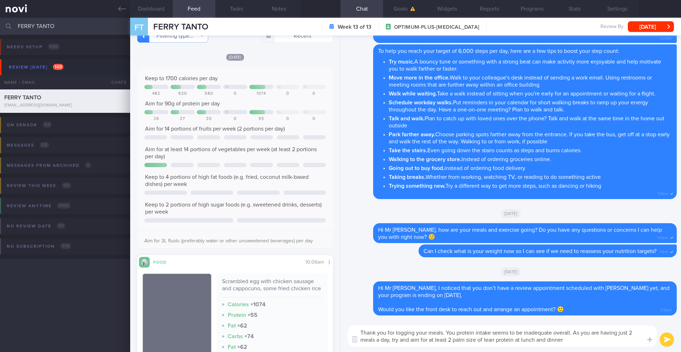
click at [510, 288] on textarea "Thank you for logging your meals. You protein intake seems to be inadequate ove…" at bounding box center [502, 335] width 309 height 21
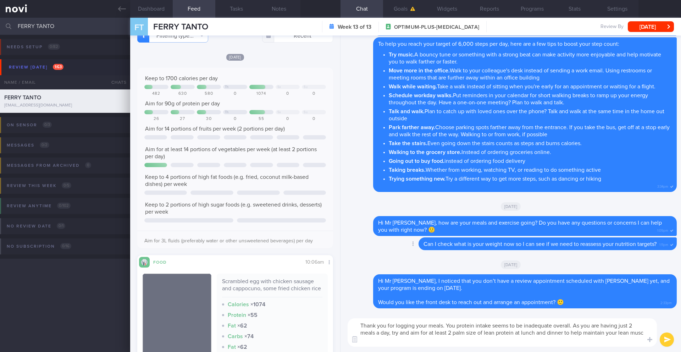
scroll to position [-7, 0]
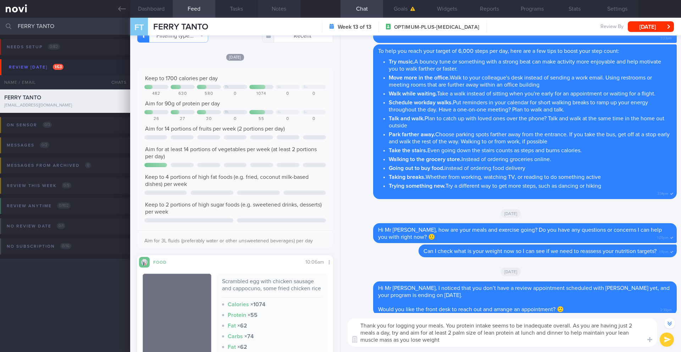
type textarea "Thank you for logging your meals. You protein intake seems to be inadequate ove…"
click at [285, 12] on button "Notes" at bounding box center [279, 9] width 43 height 18
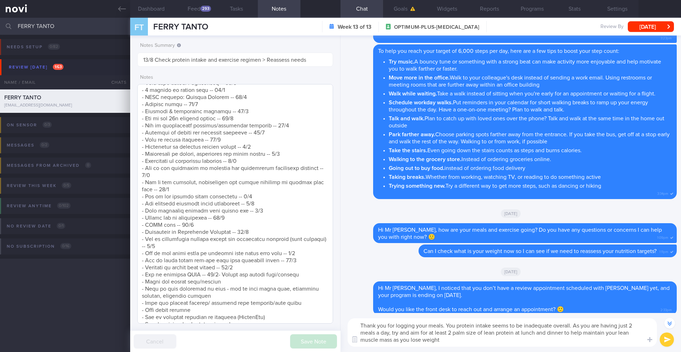
scroll to position [336, 0]
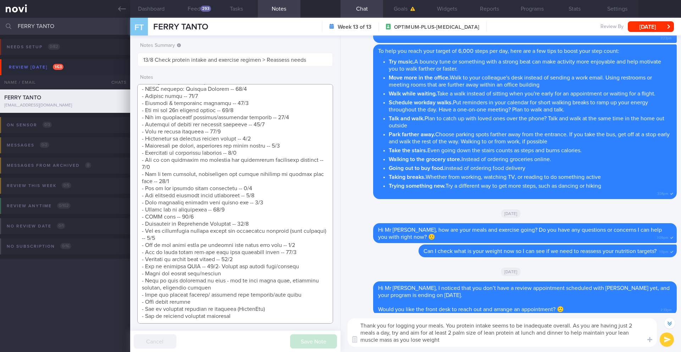
drag, startPoint x: 219, startPoint y: 268, endPoint x: 246, endPoint y: 245, distance: 36.0
click at [219, 268] on textarea at bounding box center [235, 203] width 196 height 239
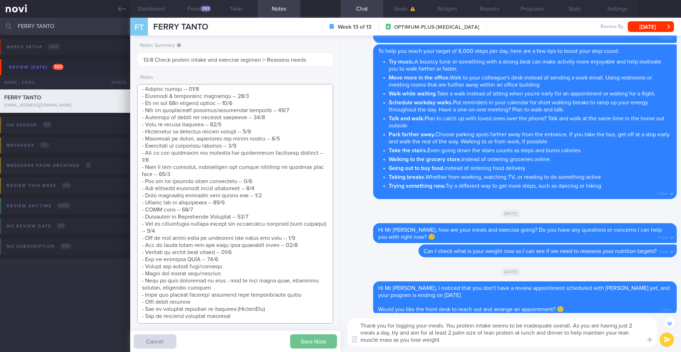
type textarea "SUPPORT NEEDED: CHALLENGE: - OVERALL: Current weight is 90.5 and sometimes I ha…"
click at [304, 288] on button "Save Note" at bounding box center [313, 341] width 47 height 14
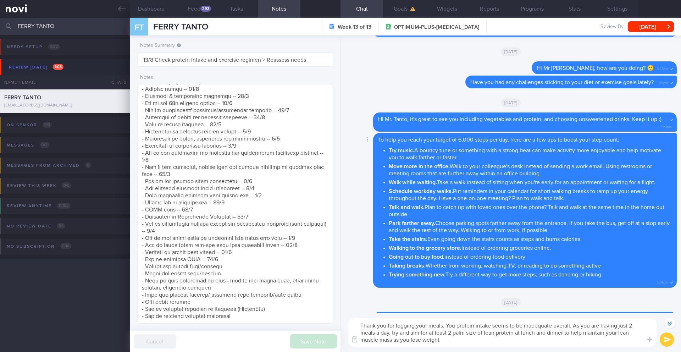
scroll to position [-100, 0]
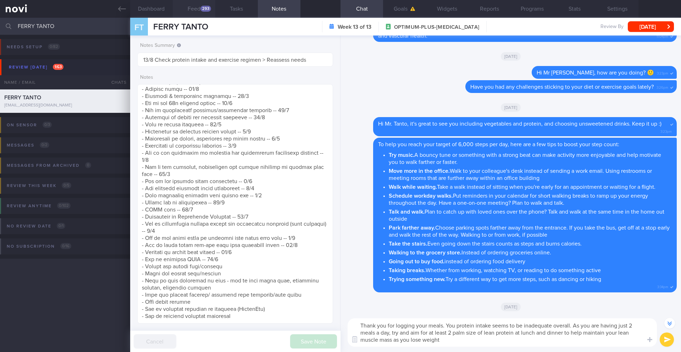
click at [202, 13] on button "Feed 293" at bounding box center [194, 9] width 43 height 18
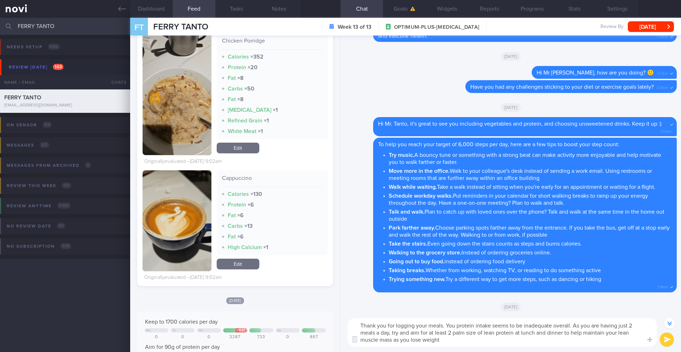
scroll to position [895, 0]
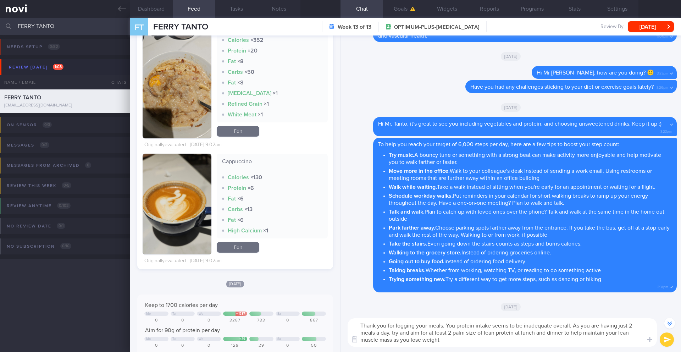
drag, startPoint x: 448, startPoint y: 327, endPoint x: 573, endPoint y: 326, distance: 125.2
click at [510, 288] on textarea "Thank you for logging your meals. You protein intake seems to be inadequate ove…" at bounding box center [502, 332] width 309 height 28
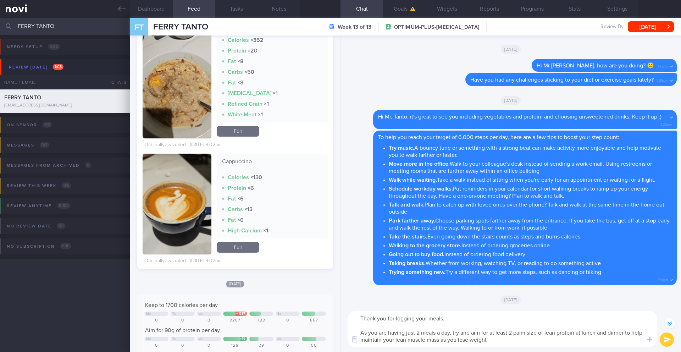
scroll to position [-107, 0]
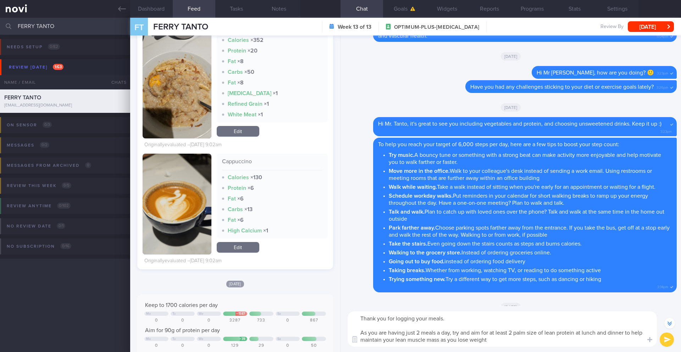
click at [510, 288] on textarea "Thank you for logging your meals. As you are having just 2 meals a day, try and…" at bounding box center [502, 328] width 309 height 35
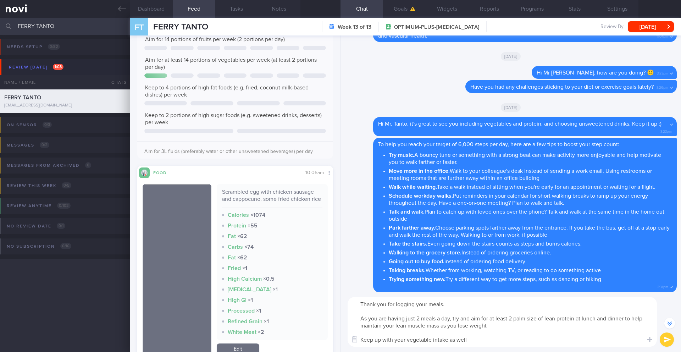
scroll to position [102, 0]
drag, startPoint x: 362, startPoint y: 342, endPoint x: 479, endPoint y: 340, distance: 117.0
click at [479, 288] on textarea "Thank you for logging your meals. As you are having just 2 meals a day, try and…" at bounding box center [502, 322] width 309 height 50
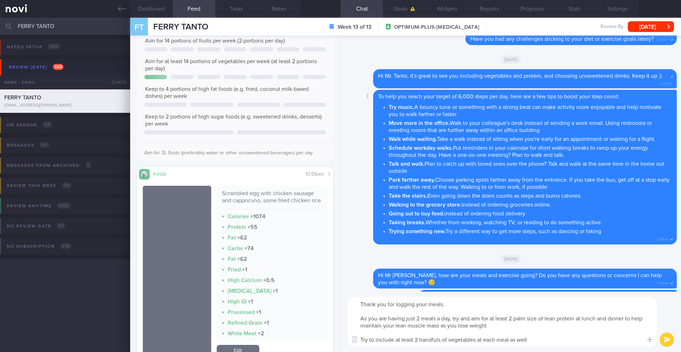
scroll to position [0, 0]
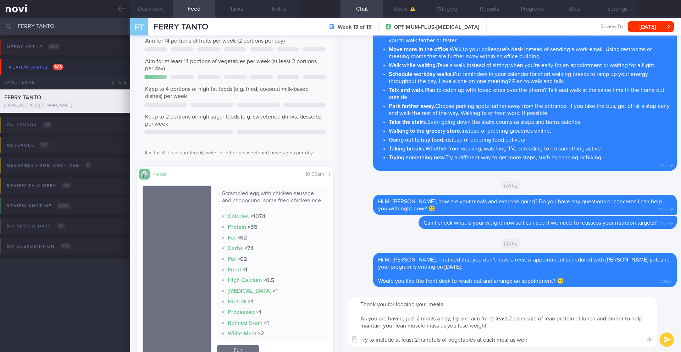
type textarea "Thank you for logging your meals. As you are having just 2 meals a day, try and…"
click at [510, 288] on button "submit" at bounding box center [667, 339] width 14 height 14
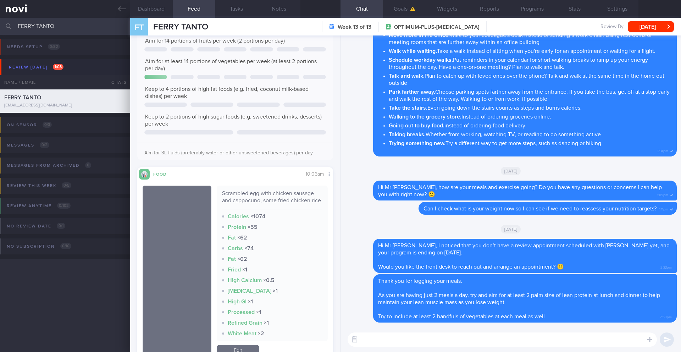
scroll to position [0, 0]
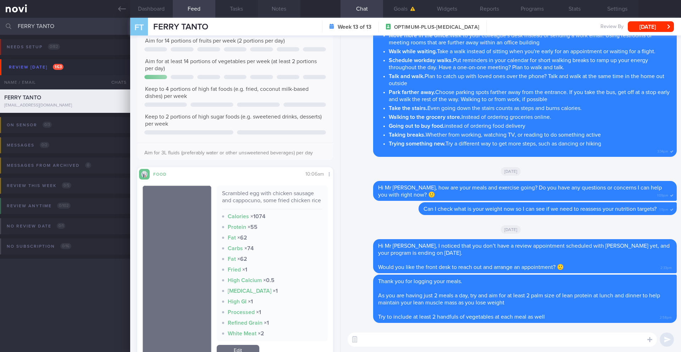
click at [282, 12] on button "Notes" at bounding box center [279, 9] width 43 height 18
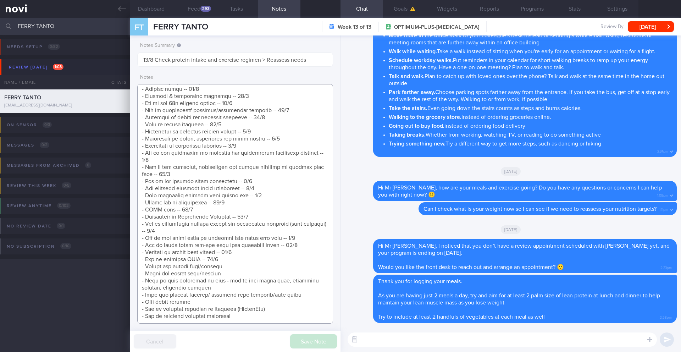
click at [243, 258] on textarea at bounding box center [235, 203] width 196 height 239
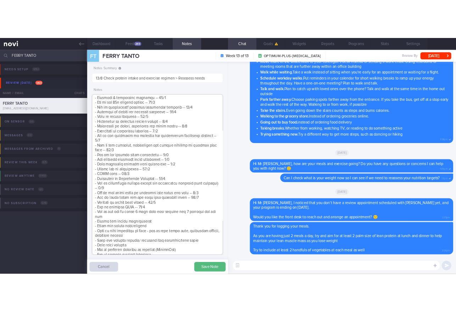
scroll to position [357, 0]
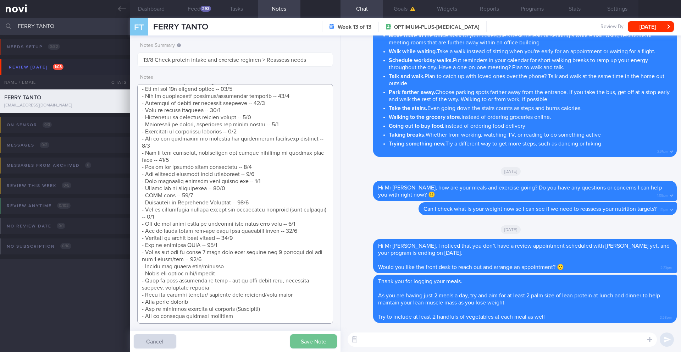
type textarea "SUPPORT NEEDED: CHALLENGE: - OVERALL: Current weight is 90.5 and sometimes I ha…"
click at [312, 288] on button "Save Note" at bounding box center [313, 341] width 47 height 14
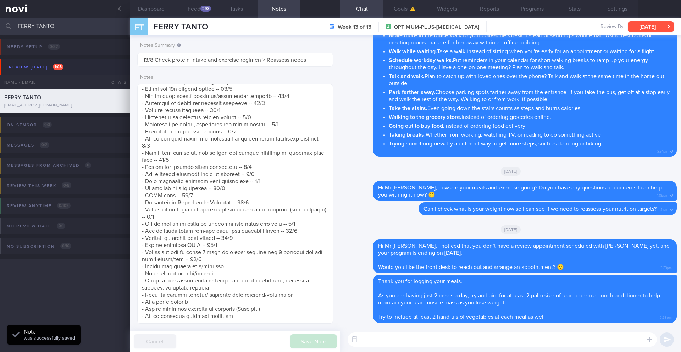
click at [510, 25] on button "[DATE]" at bounding box center [651, 26] width 46 height 11
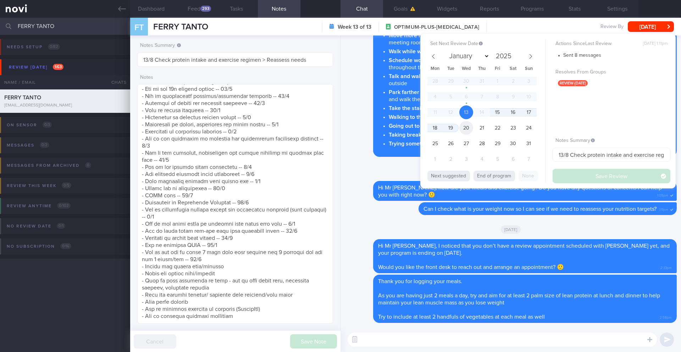
click at [469, 132] on span "20" at bounding box center [466, 128] width 14 height 14
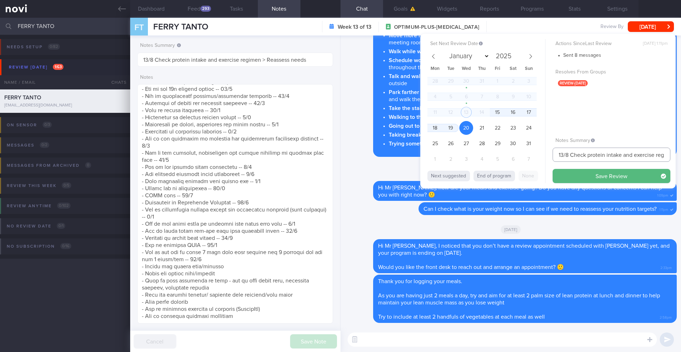
drag, startPoint x: 564, startPoint y: 154, endPoint x: 540, endPoint y: 157, distance: 24.0
click at [510, 157] on div "Set Next Review Date 20 Aug 2025 January February March April May June July Aug…" at bounding box center [547, 111] width 255 height 155
type input "20/8 Check protein intake and exercise regimen > Reassess needs"
click at [510, 178] on button "Save Review" at bounding box center [612, 176] width 118 height 14
type input "20/8 Check protein intake and exercise regimen > Reassess needs"
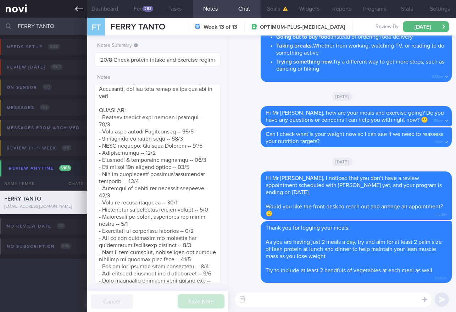
scroll to position [354583, 354539]
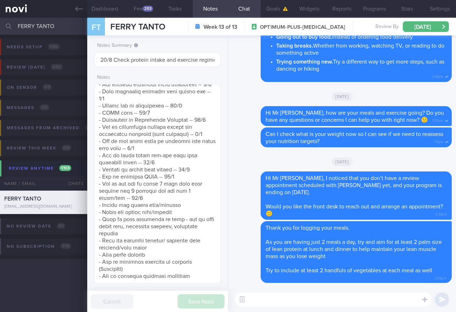
click at [44, 24] on input "FERRY TANTO" at bounding box center [228, 26] width 456 height 17
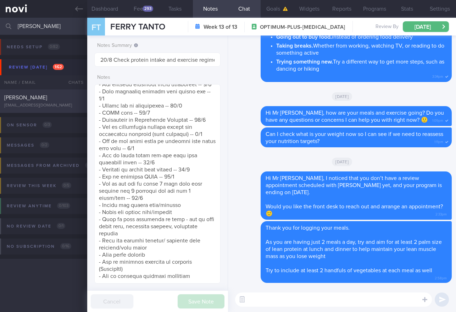
type input "eugene"
click at [66, 98] on div "[PERSON_NAME]" at bounding box center [42, 97] width 77 height 7
type input "15/8 SAF LIP final R/V"
type textarea "SUPPORT NEEDED: CHALLENGE: Wt Targets: 45yo Chinese male - Pmhx: Nil - Meds: Ni…"
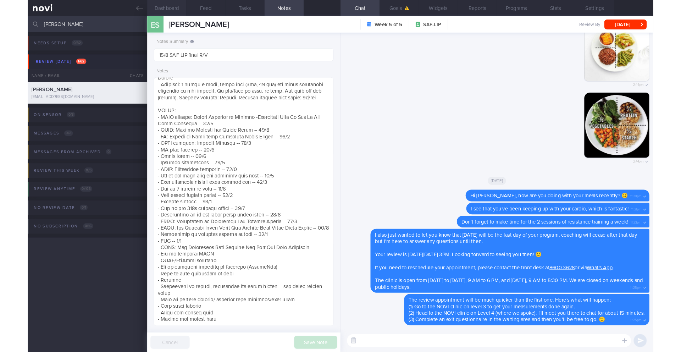
scroll to position [173, 0]
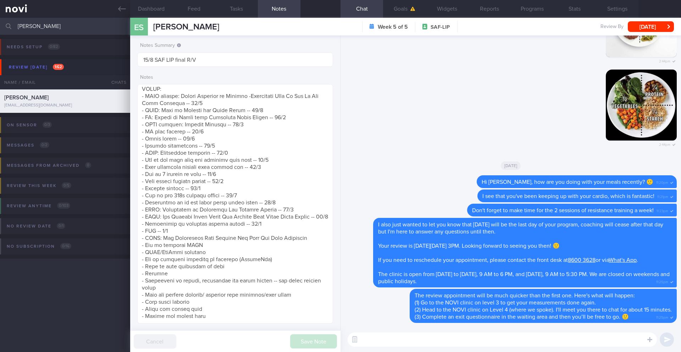
drag, startPoint x: 45, startPoint y: 27, endPoint x: 16, endPoint y: 24, distance: 29.2
click at [16, 24] on div "eugene Assigned patients Assigned patients All active patients Archived patients" at bounding box center [340, 26] width 681 height 17
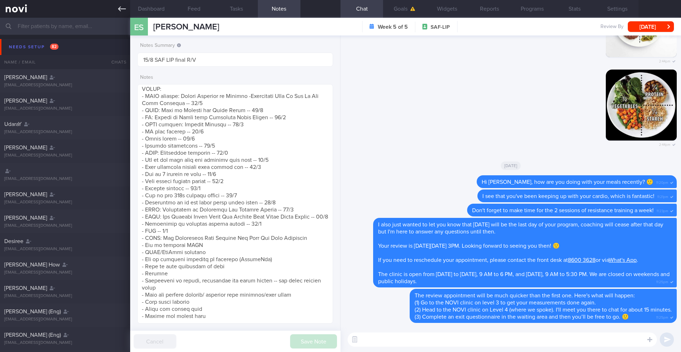
click at [119, 11] on icon at bounding box center [122, 9] width 8 height 8
click at [256, 38] on div "Notes Summary Summary will be shown in the main patients table 15/8 SAF LIP fin…" at bounding box center [235, 193] width 210 height 316
click at [102, 31] on input "text" at bounding box center [340, 26] width 681 height 17
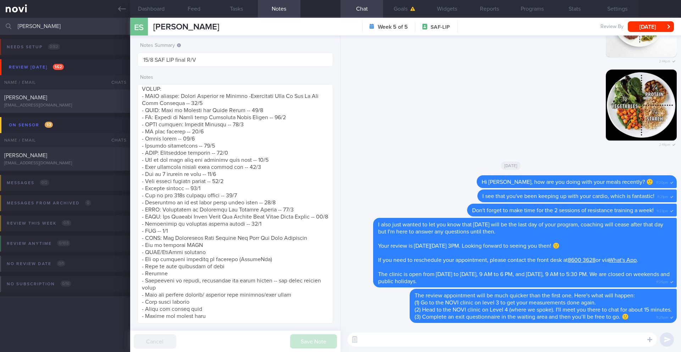
type input "[PERSON_NAME]"
click at [82, 101] on div "WESLEY TAN HAO juceofkiwis@gmail.com" at bounding box center [65, 101] width 130 height 14
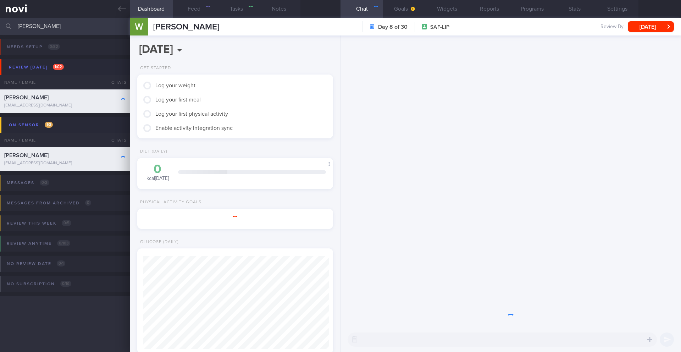
type input "14/8 SAF LIP"
type textarea "SUPPORT NEEDED: Monitoring of diet CHALLENGE: Difficult to resist temptations (…"
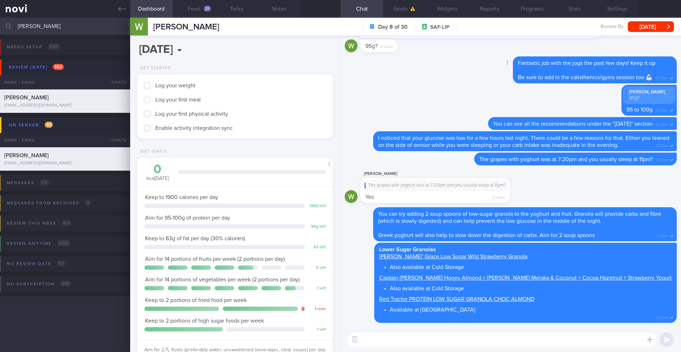
scroll to position [109, 181]
click at [211, 10] on button "Feed 21" at bounding box center [194, 9] width 43 height 18
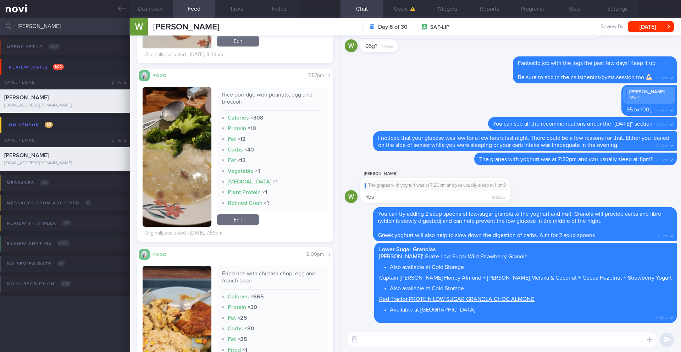
scroll to position [642, 0]
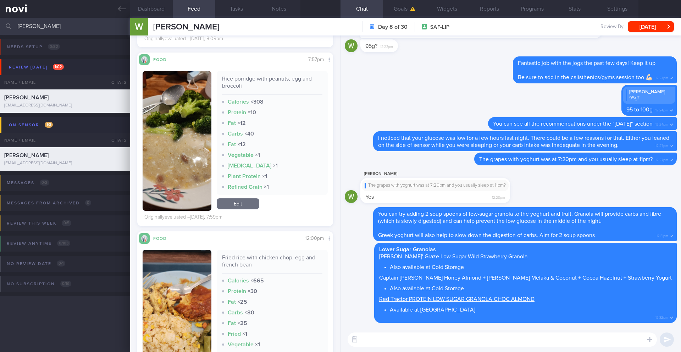
click at [371, 288] on textarea at bounding box center [502, 339] width 309 height 14
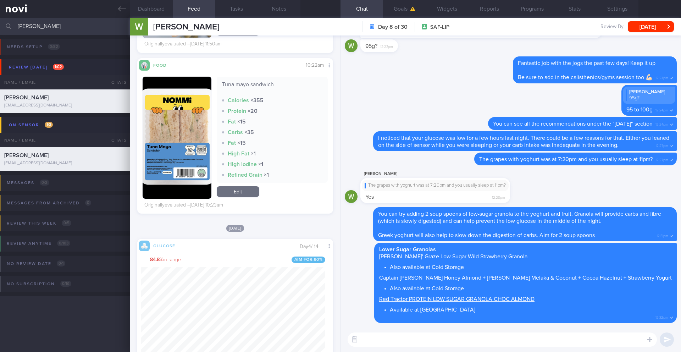
scroll to position [354531, 354463]
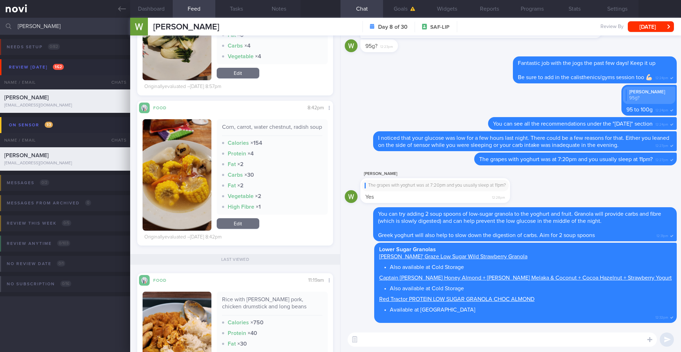
click at [389, 288] on textarea at bounding box center [502, 339] width 309 height 14
type textarea "Hi Wesley,"
click at [50, 27] on input "[PERSON_NAME]" at bounding box center [340, 26] width 681 height 17
click at [50, 26] on input "[PERSON_NAME]" at bounding box center [340, 26] width 681 height 17
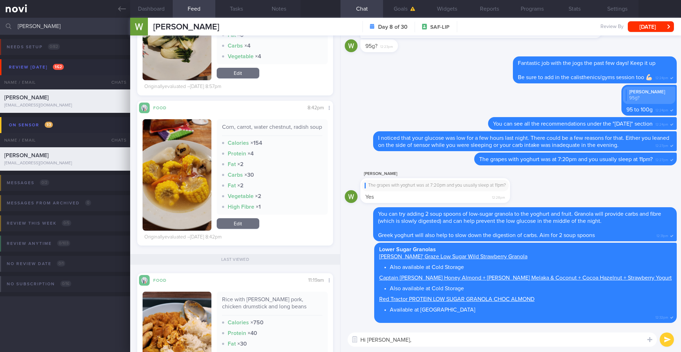
click at [50, 26] on input "[PERSON_NAME]" at bounding box center [340, 26] width 681 height 17
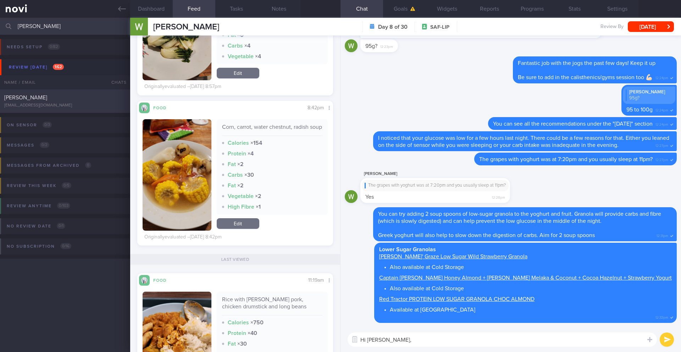
type input "eugene"
click at [52, 99] on div "[PERSON_NAME]" at bounding box center [64, 97] width 120 height 7
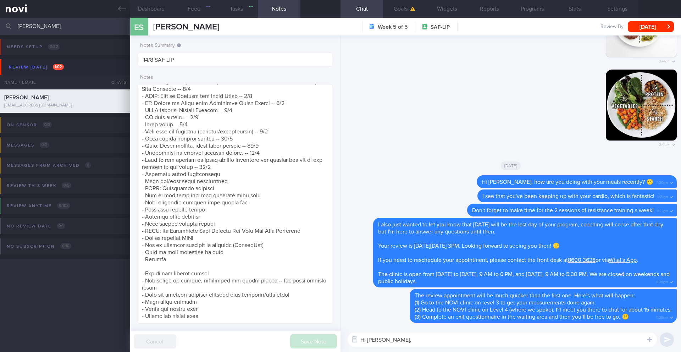
type input "15/8 SAF LIP final R/V"
type textarea "SUPPORT NEEDED: CHALLENGE: Wt Targets: 45yo Chinese male - Pmhx: Nil - Meds: Ni…"
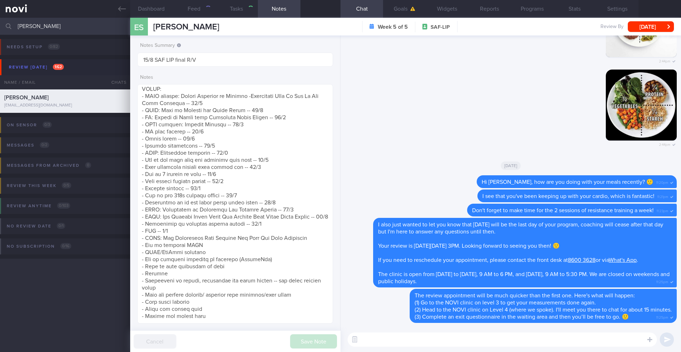
scroll to position [173, 0]
click at [169, 10] on button "Dashboard" at bounding box center [151, 9] width 43 height 18
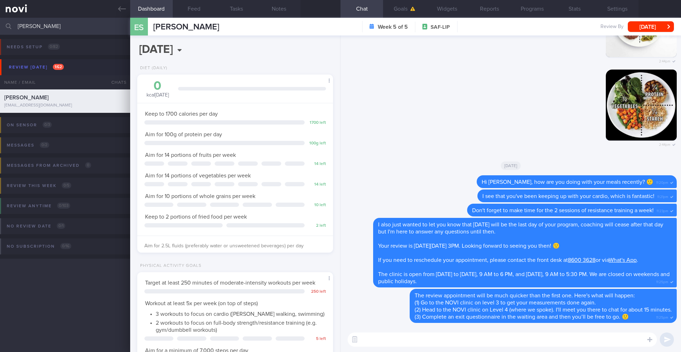
scroll to position [354548, 354469]
click at [429, 288] on textarea at bounding box center [502, 339] width 309 height 14
type textarea "E"
type textarea "Hi Eugene!"
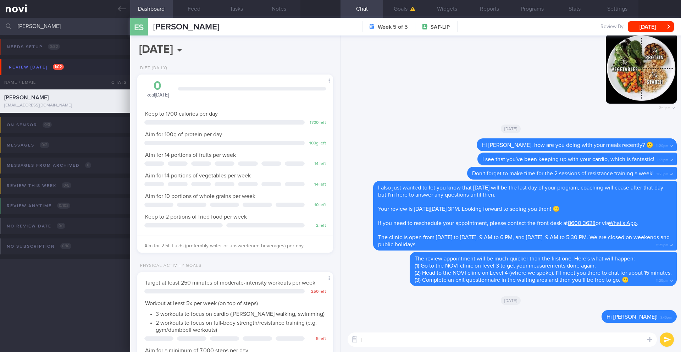
type textarea "I"
click at [383, 288] on textarea at bounding box center [502, 339] width 309 height 14
type textarea "h"
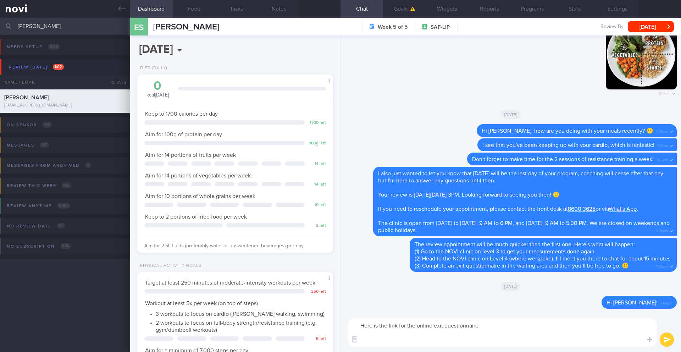
scroll to position [0, 0]
paste textarea "https://novi-health.typeform.com/mindef-exit?typeform-source=www.google.com"
type textarea "Here is the link for the online exit questionnaire https://novi-health.typeform…"
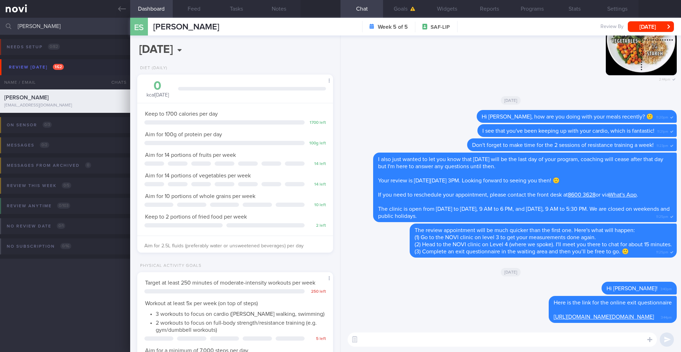
click at [420, 288] on textarea at bounding box center [502, 339] width 309 height 14
paste textarea "Activities You Can Do in Singapore"
click at [498, 288] on textarea "[Activities You Can Do in Singapore](" at bounding box center [502, 339] width 309 height 14
paste textarea "https://novi-health.com/library/activities-you-can-do-in-singapore-with-young-c…"
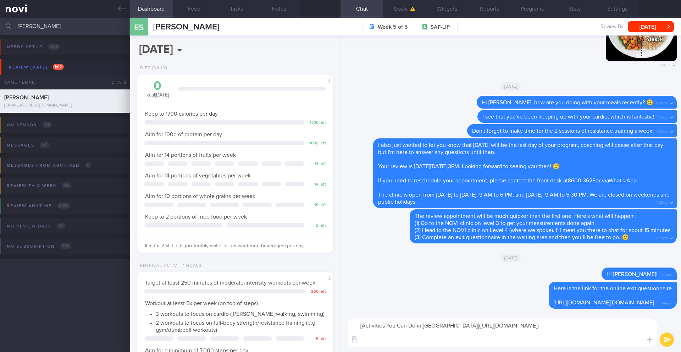
paste textarea "Key Takeaways Activities like park strolls or nature hikes allow parents to get…"
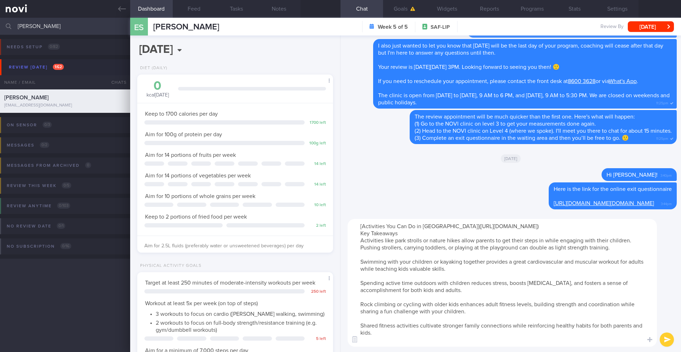
click at [360, 238] on textarea "[Activities You Can Do in Singapore](https://novi-health.com/library/activities…" at bounding box center [502, 283] width 309 height 128
click at [406, 242] on textarea "[Activities You Can Do in Singapore](https://novi-health.com/library/activities…" at bounding box center [502, 283] width 309 height 128
click at [356, 249] on textarea "[Activities You Can Do in Singapore](https://novi-health.com/library/activities…" at bounding box center [502, 283] width 309 height 128
drag, startPoint x: 368, startPoint y: 249, endPoint x: 658, endPoint y: 255, distance: 290.2
click at [510, 255] on div "[Activities You Can Do in Singapore](https://novi-health.com/library/activities…" at bounding box center [510, 282] width 340 height 138
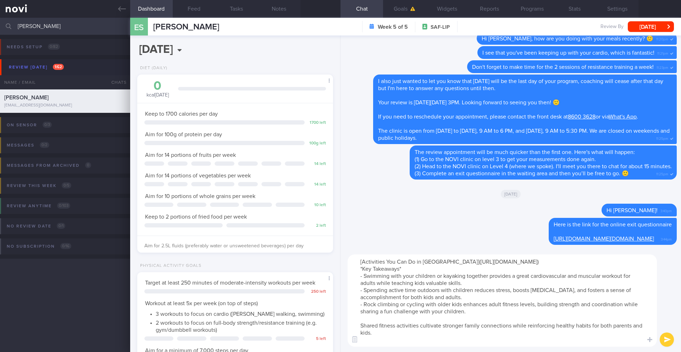
click at [358, 288] on textarea "[Activities You Can Do in Singapore](https://novi-health.com/library/activities…" at bounding box center [502, 300] width 309 height 92
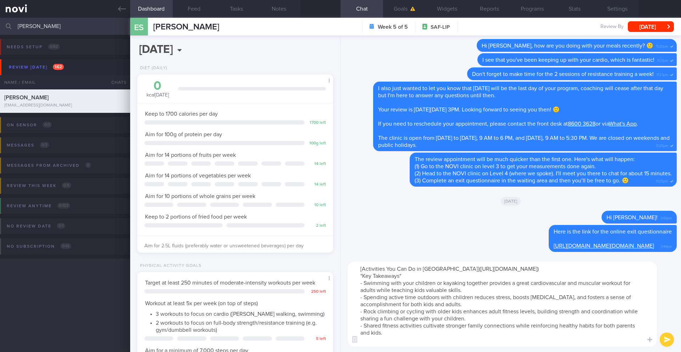
type textarea "[Activities You Can Do in Singapore](https://novi-health.com/library/activities…"
click at [510, 288] on button "submit" at bounding box center [667, 339] width 14 height 14
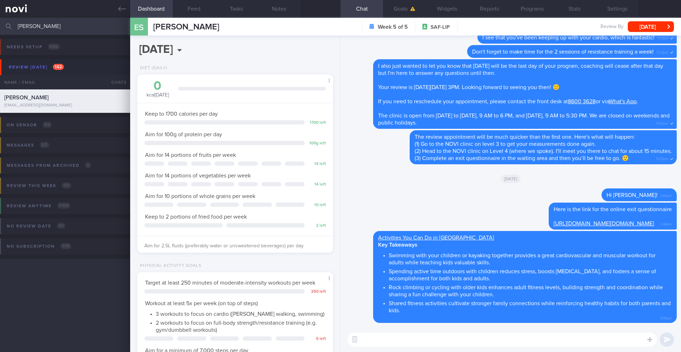
click at [395, 288] on textarea at bounding box center [502, 339] width 309 height 14
paste textarea "Keep up the great work with all the positive changes you've made, and continue …"
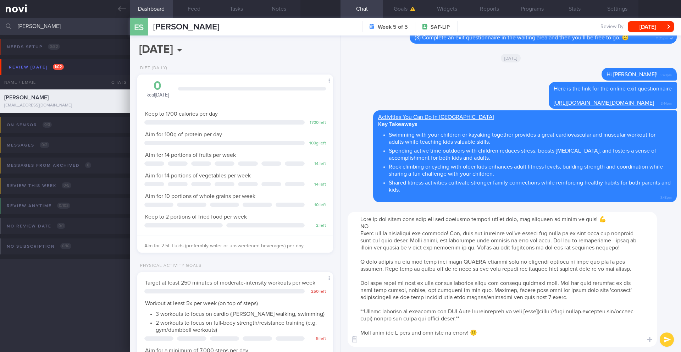
drag, startPoint x: 372, startPoint y: 219, endPoint x: 346, endPoint y: 210, distance: 28.2
click at [346, 210] on div "​ ​" at bounding box center [510, 278] width 340 height 145
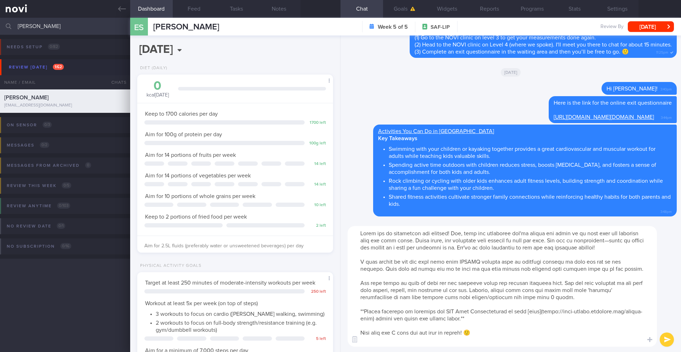
click at [453, 234] on textarea at bounding box center [502, 286] width 309 height 121
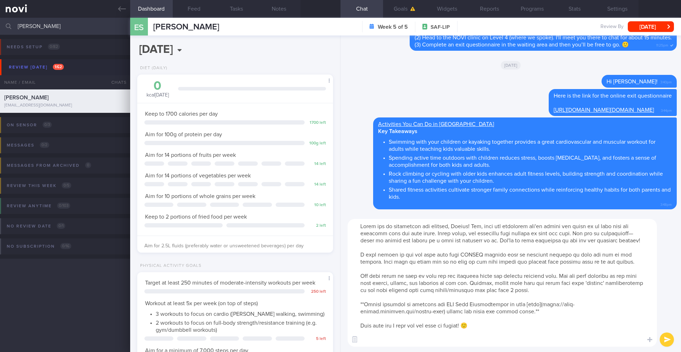
drag, startPoint x: 438, startPoint y: 318, endPoint x: 509, endPoint y: 310, distance: 71.4
click at [509, 288] on textarea at bounding box center [502, 283] width 309 height 128
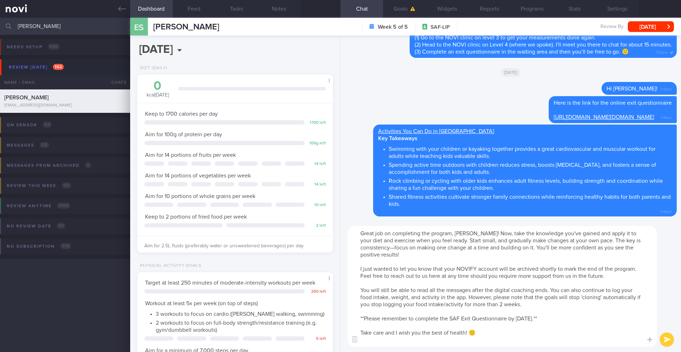
click at [510, 288] on textarea "Great job on completing the program, Eugene! Now, take the knowledge you've gai…" at bounding box center [502, 286] width 309 height 121
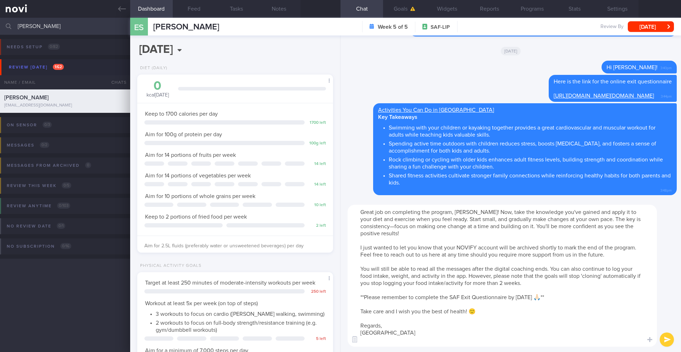
type textarea "Great job on completing the program, Eugene! Now, take the knowledge you've gai…"
click at [510, 288] on button "submit" at bounding box center [667, 339] width 14 height 14
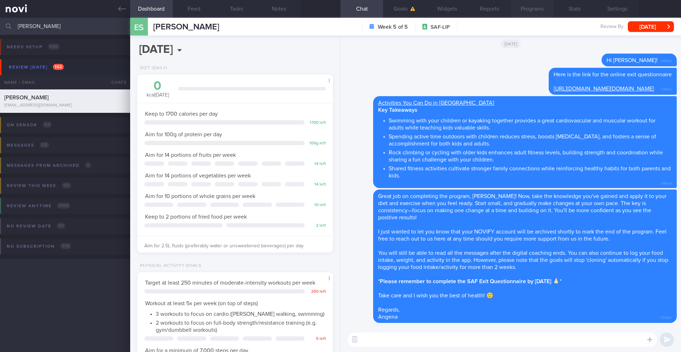
click at [510, 9] on button "Programs" at bounding box center [532, 9] width 43 height 18
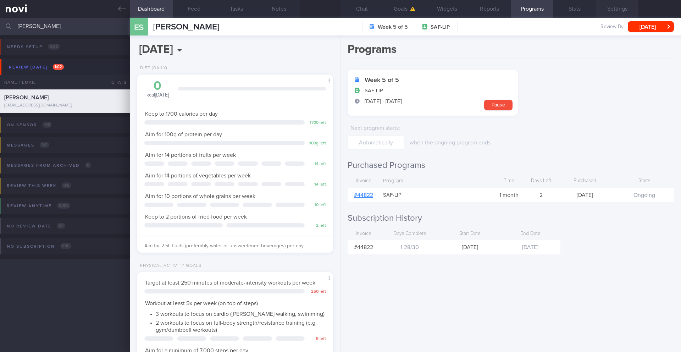
click at [510, 10] on button "Settings" at bounding box center [617, 9] width 43 height 18
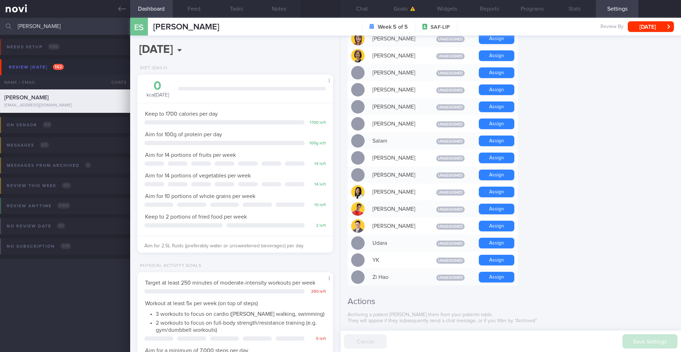
scroll to position [564, 0]
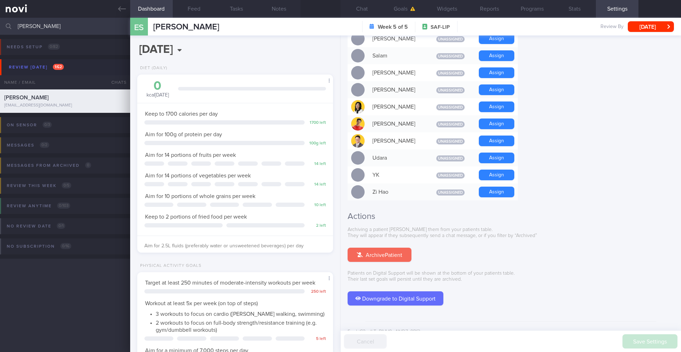
click at [401, 248] on button "Archive Patient" at bounding box center [380, 255] width 64 height 14
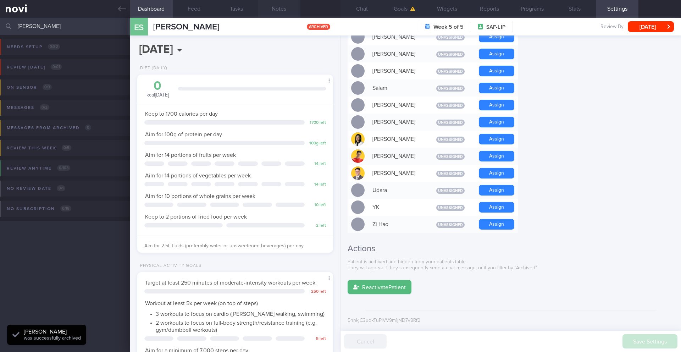
scroll to position [521, 0]
